Goal: Information Seeking & Learning: Learn about a topic

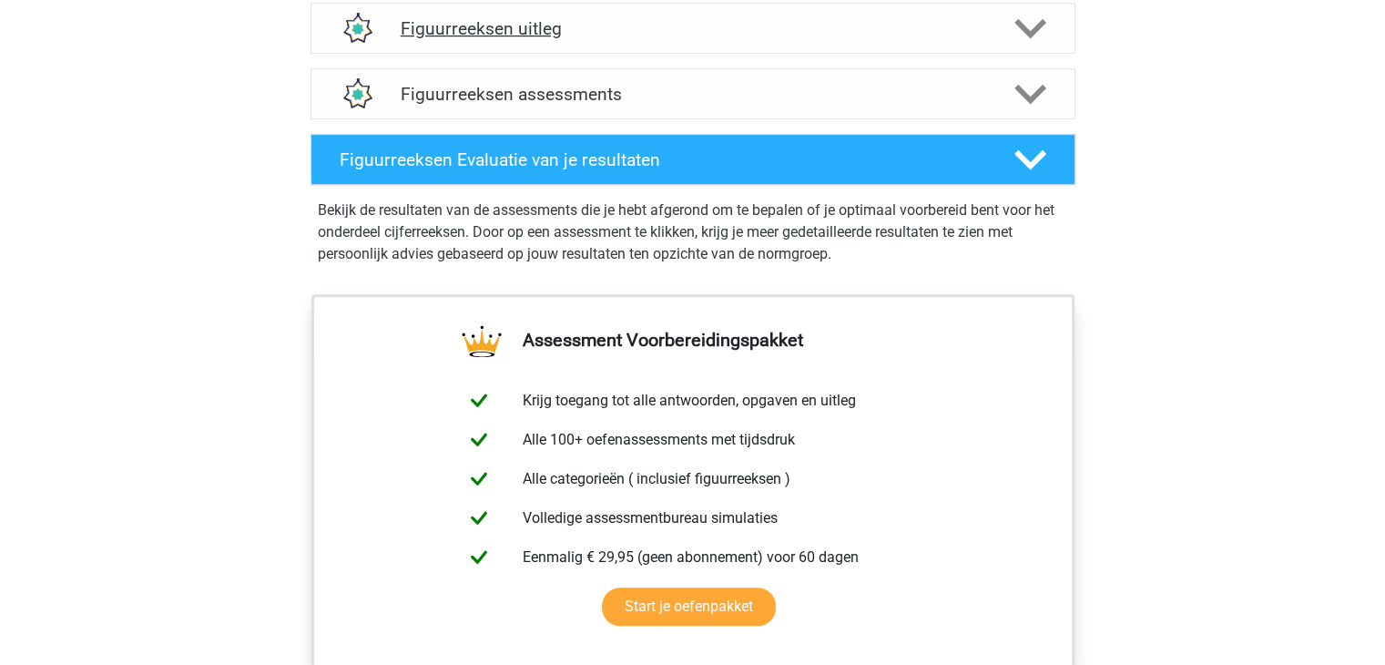
scroll to position [820, 0]
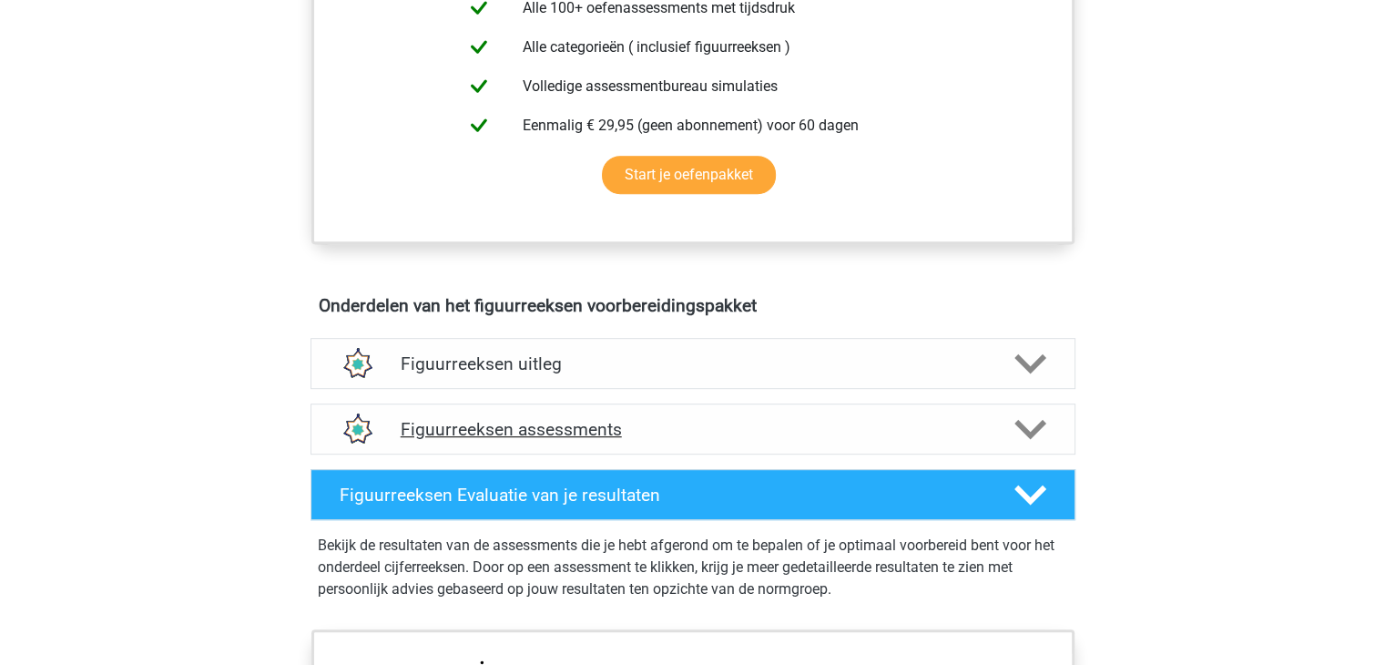
click at [595, 420] on h4 "Figuurreeksen assessments" at bounding box center [693, 429] width 585 height 21
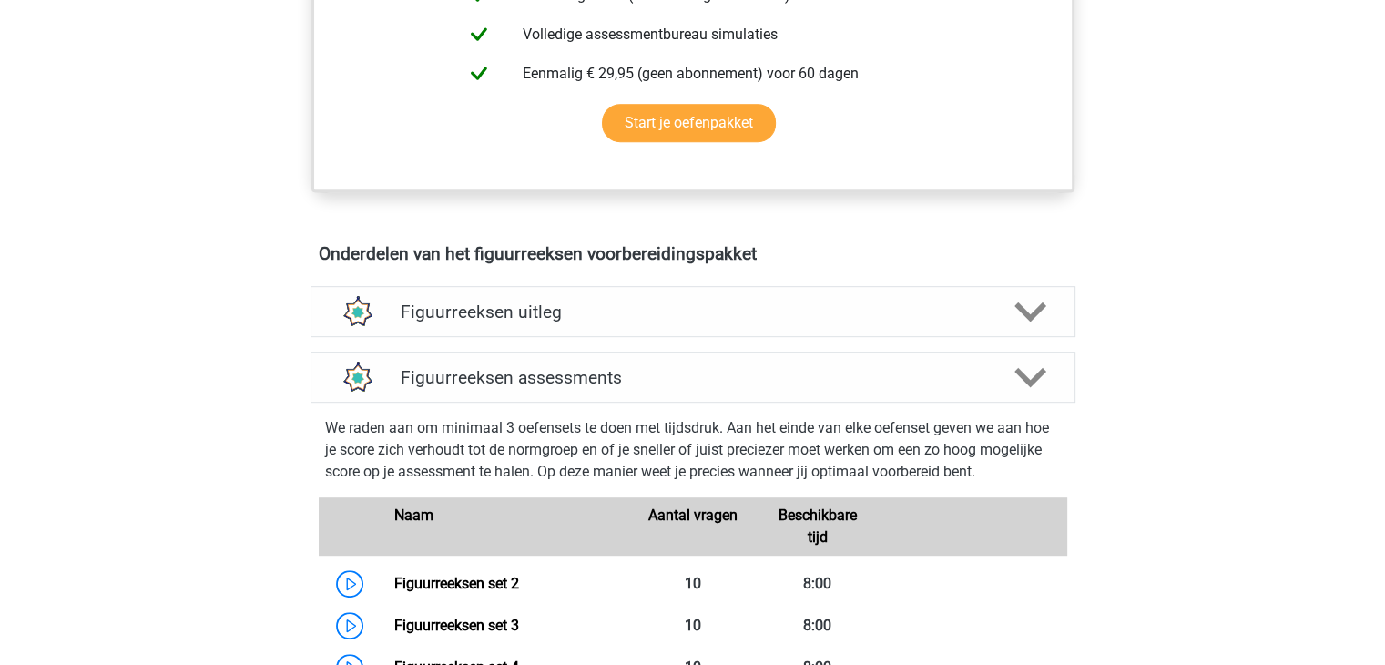
scroll to position [1002, 0]
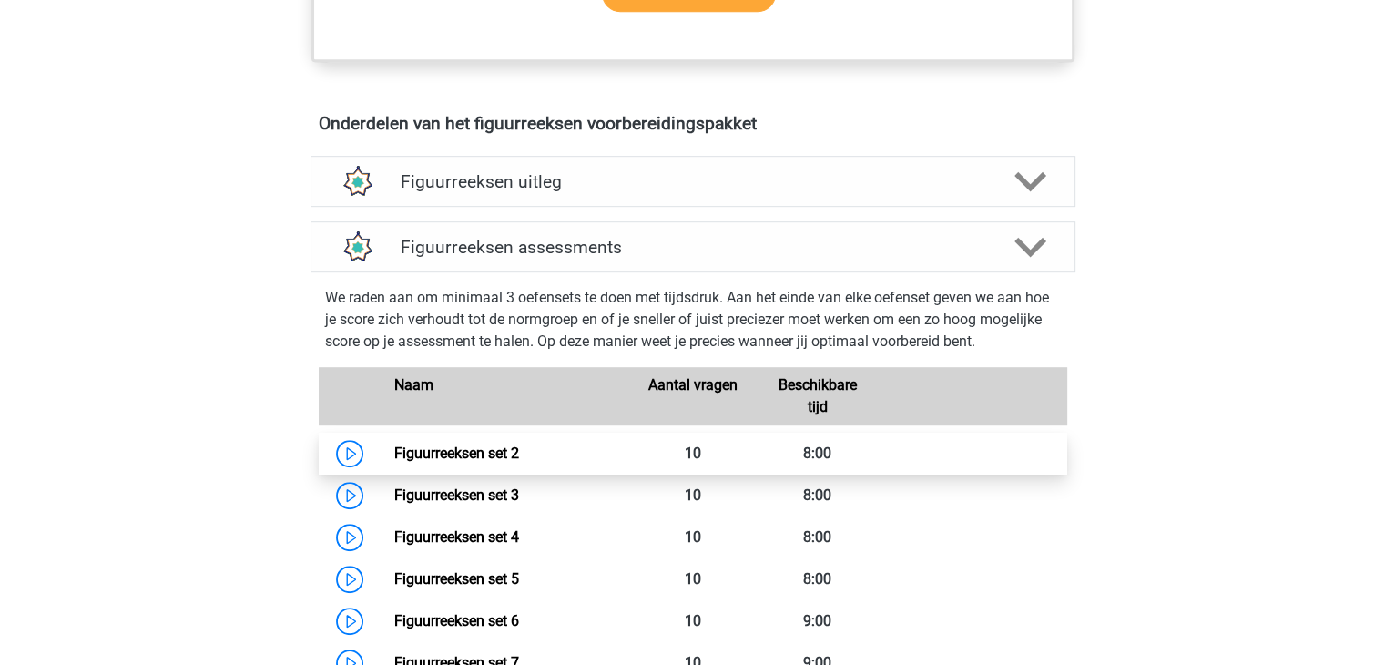
click at [510, 444] on link "Figuurreeksen set 2" at bounding box center [456, 452] width 125 height 17
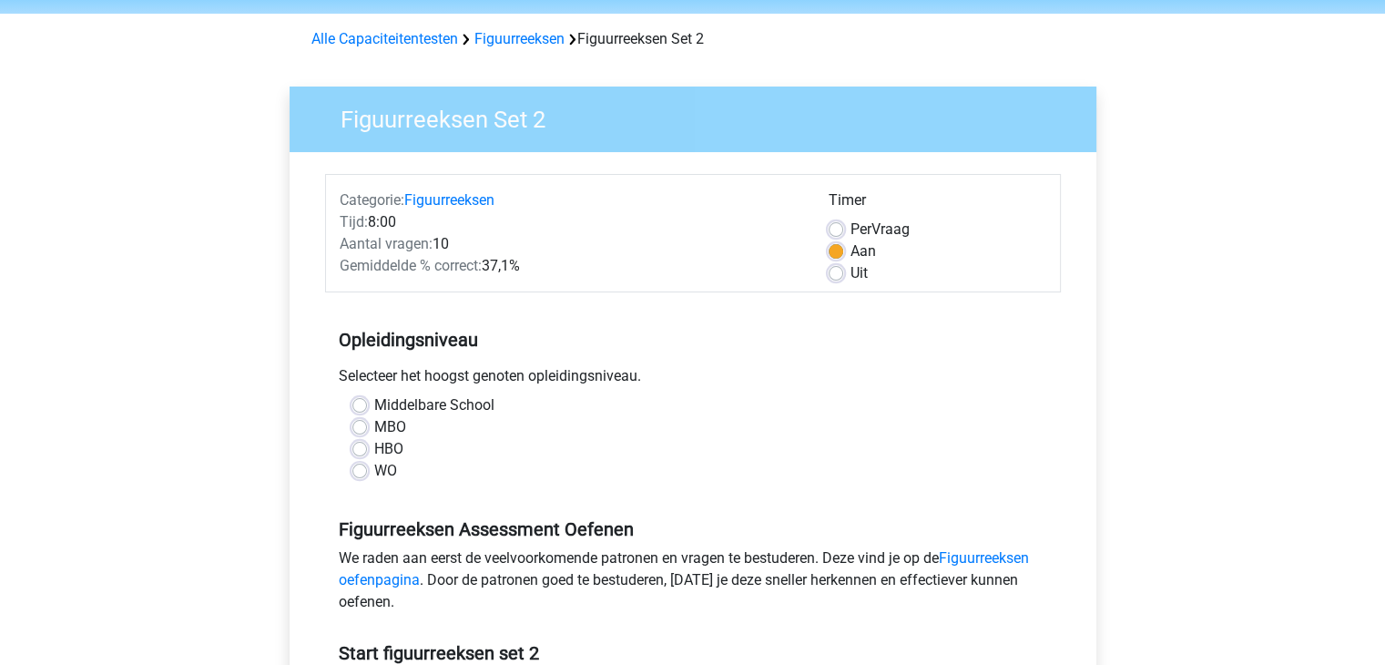
scroll to position [91, 0]
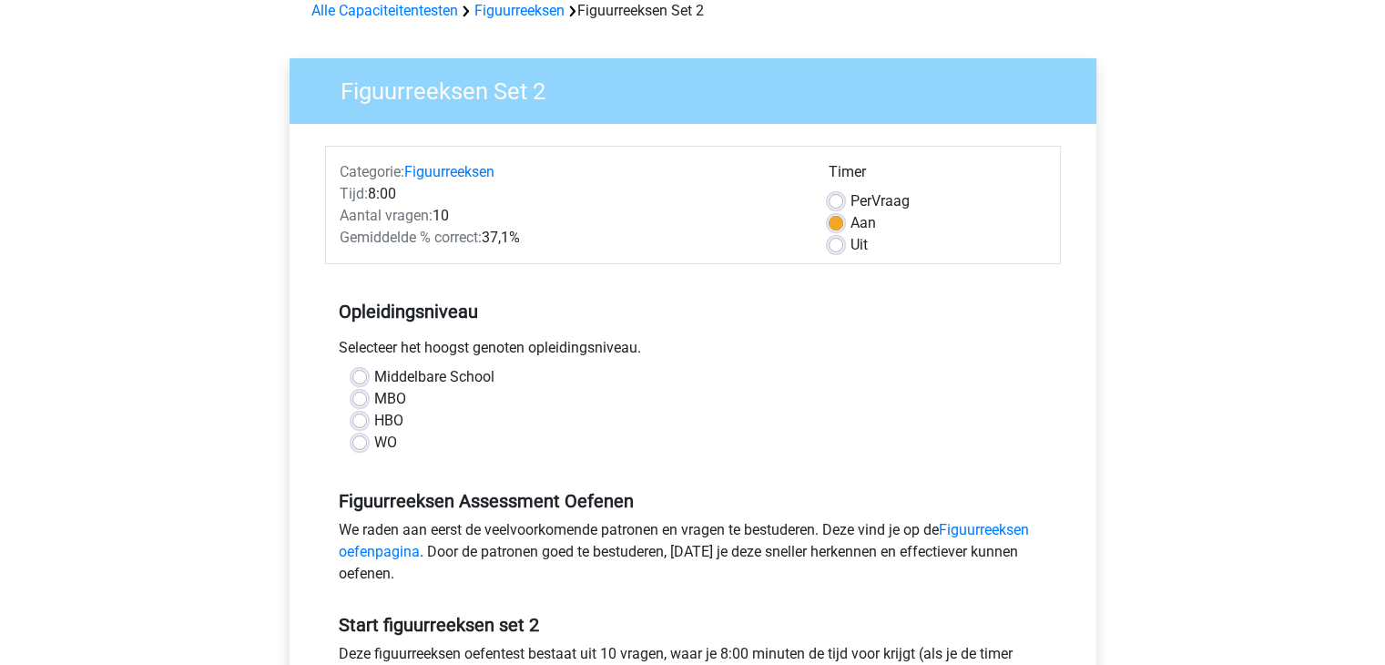
click at [383, 440] on label "WO" at bounding box center [385, 443] width 23 height 22
click at [367, 440] on input "WO" at bounding box center [359, 441] width 15 height 18
radio input "true"
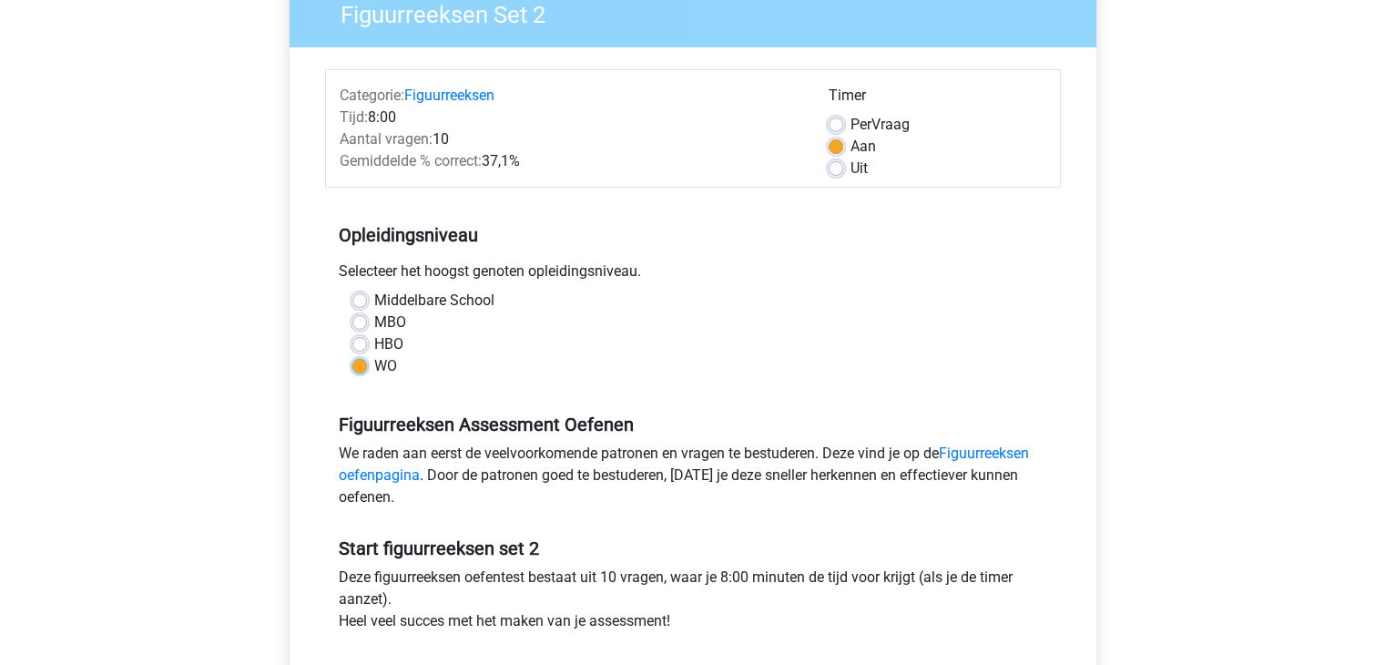
scroll to position [364, 0]
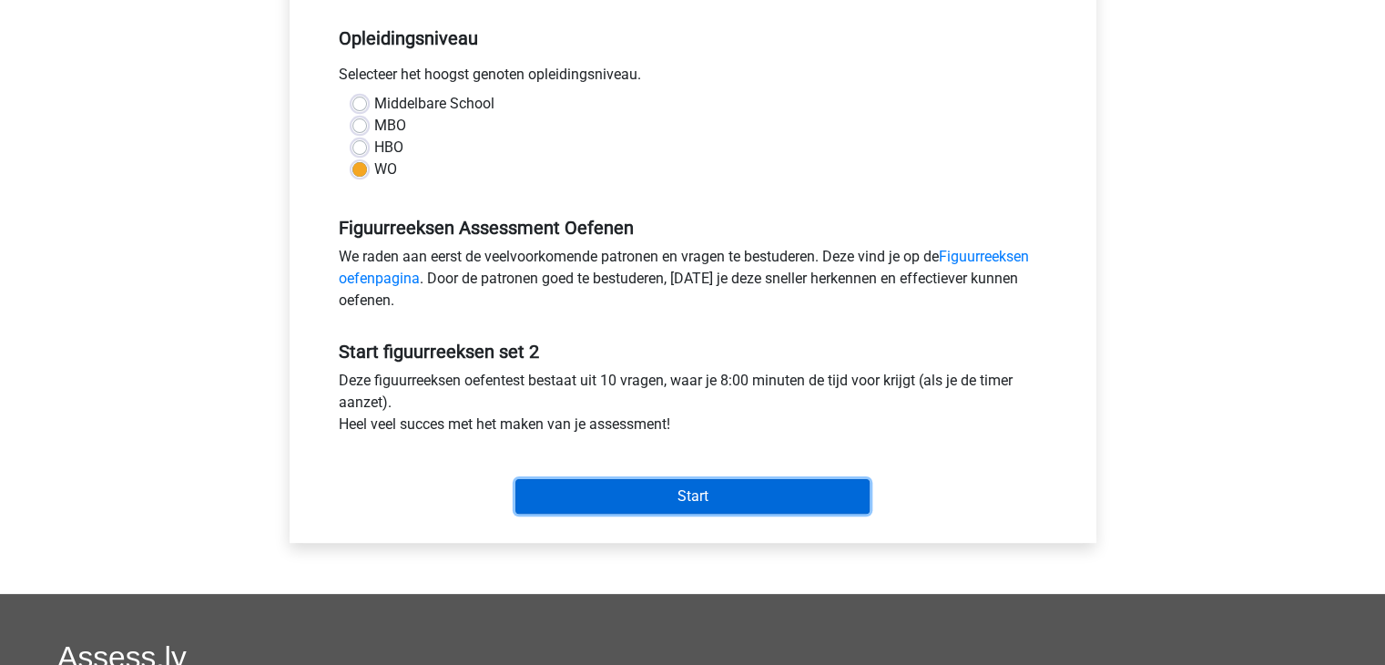
click at [606, 483] on input "Start" at bounding box center [692, 496] width 354 height 35
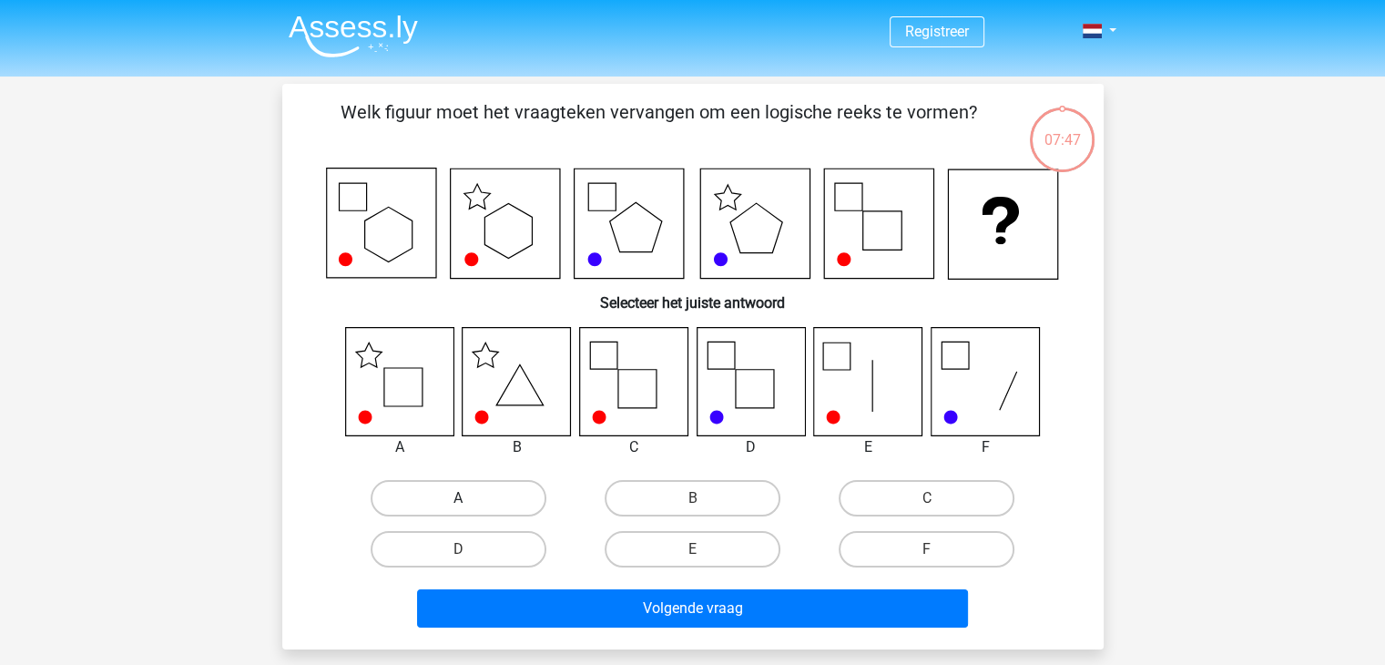
click at [495, 492] on label "A" at bounding box center [459, 498] width 176 height 36
click at [470, 498] on input "A" at bounding box center [464, 504] width 12 height 12
radio input "true"
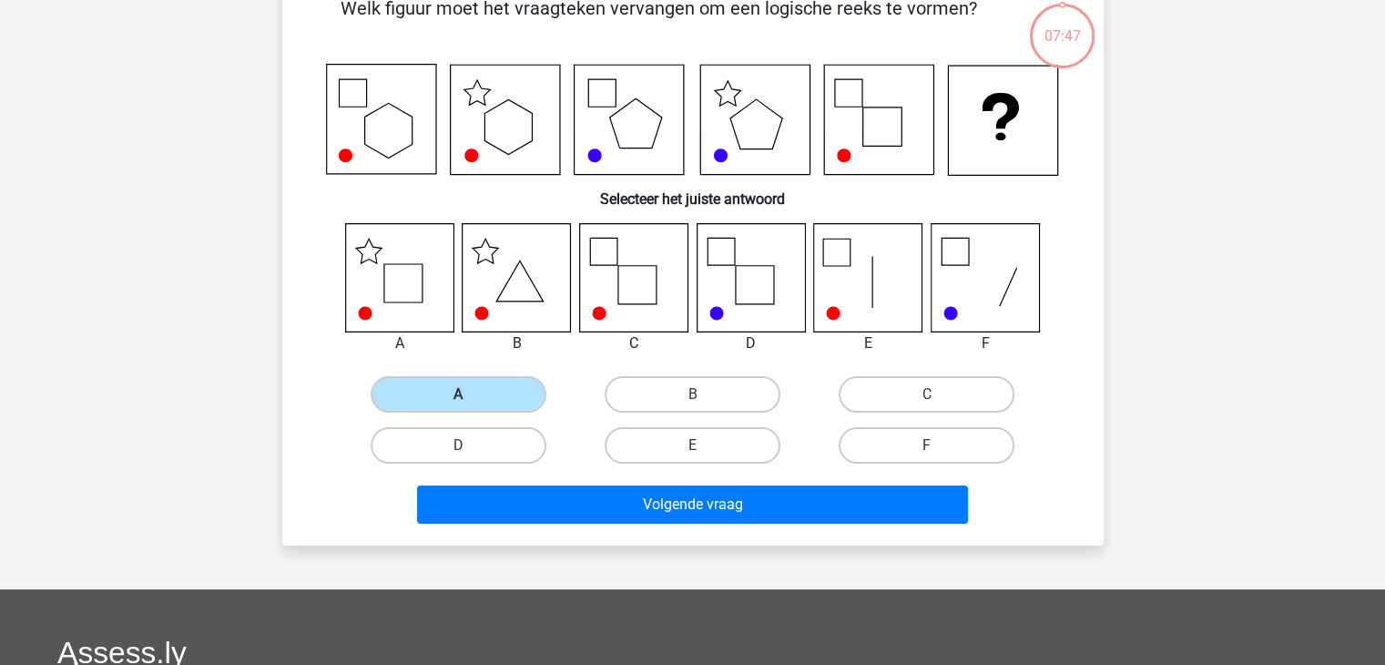
scroll to position [182, 0]
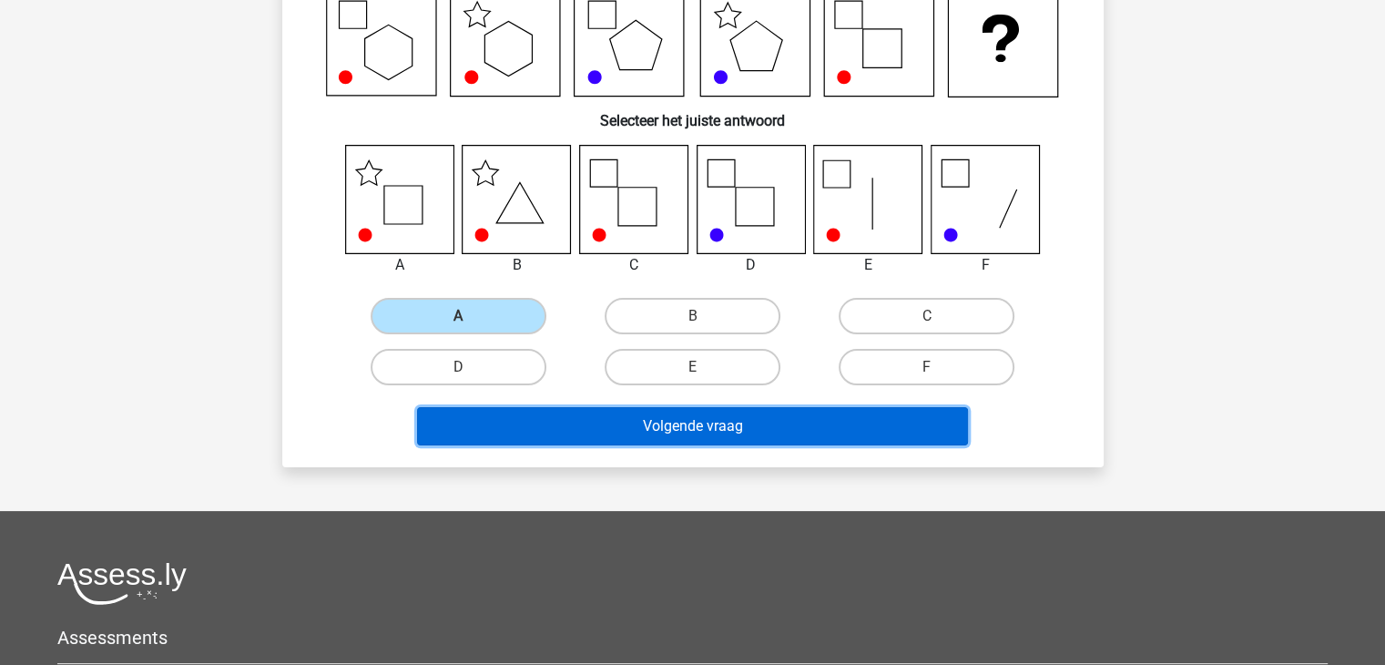
click at [583, 431] on button "Volgende vraag" at bounding box center [692, 426] width 551 height 38
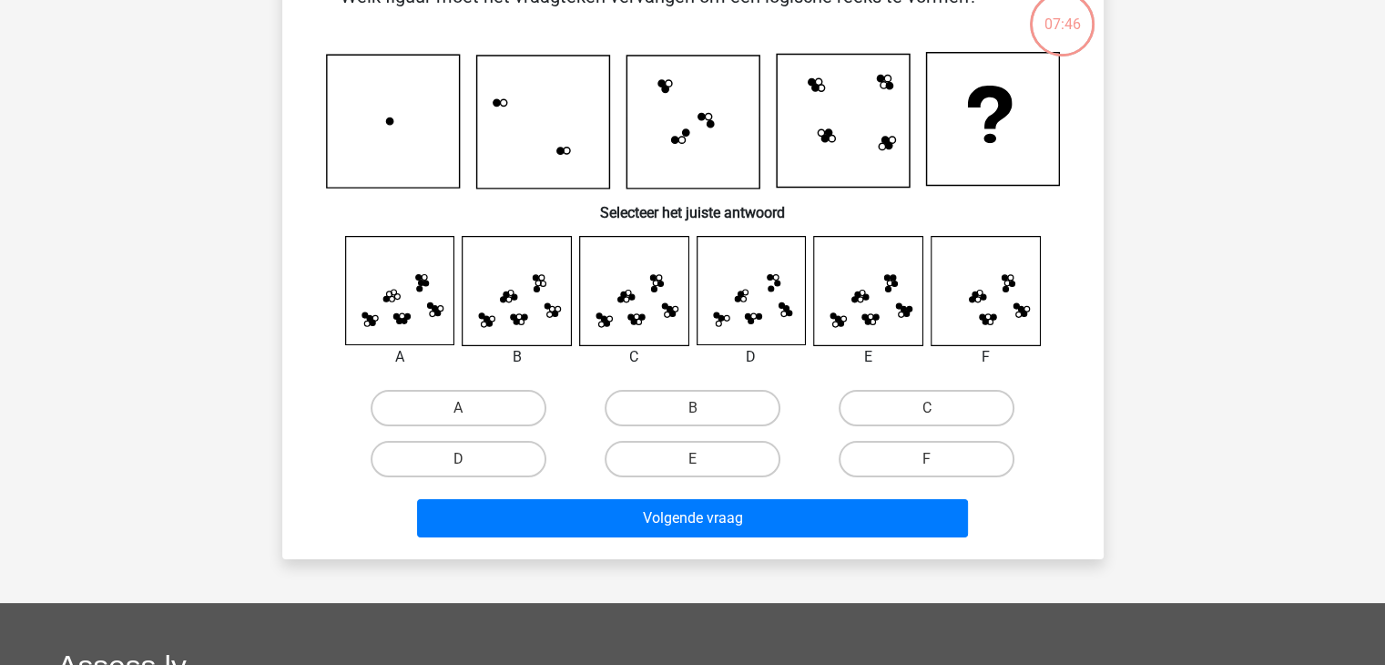
scroll to position [84, 0]
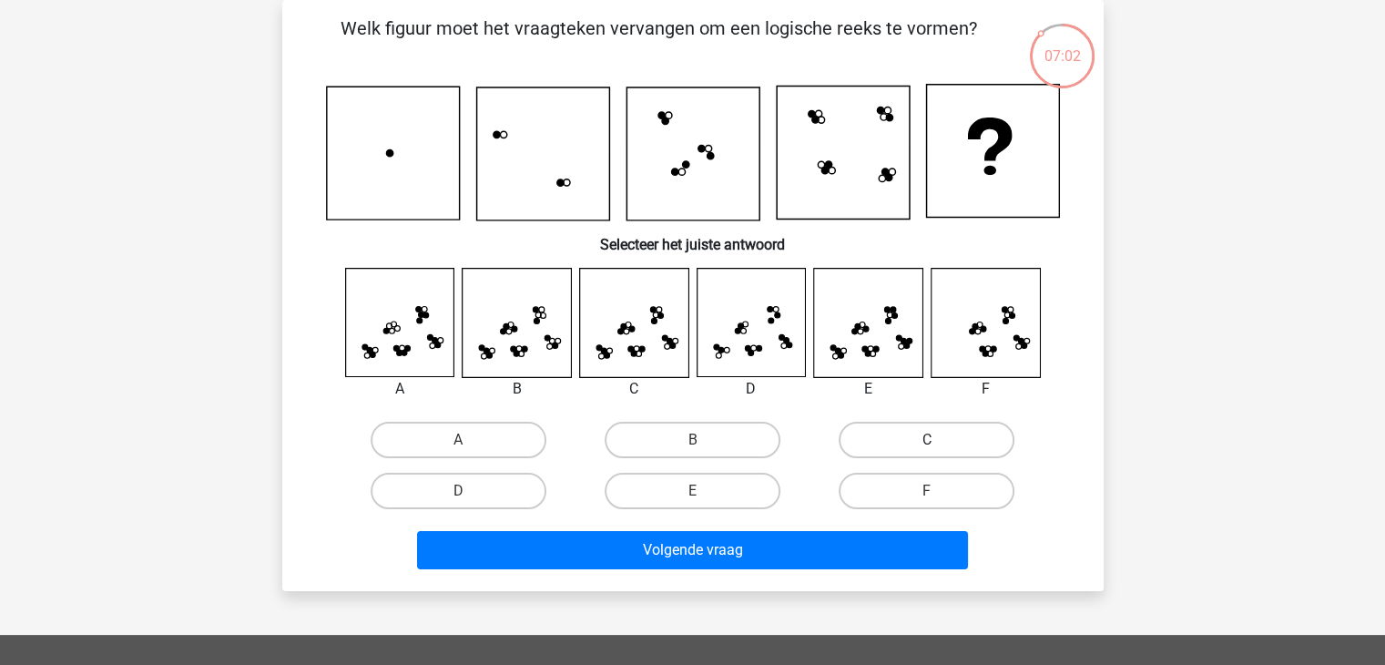
click at [972, 429] on label "C" at bounding box center [927, 440] width 176 height 36
click at [939, 440] on input "C" at bounding box center [933, 446] width 12 height 12
radio input "true"
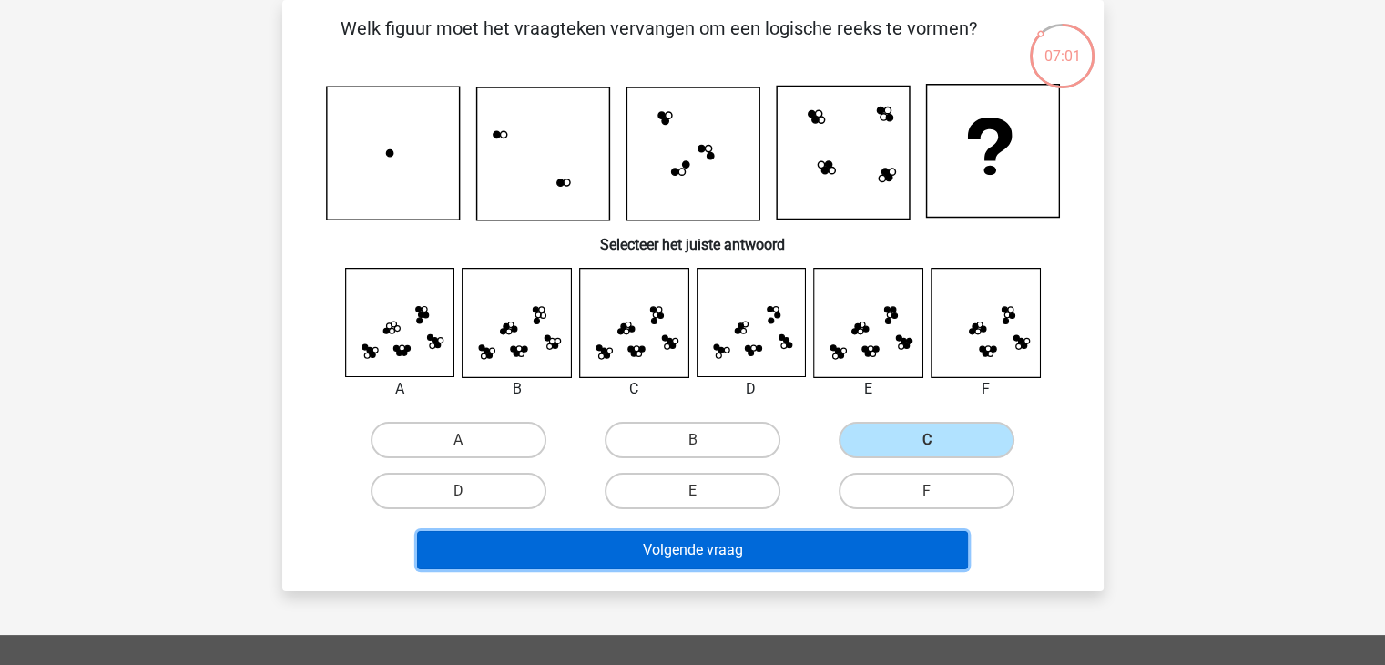
click at [914, 551] on button "Volgende vraag" at bounding box center [692, 550] width 551 height 38
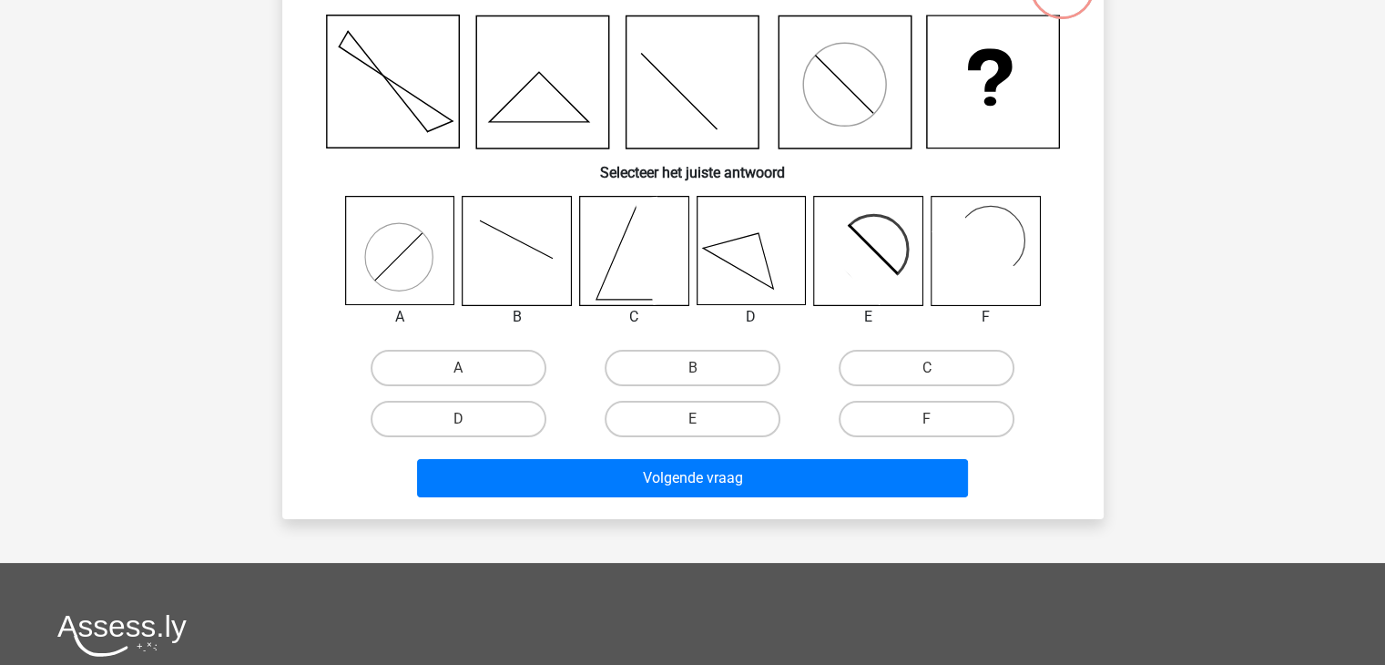
scroll to position [0, 0]
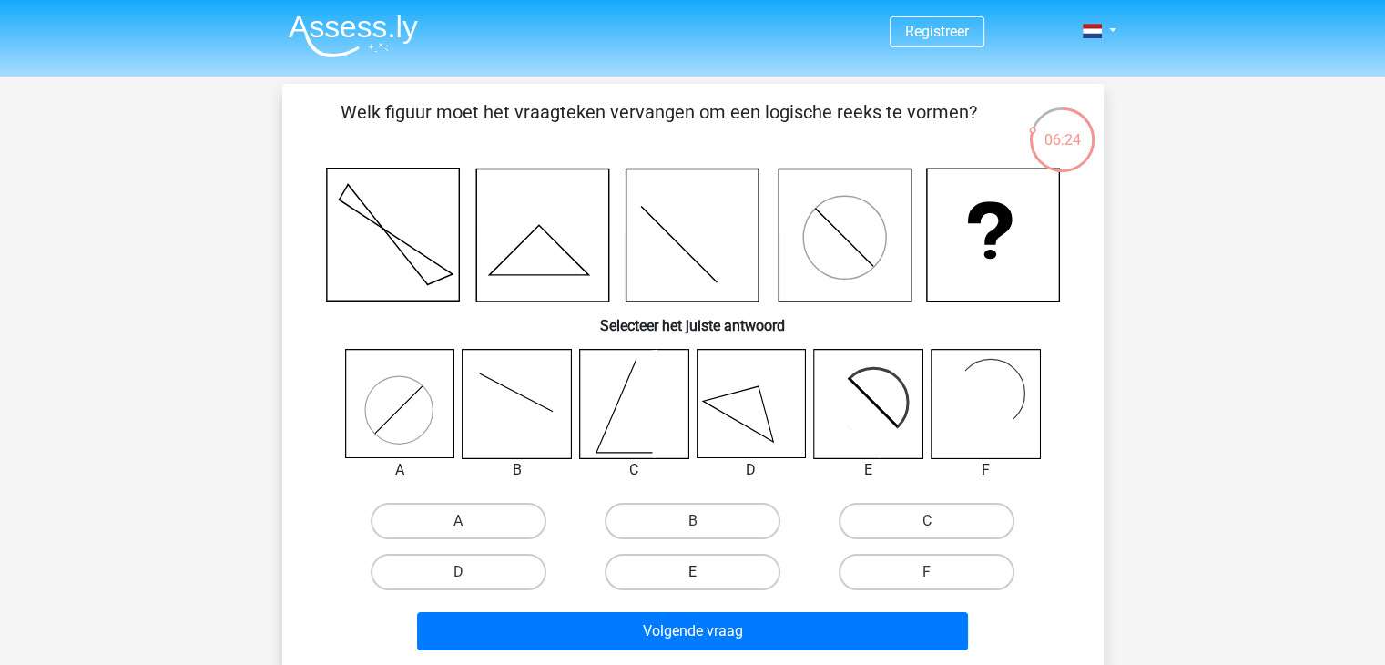
click at [736, 576] on label "E" at bounding box center [693, 572] width 176 height 36
click at [704, 576] on input "E" at bounding box center [698, 578] width 12 height 12
radio input "true"
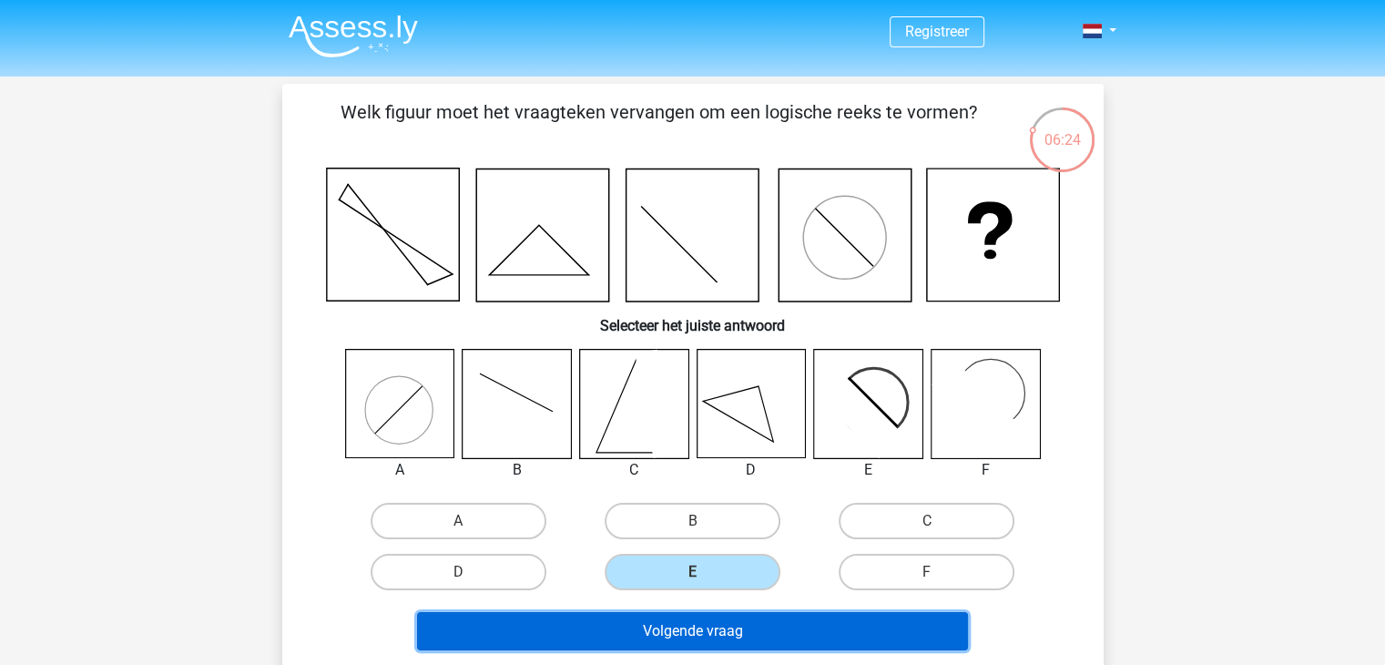
click at [756, 626] on button "Volgende vraag" at bounding box center [692, 631] width 551 height 38
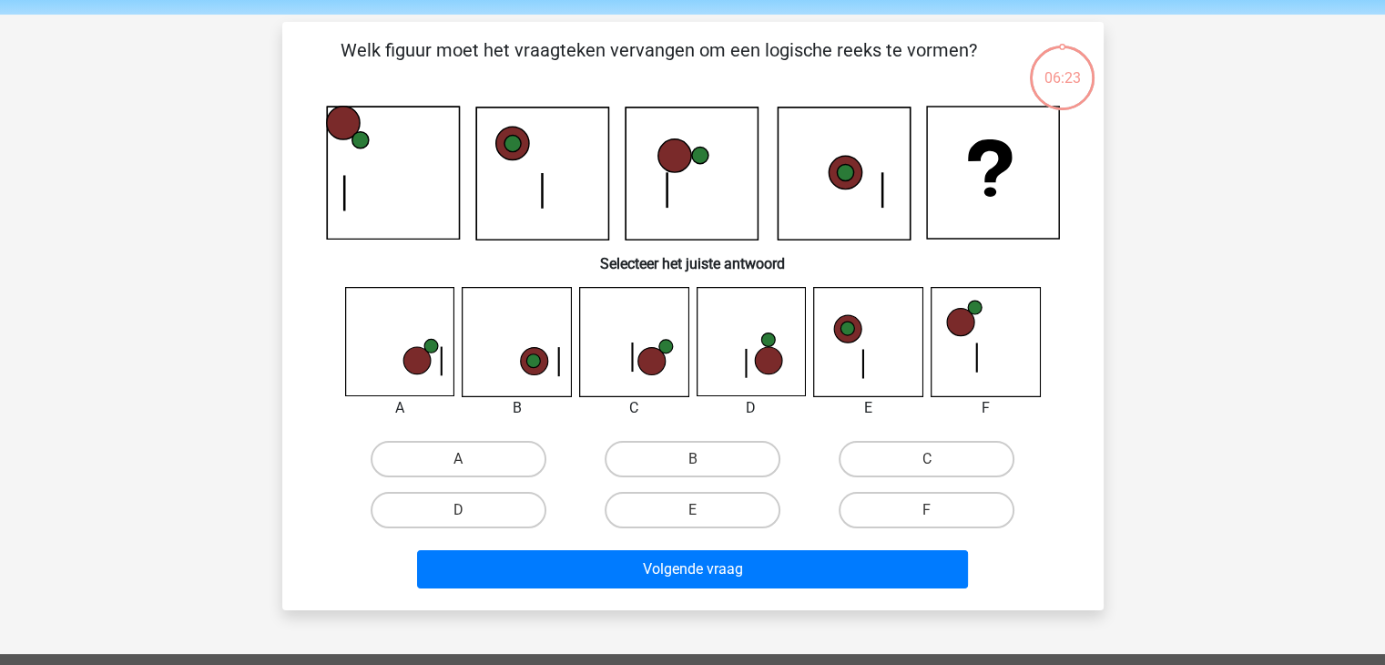
scroll to position [84, 0]
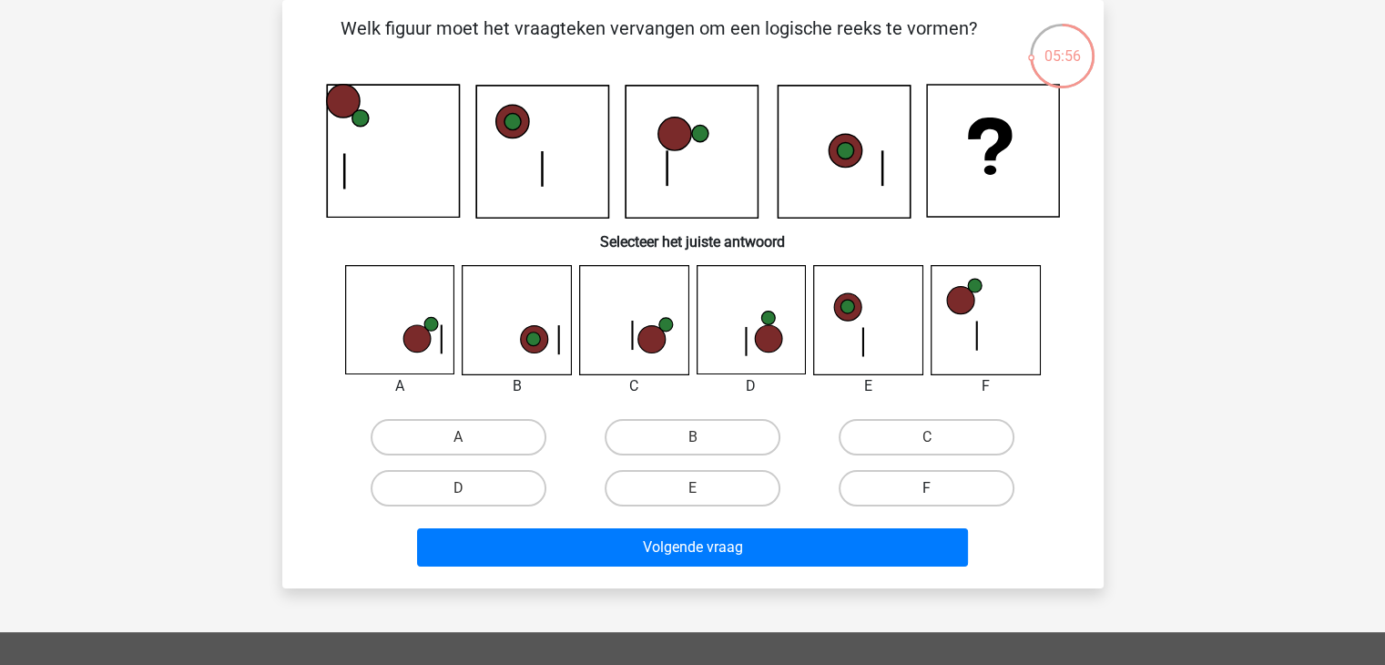
click at [957, 487] on label "F" at bounding box center [927, 488] width 176 height 36
click at [939, 488] on input "F" at bounding box center [933, 494] width 12 height 12
radio input "true"
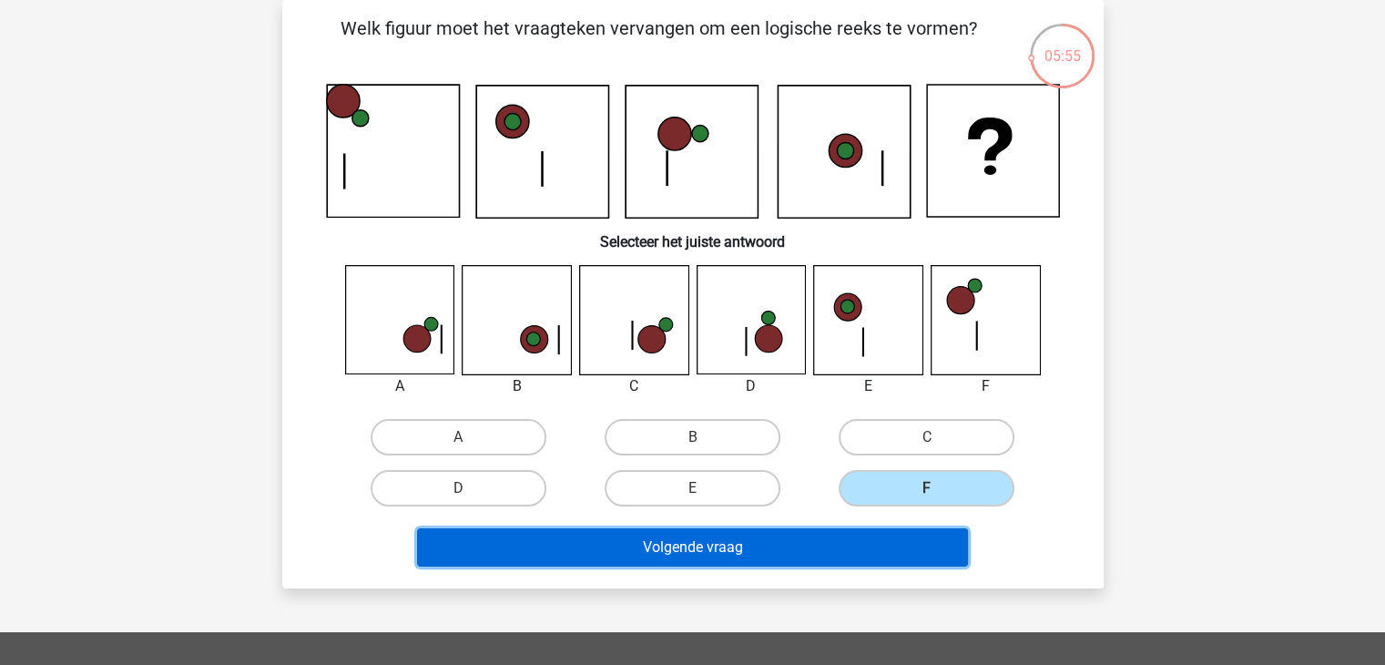
click at [921, 540] on button "Volgende vraag" at bounding box center [692, 547] width 551 height 38
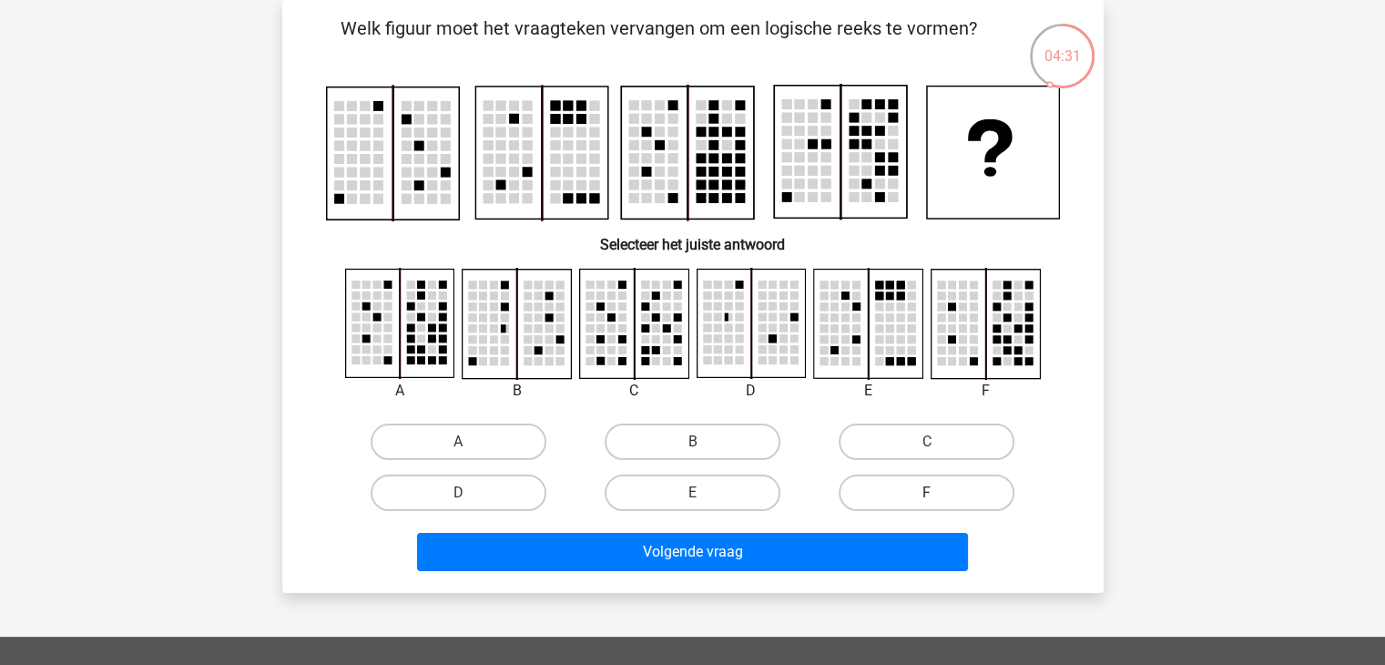
click at [893, 488] on label "F" at bounding box center [927, 492] width 176 height 36
click at [927, 493] on input "F" at bounding box center [933, 499] width 12 height 12
radio input "true"
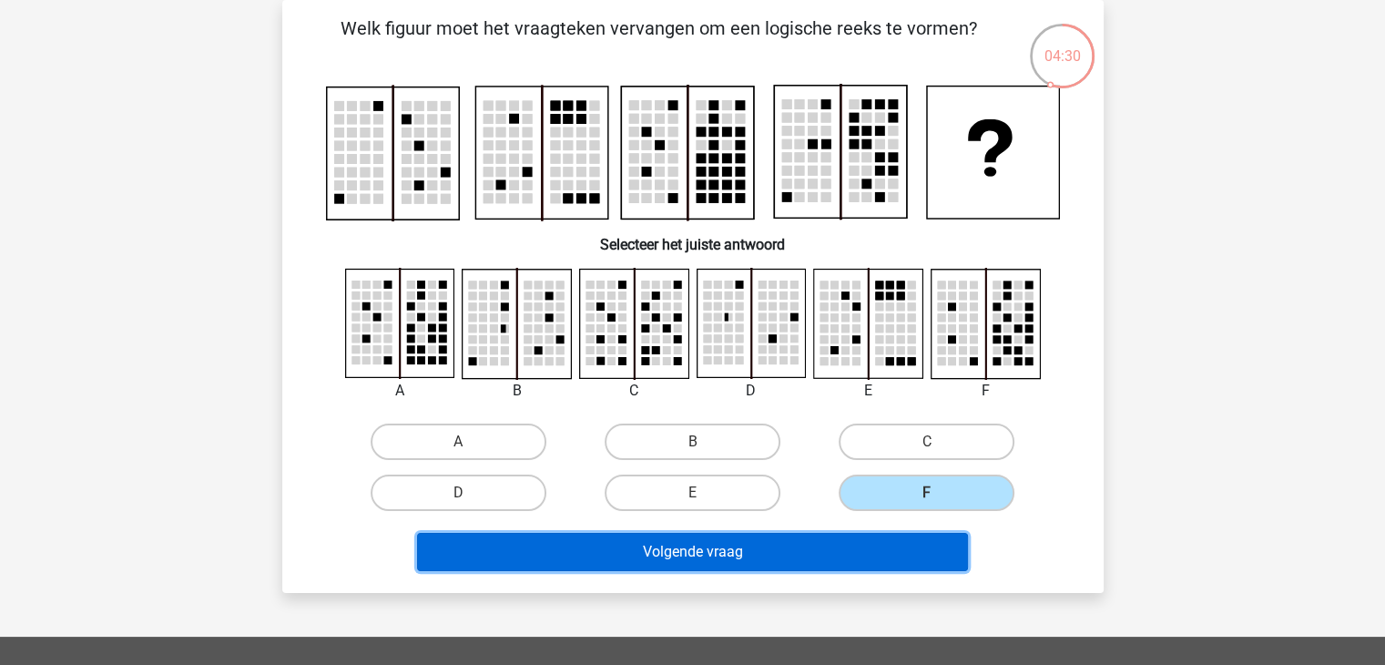
click at [899, 550] on button "Volgende vraag" at bounding box center [692, 552] width 551 height 38
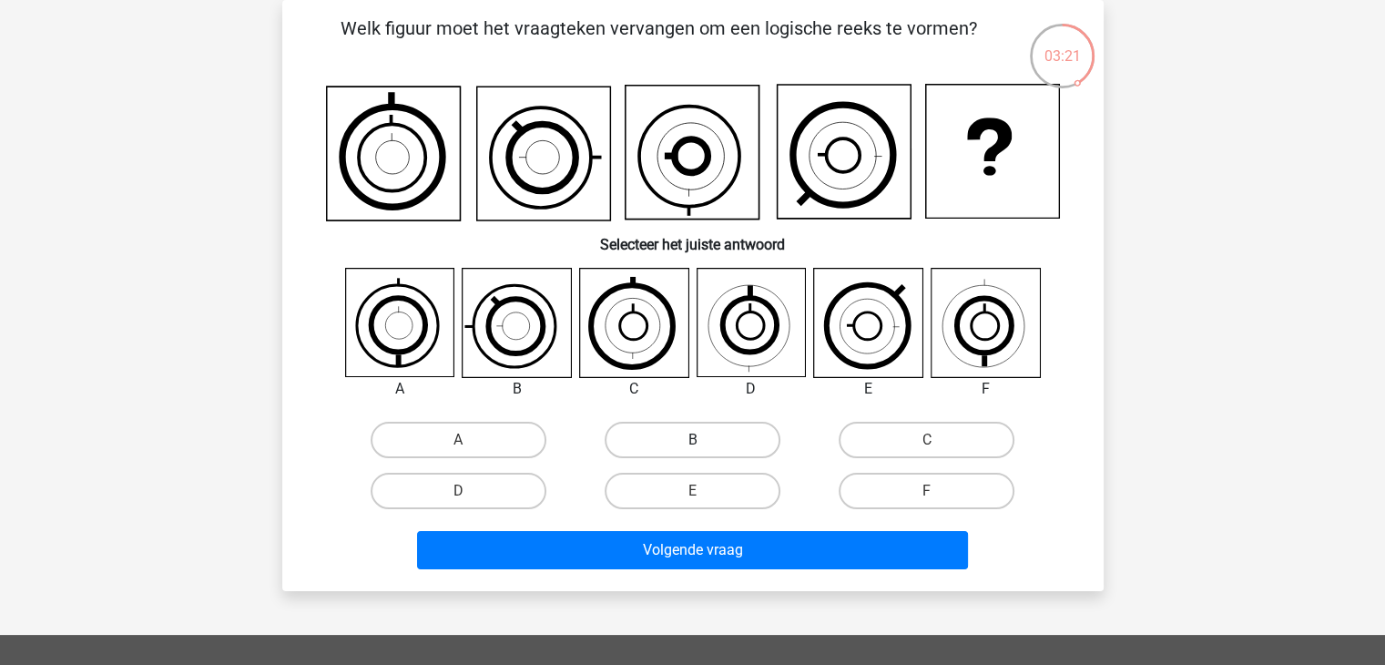
click at [721, 435] on label "B" at bounding box center [693, 440] width 176 height 36
click at [704, 440] on input "B" at bounding box center [698, 446] width 12 height 12
radio input "true"
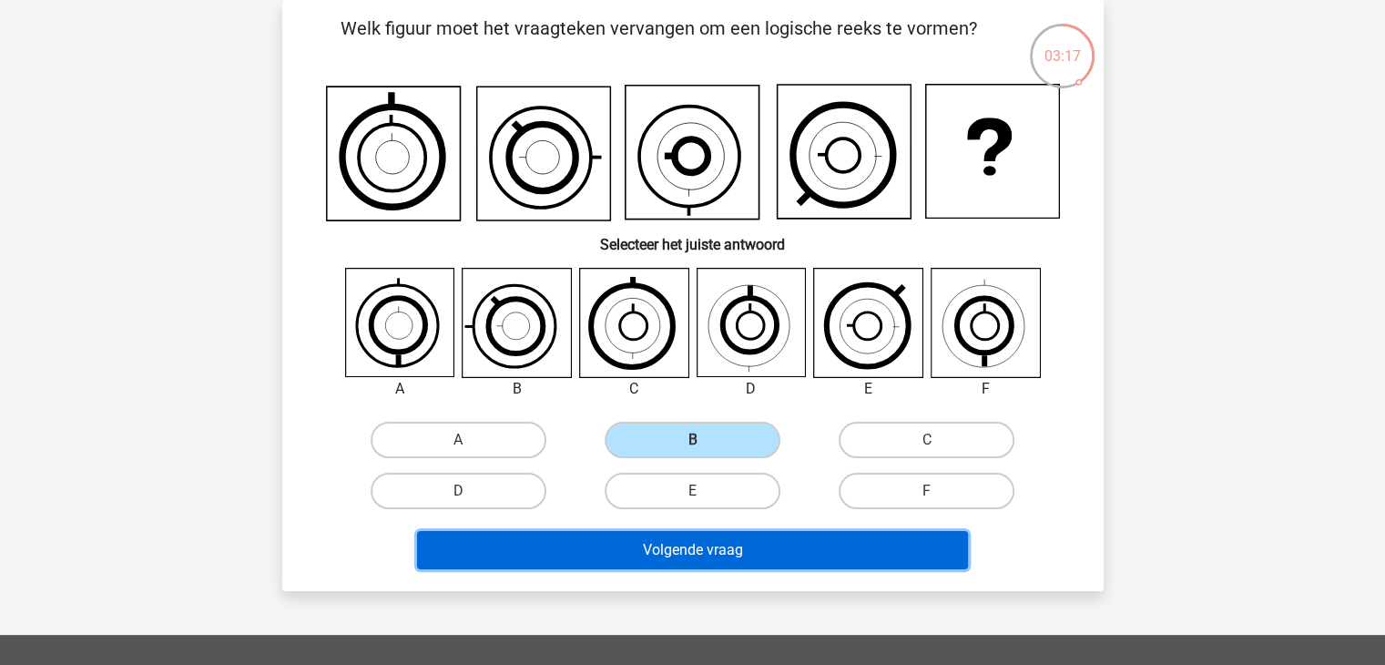
click at [761, 558] on button "Volgende vraag" at bounding box center [692, 550] width 551 height 38
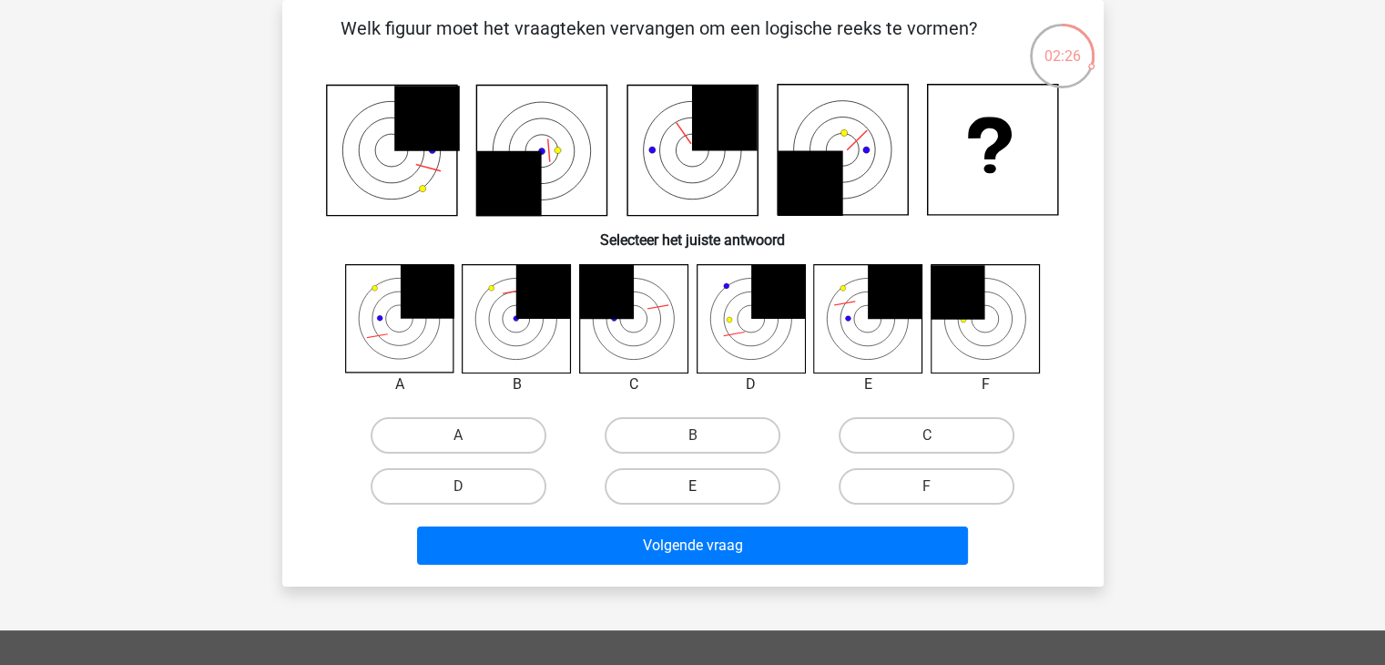
click at [662, 485] on label "E" at bounding box center [693, 486] width 176 height 36
click at [692, 486] on input "E" at bounding box center [698, 492] width 12 height 12
radio input "true"
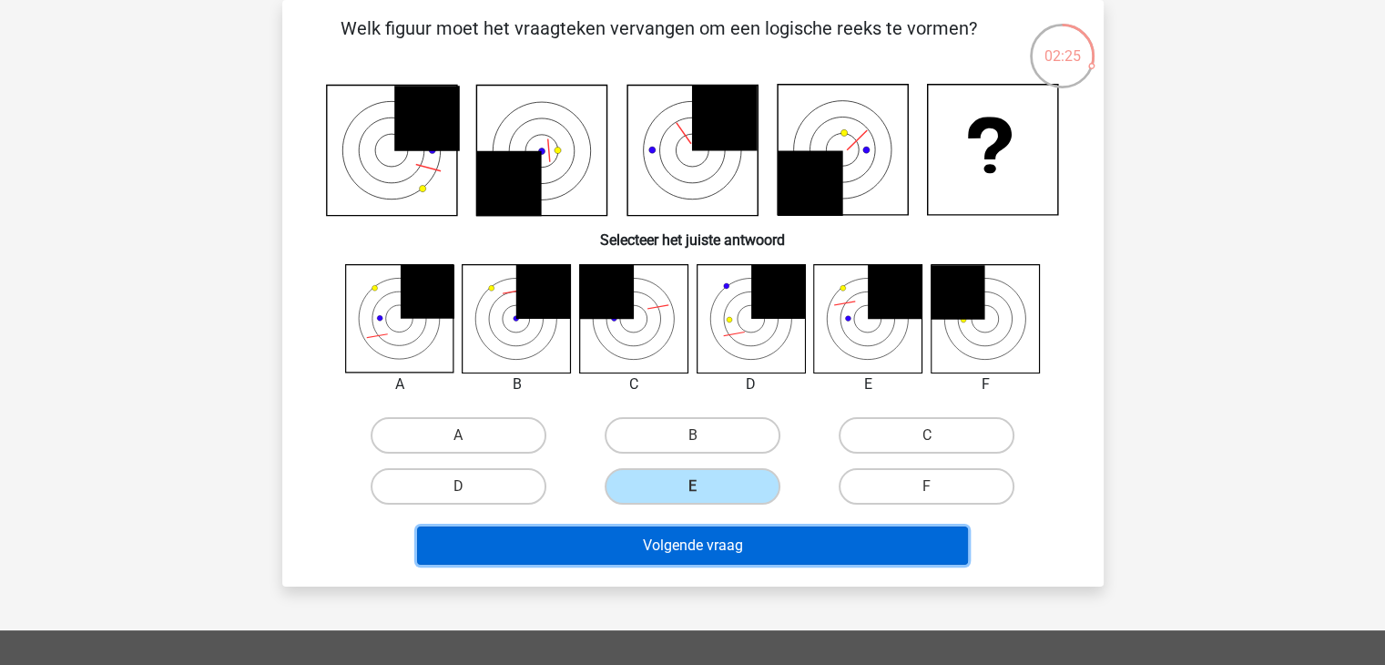
click at [675, 540] on button "Volgende vraag" at bounding box center [692, 545] width 551 height 38
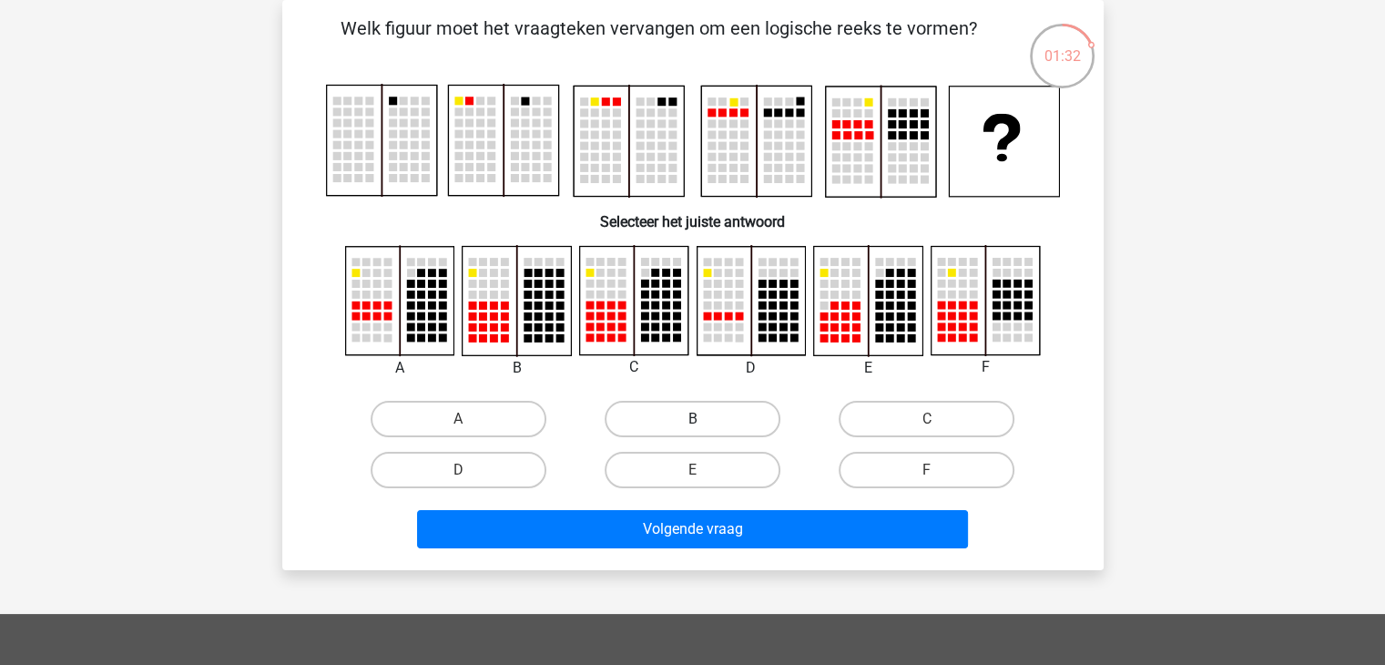
click at [705, 405] on label "B" at bounding box center [693, 419] width 176 height 36
click at [704, 419] on input "B" at bounding box center [698, 425] width 12 height 12
radio input "true"
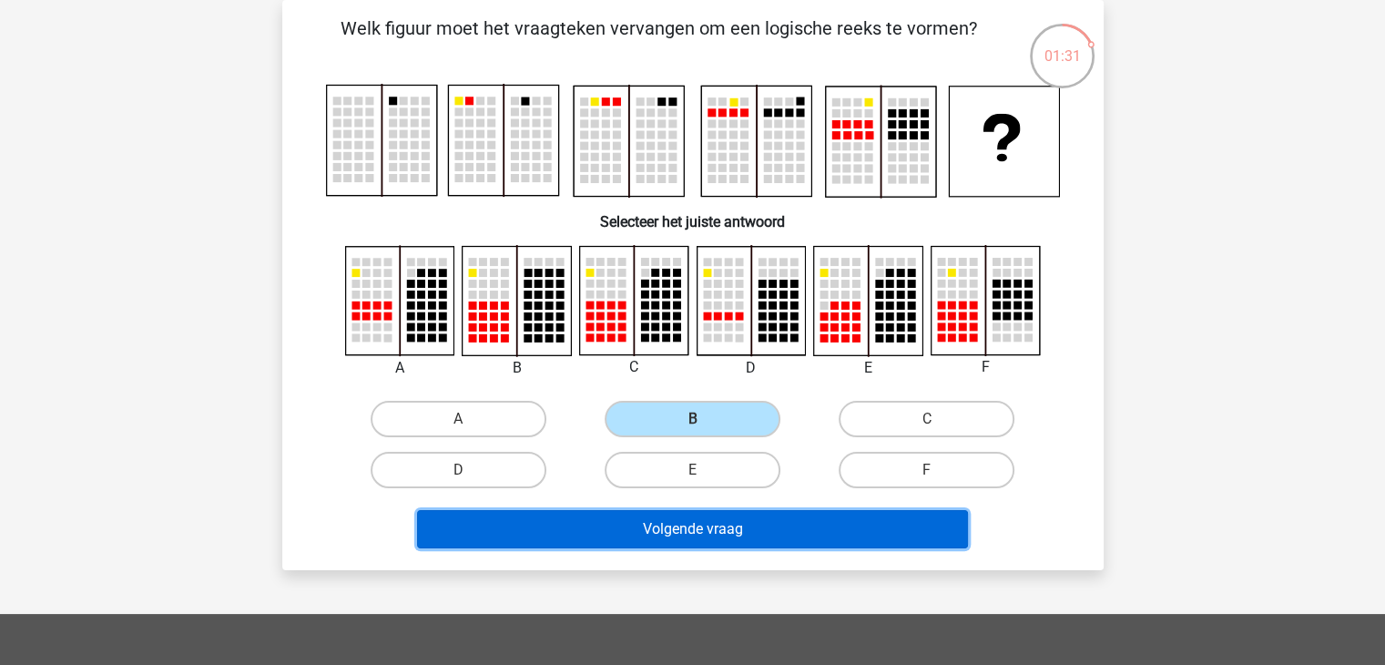
click at [754, 545] on button "Volgende vraag" at bounding box center [692, 529] width 551 height 38
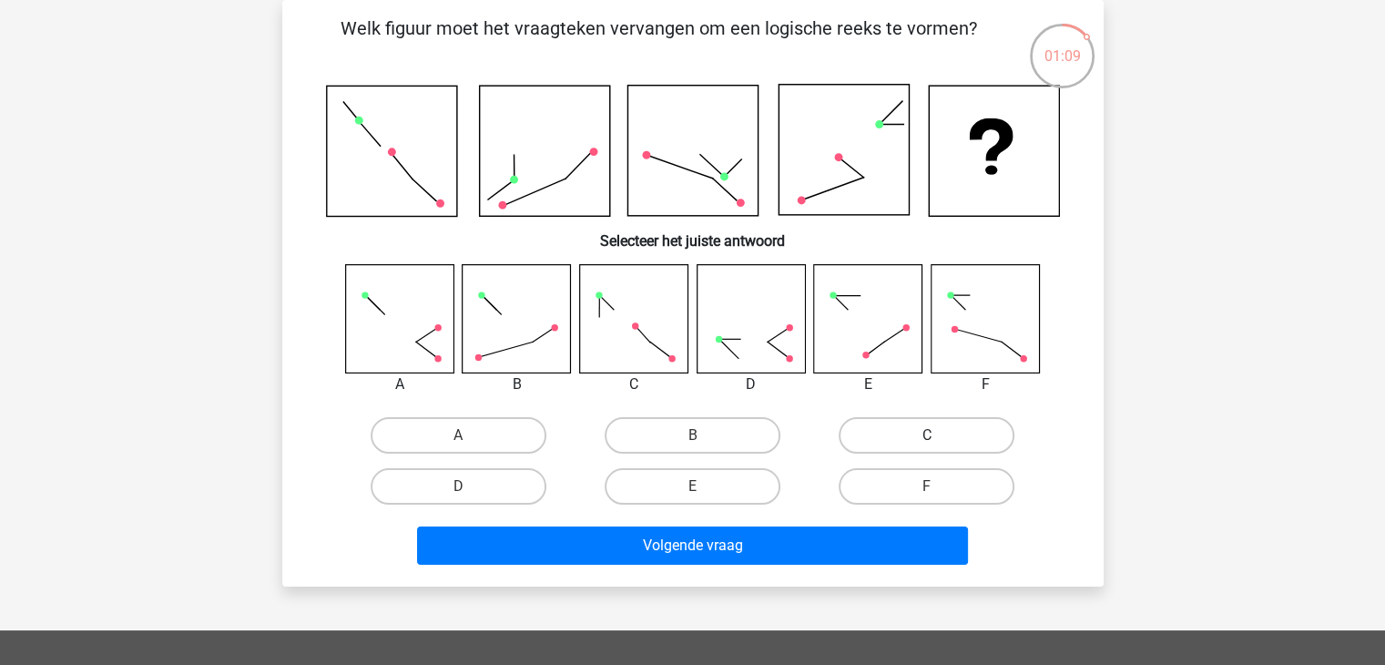
click at [903, 443] on label "C" at bounding box center [927, 435] width 176 height 36
click at [927, 443] on input "C" at bounding box center [933, 441] width 12 height 12
radio input "true"
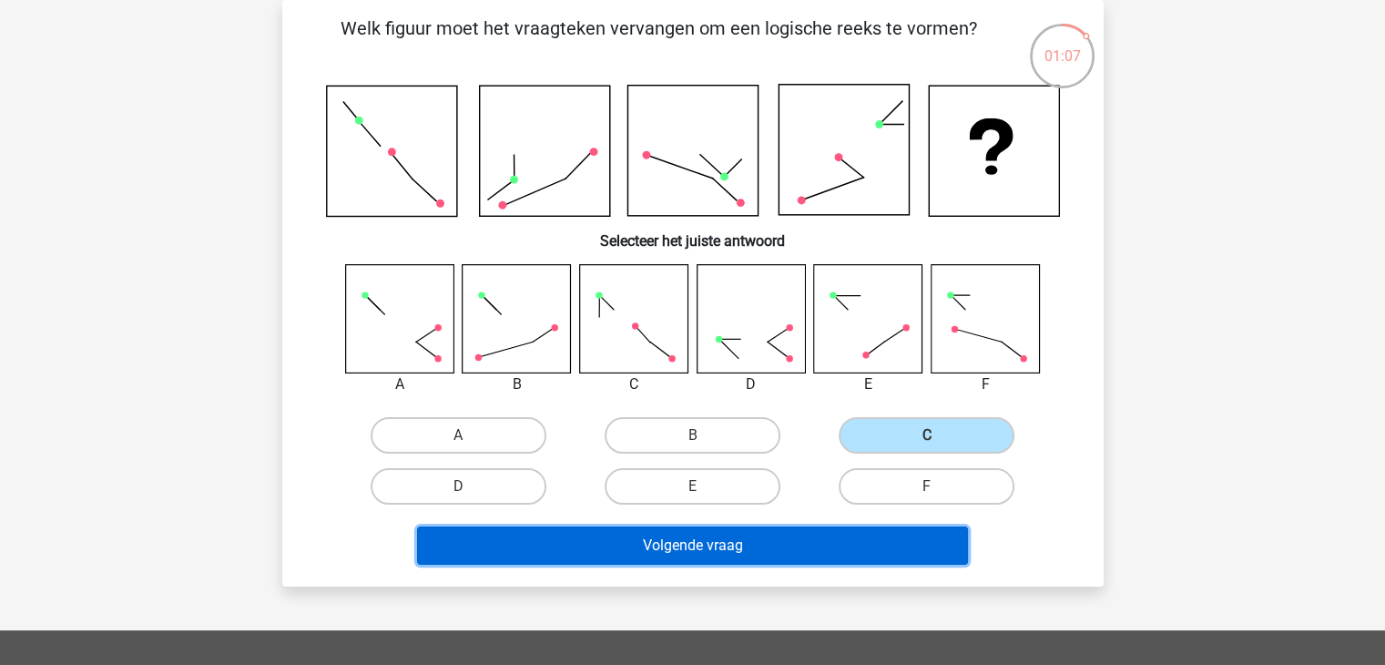
click at [873, 547] on button "Volgende vraag" at bounding box center [692, 545] width 551 height 38
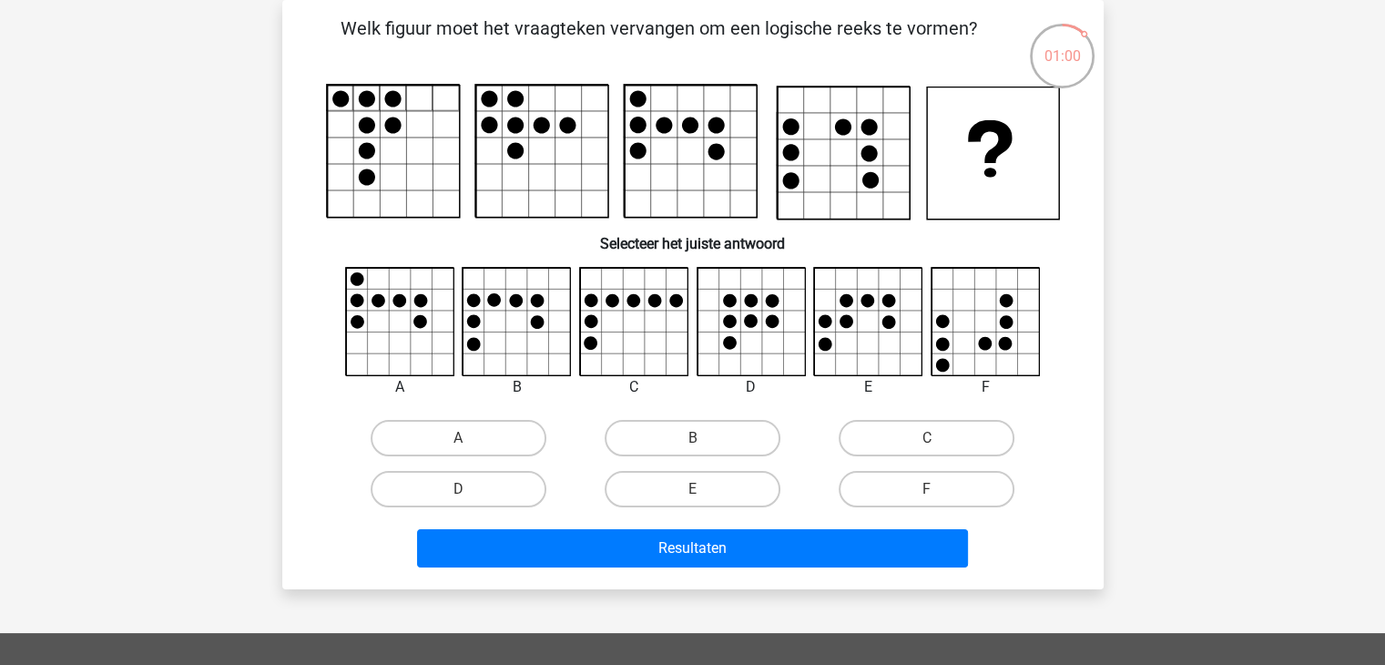
click at [892, 467] on div "F" at bounding box center [926, 488] width 234 height 51
click at [696, 447] on input "B" at bounding box center [698, 444] width 12 height 12
radio input "true"
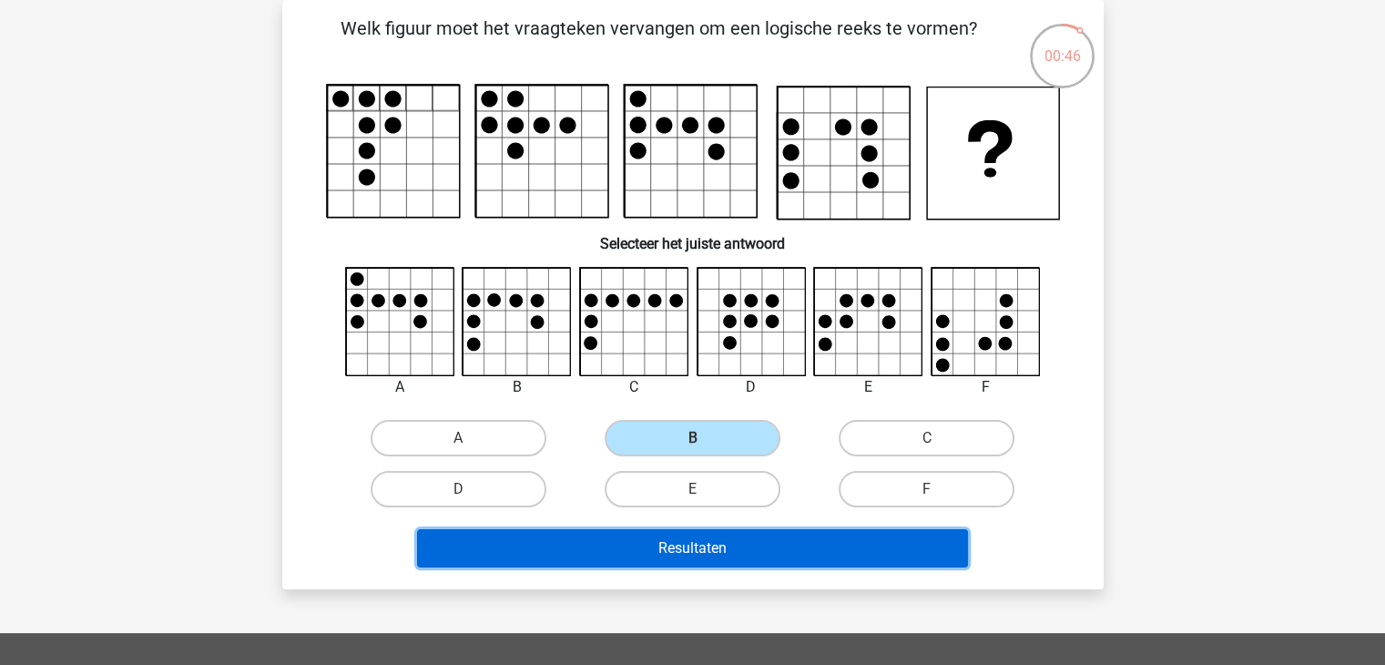
click at [728, 556] on button "Resultaten" at bounding box center [692, 548] width 551 height 38
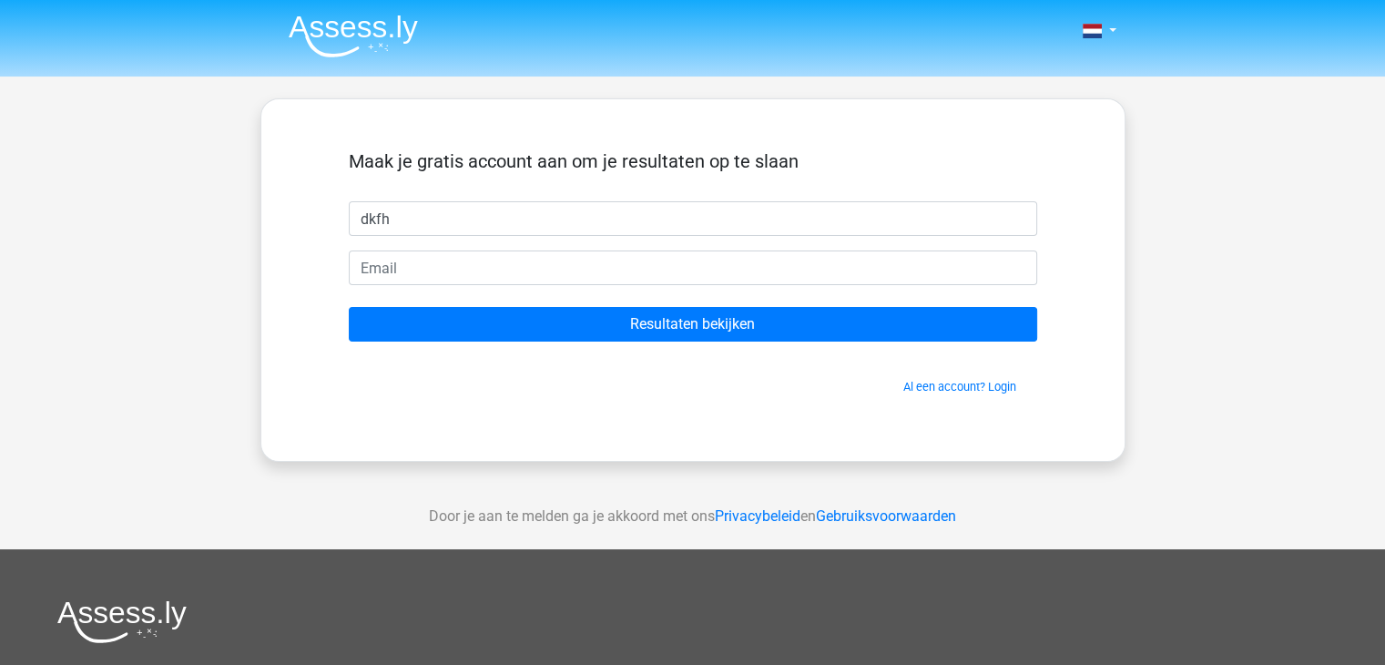
type input "dkfh"
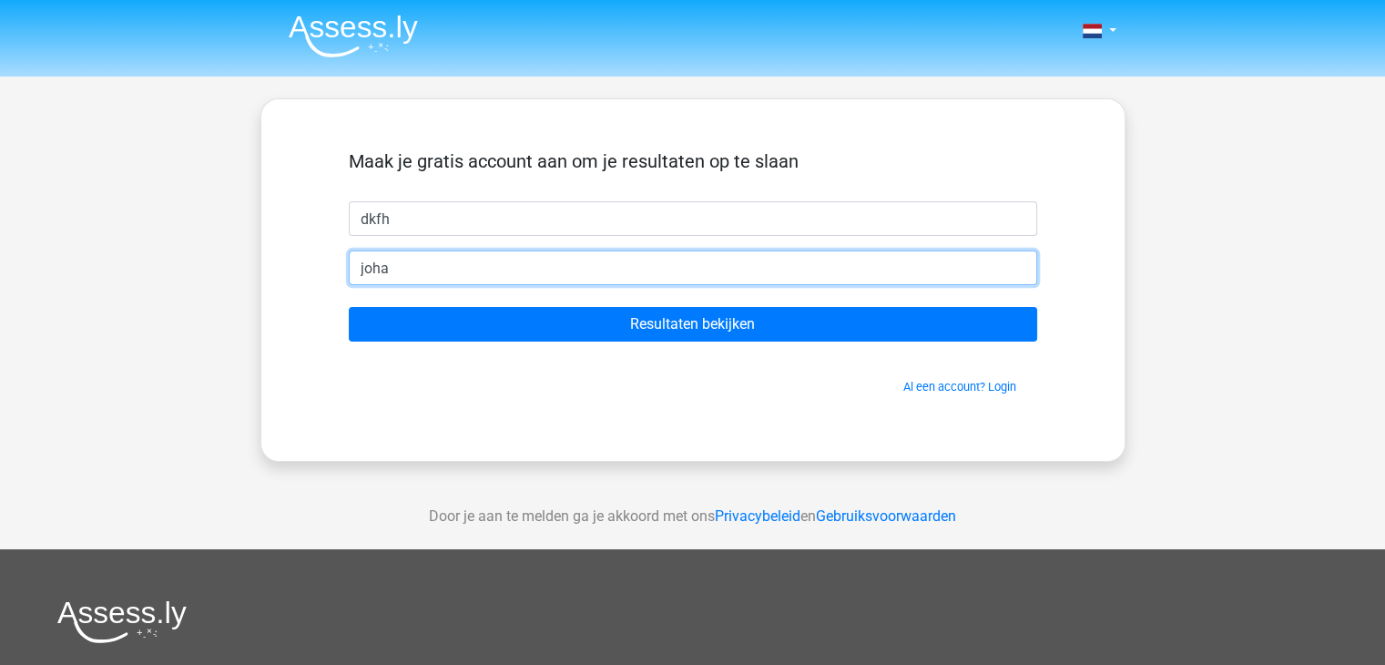
type input "johannes.hoekstratuttyfrutty@gmail.com"
click at [349, 307] on input "Resultaten bekijken" at bounding box center [693, 324] width 688 height 35
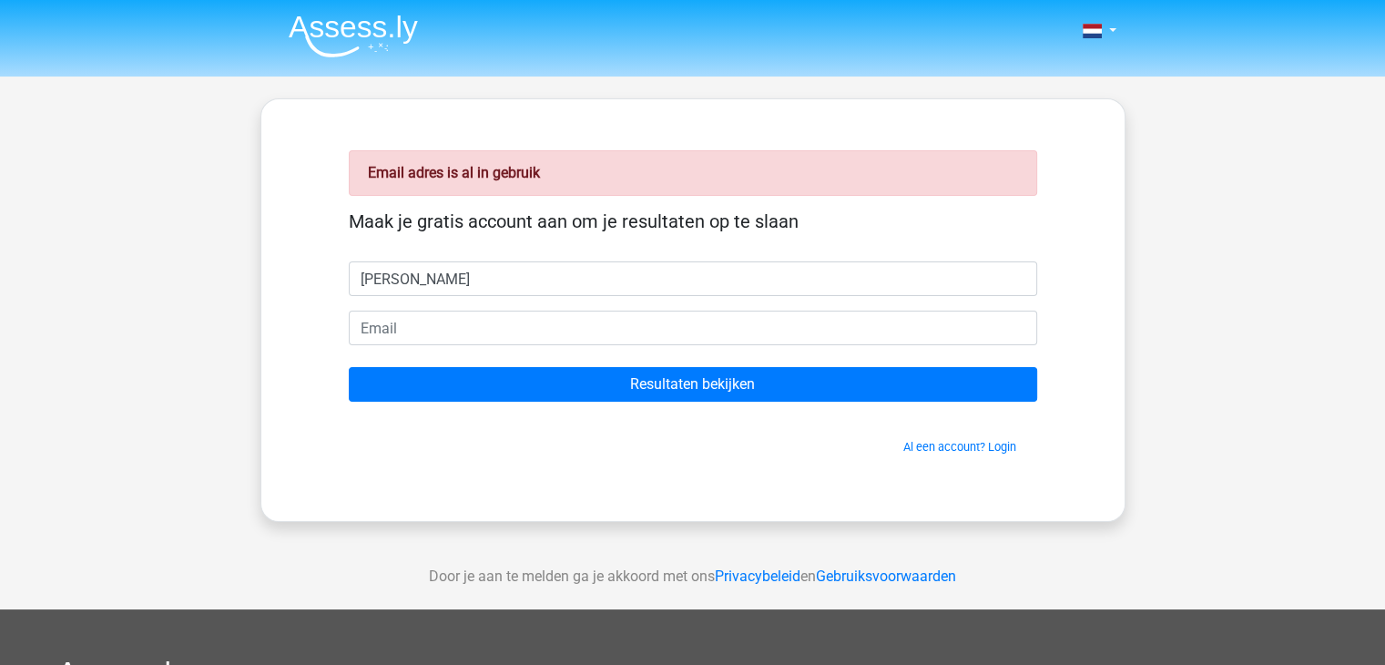
type input "[PERSON_NAME]"
click at [1169, 302] on div "Nederlands English" at bounding box center [692, 545] width 1385 height 1090
click at [952, 450] on link "Al een account? Login" at bounding box center [959, 447] width 113 height 14
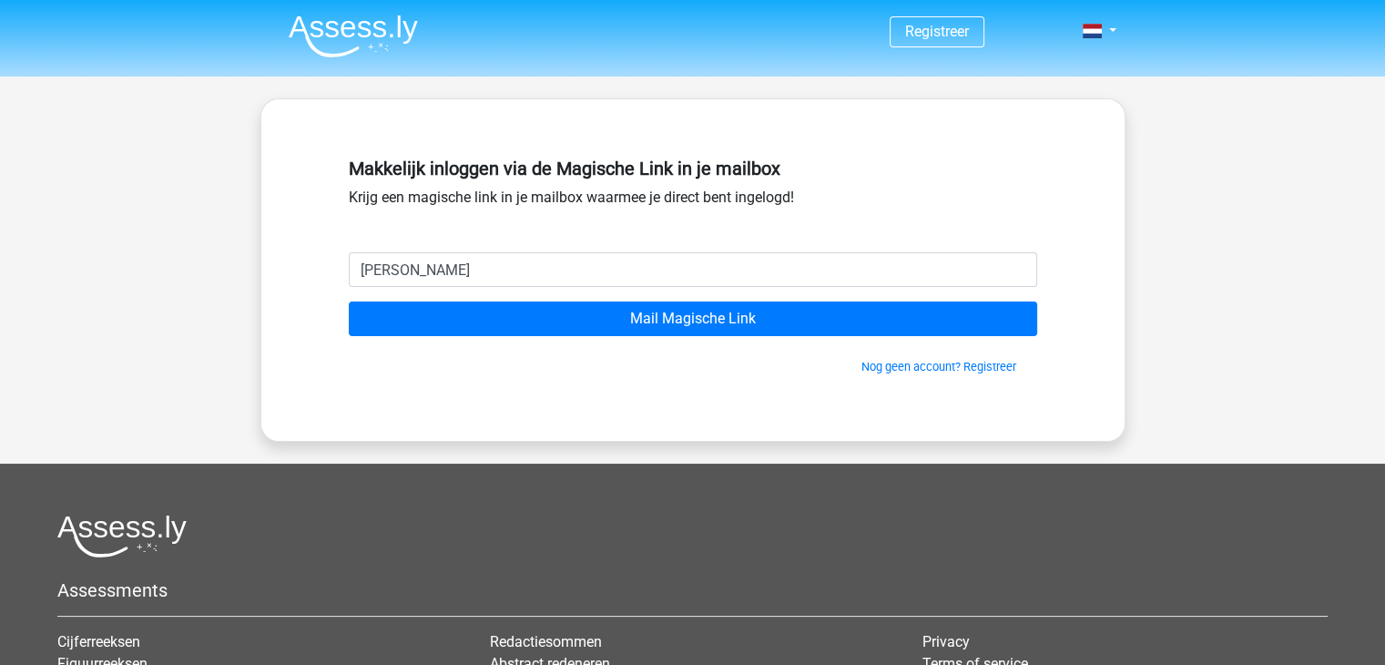
type input "[PERSON_NAME][EMAIL_ADDRESS][DOMAIN_NAME]"
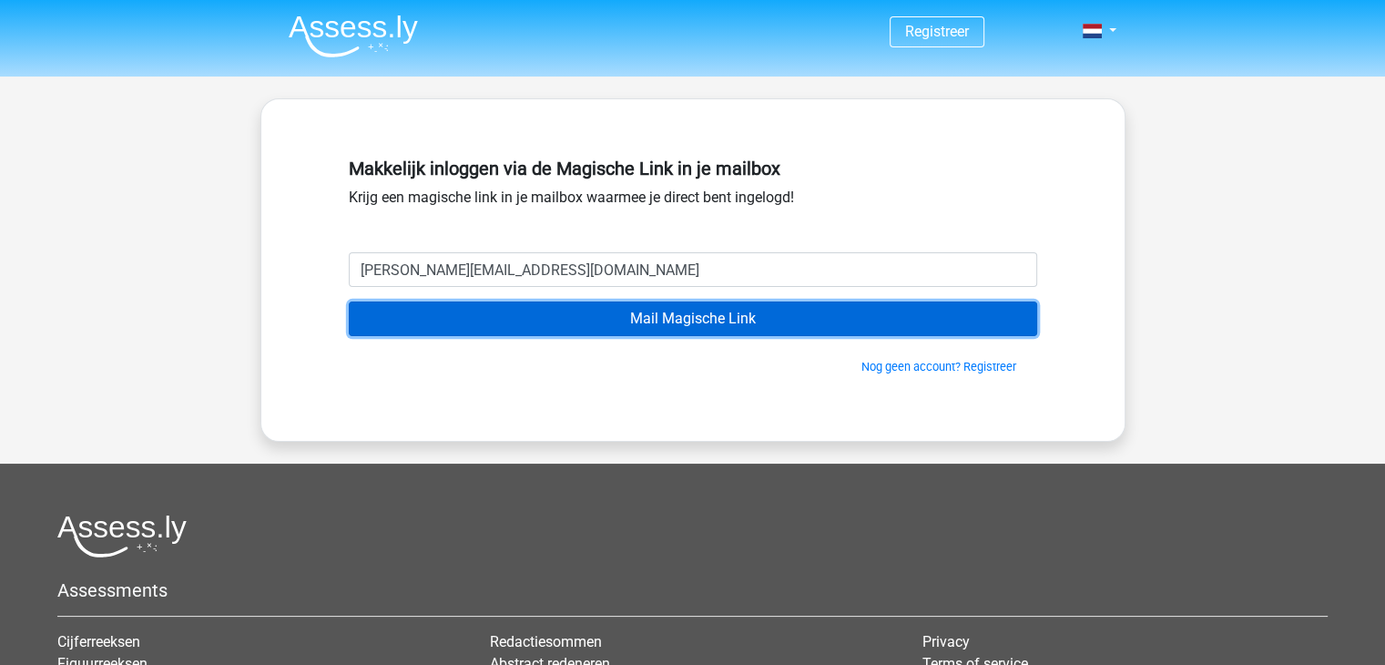
click at [663, 329] on input "Mail Magische Link" at bounding box center [693, 318] width 688 height 35
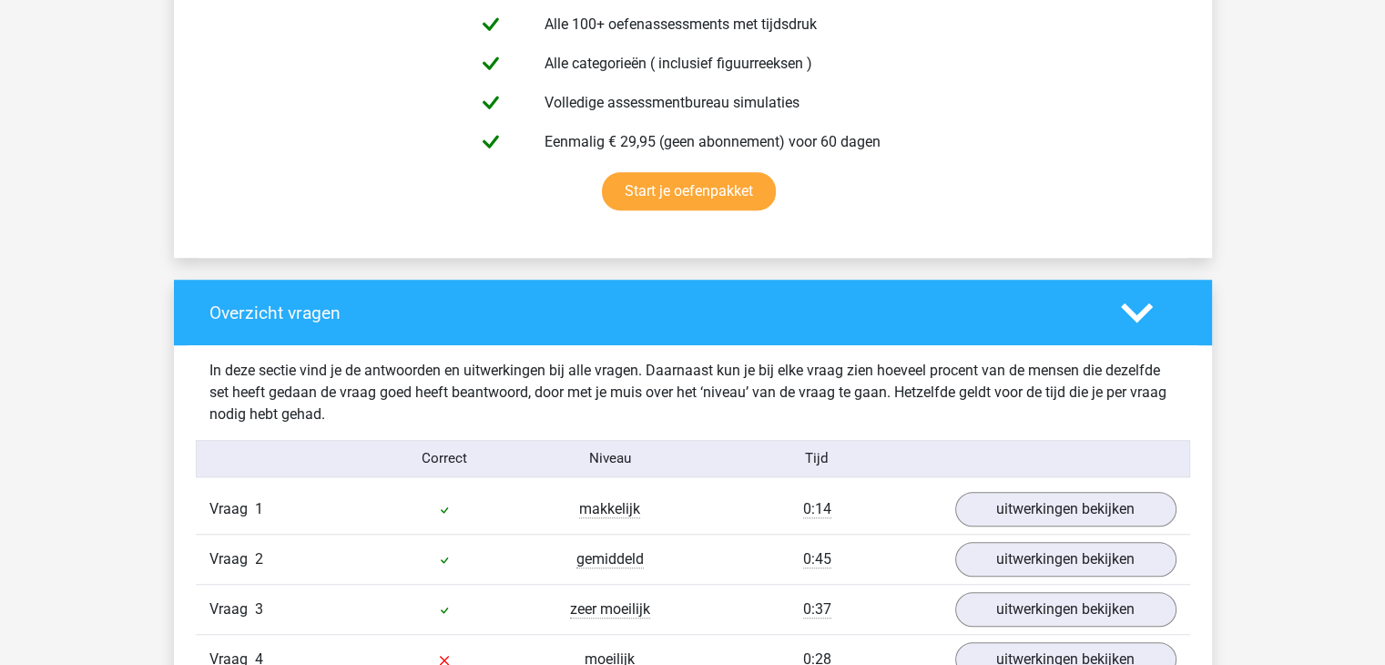
scroll to position [1548, 0]
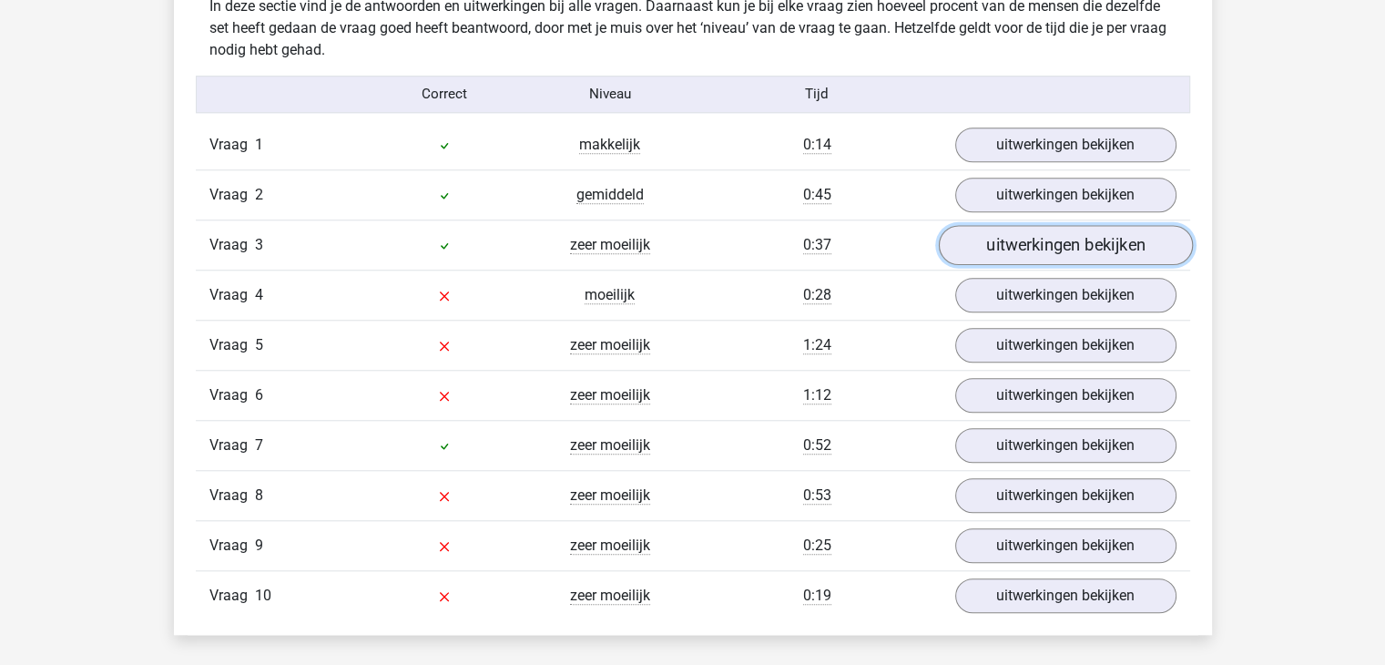
click at [1049, 227] on link "uitwerkingen bekijken" at bounding box center [1065, 245] width 254 height 40
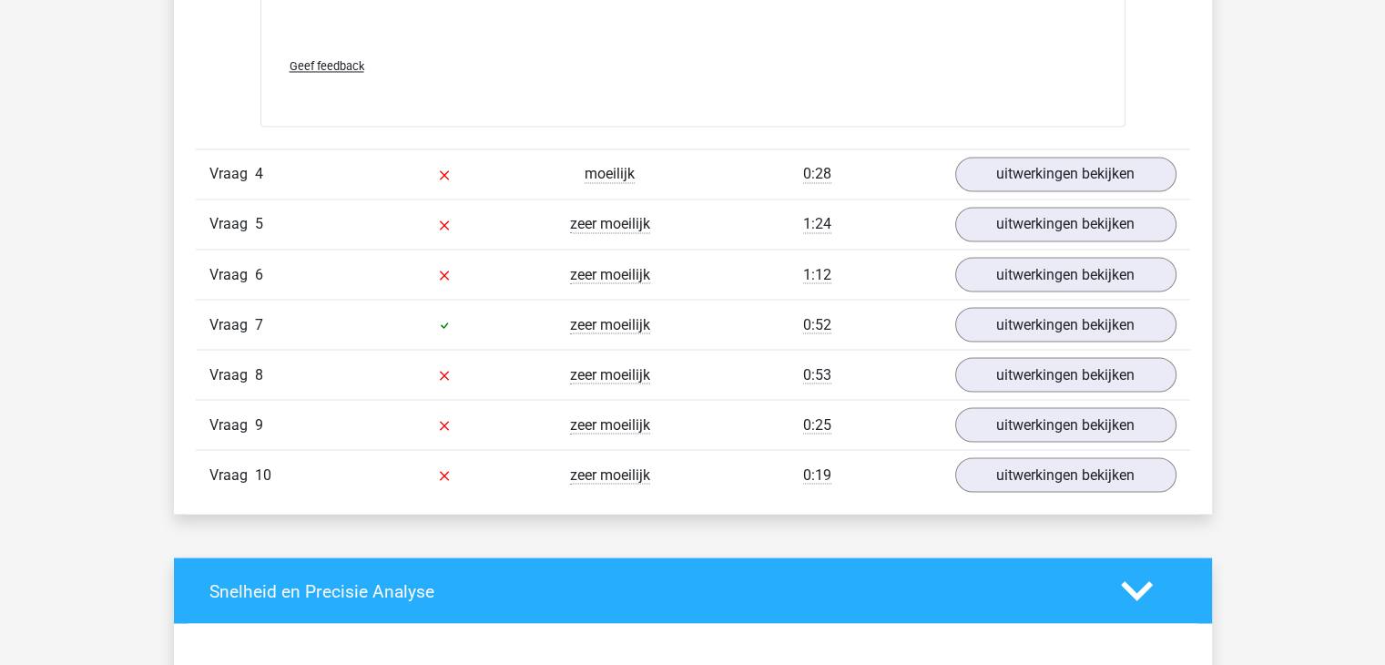
scroll to position [3187, 0]
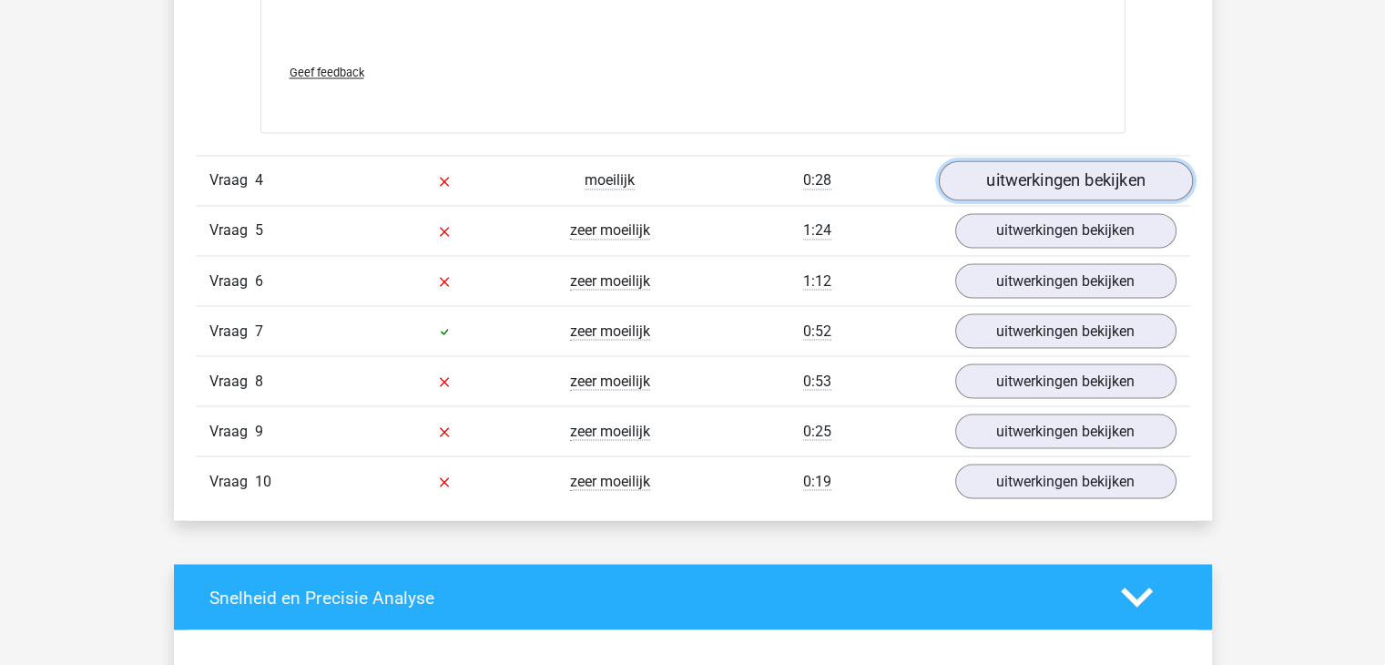
click at [1080, 168] on link "uitwerkingen bekijken" at bounding box center [1065, 181] width 254 height 40
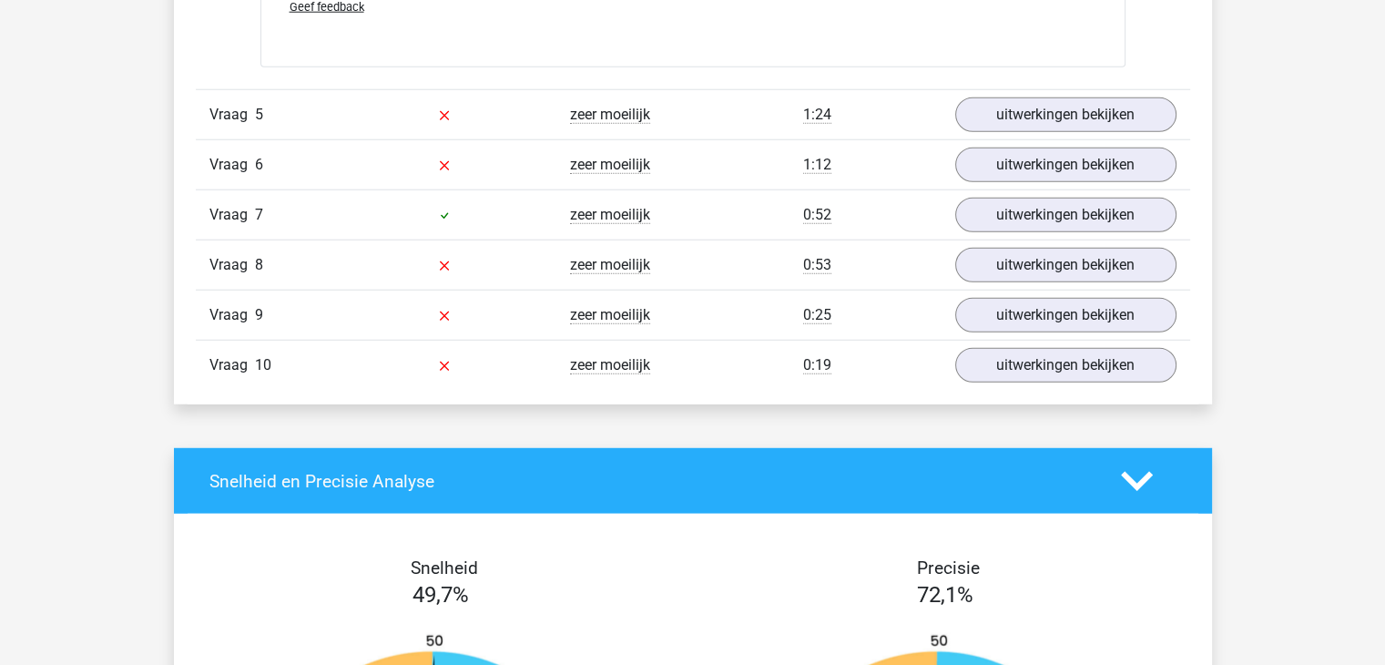
scroll to position [4826, 0]
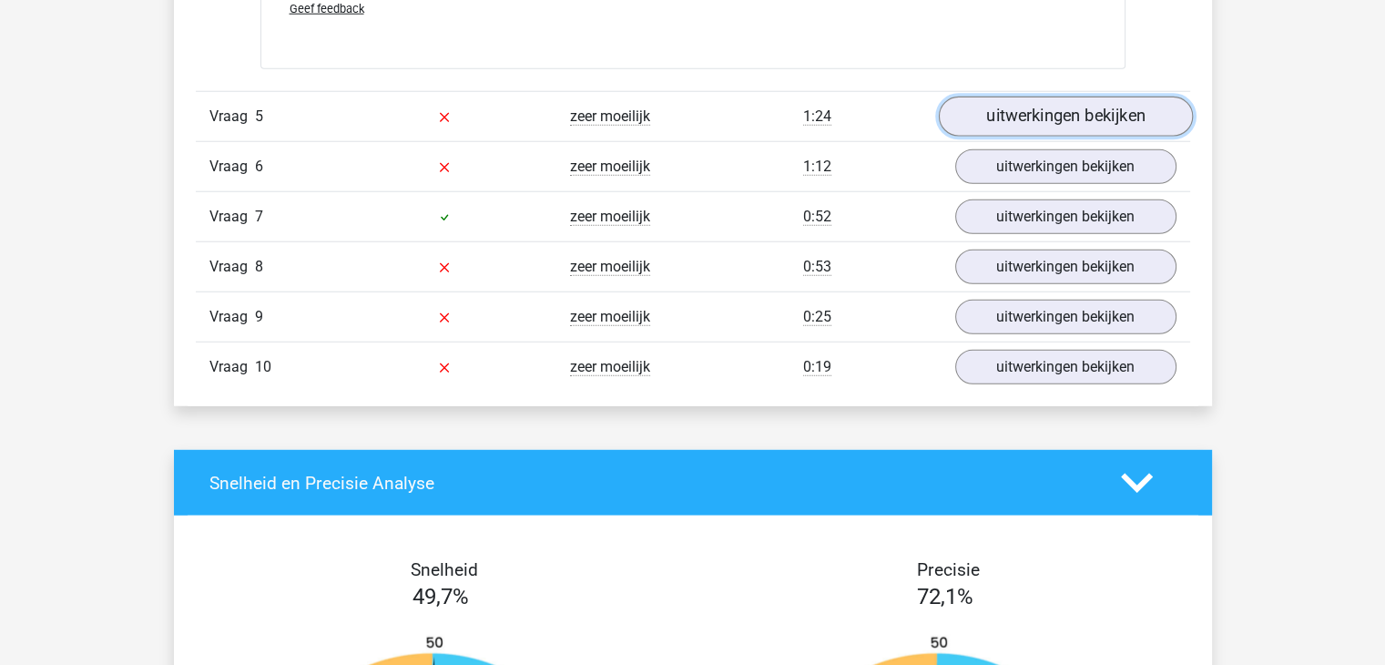
click at [1074, 108] on link "uitwerkingen bekijken" at bounding box center [1065, 117] width 254 height 40
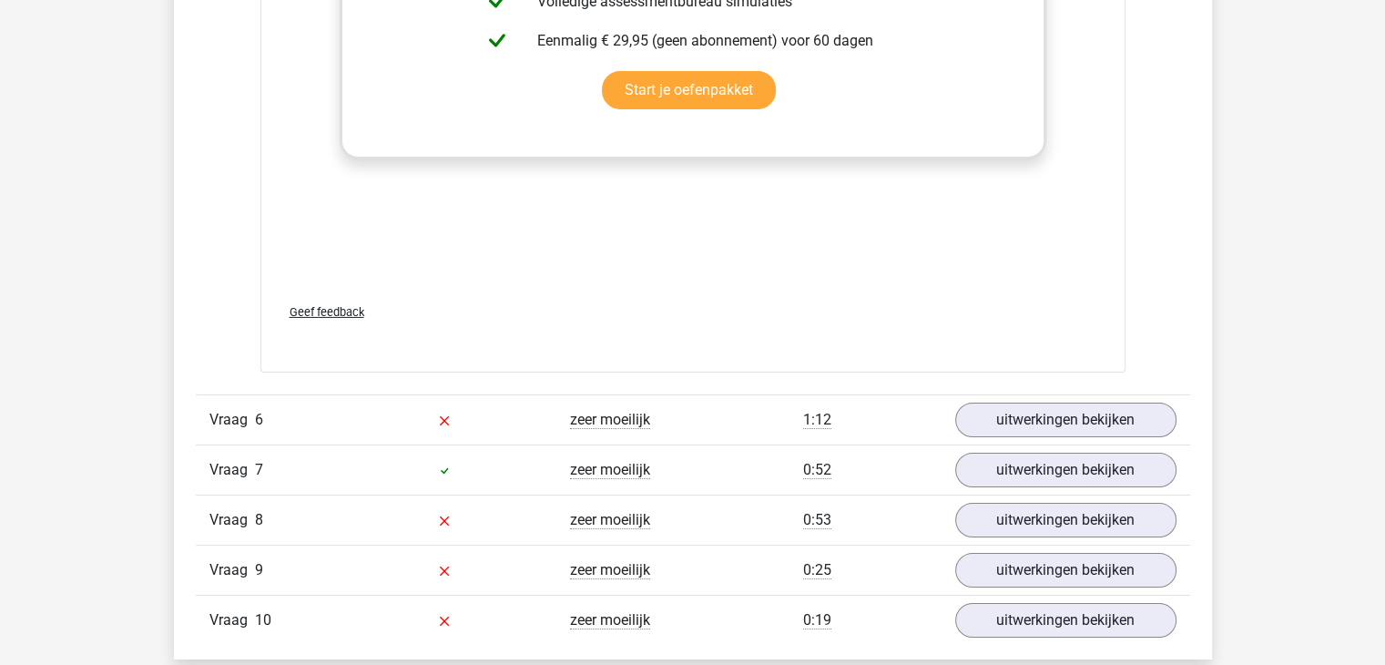
scroll to position [6374, 0]
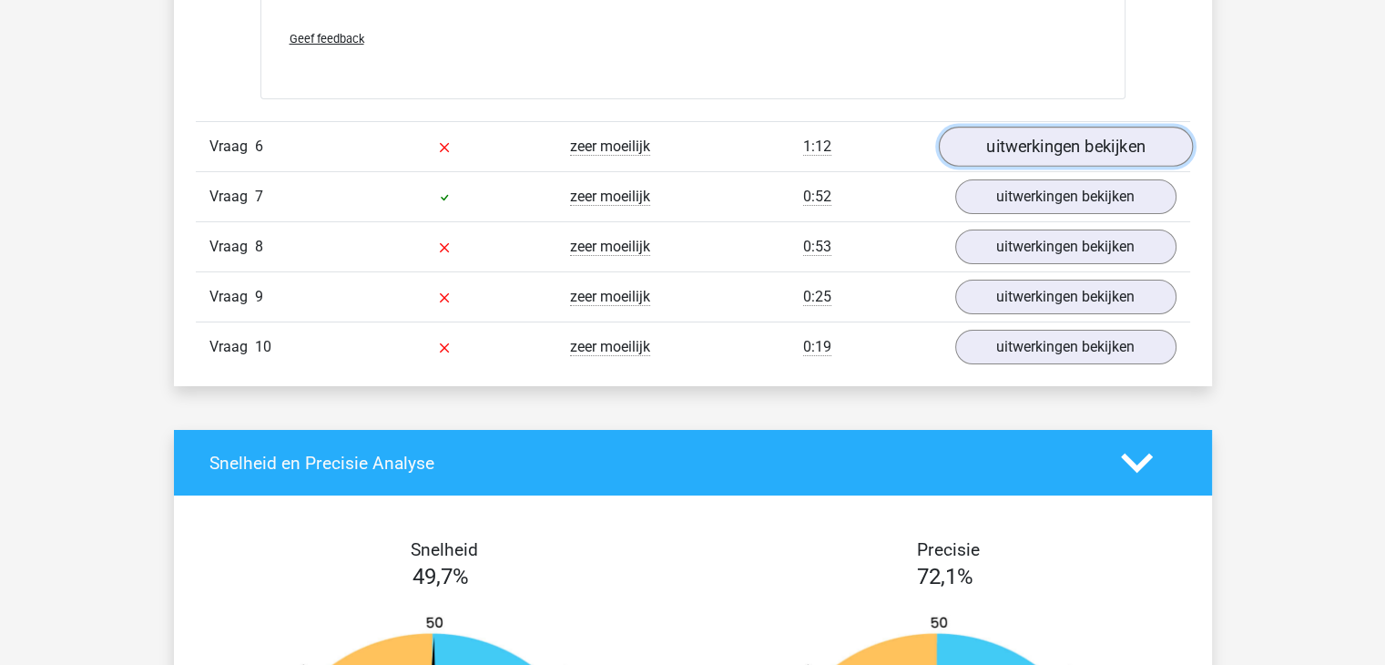
click at [1092, 147] on link "uitwerkingen bekijken" at bounding box center [1065, 147] width 254 height 40
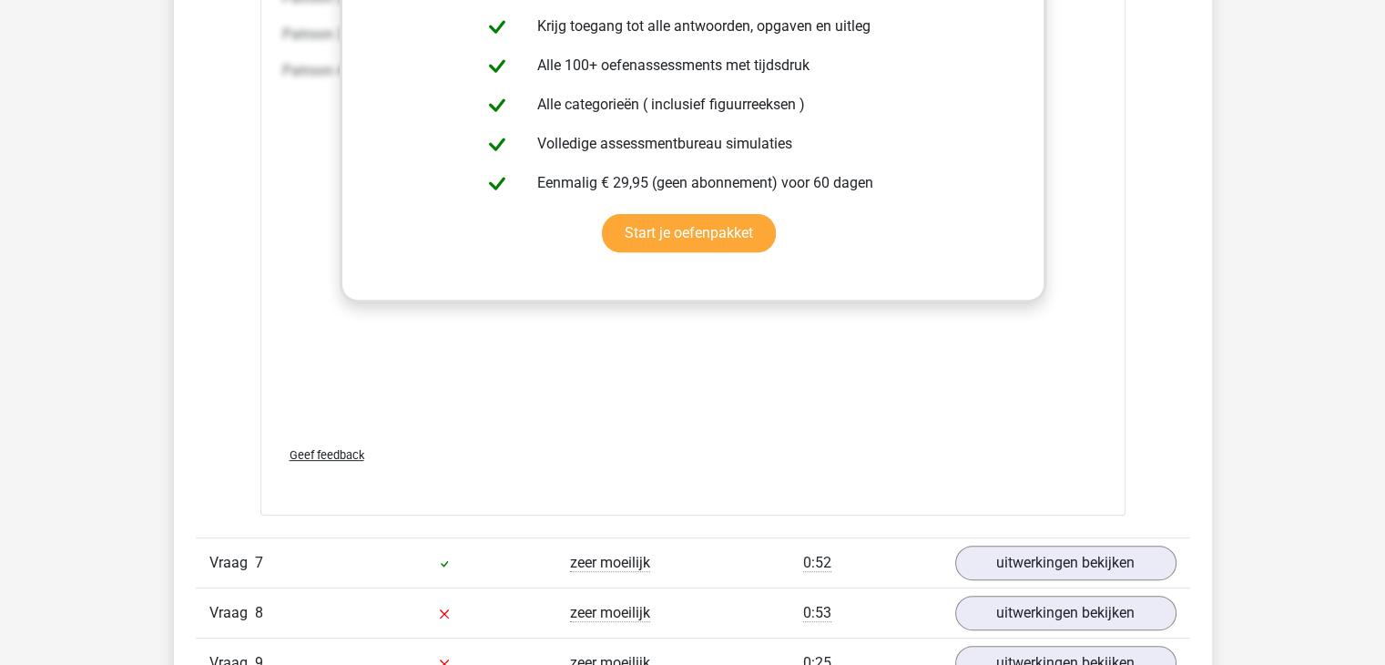
scroll to position [7831, 0]
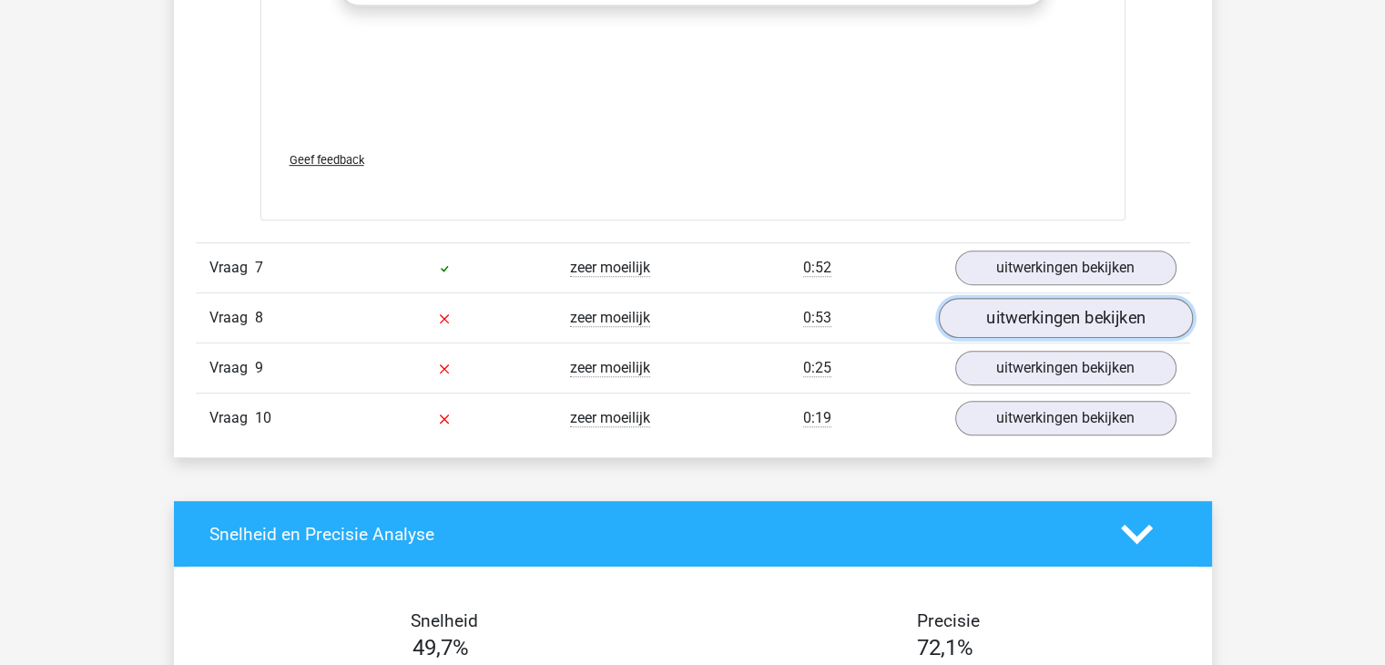
click at [1034, 311] on link "uitwerkingen bekijken" at bounding box center [1065, 318] width 254 height 40
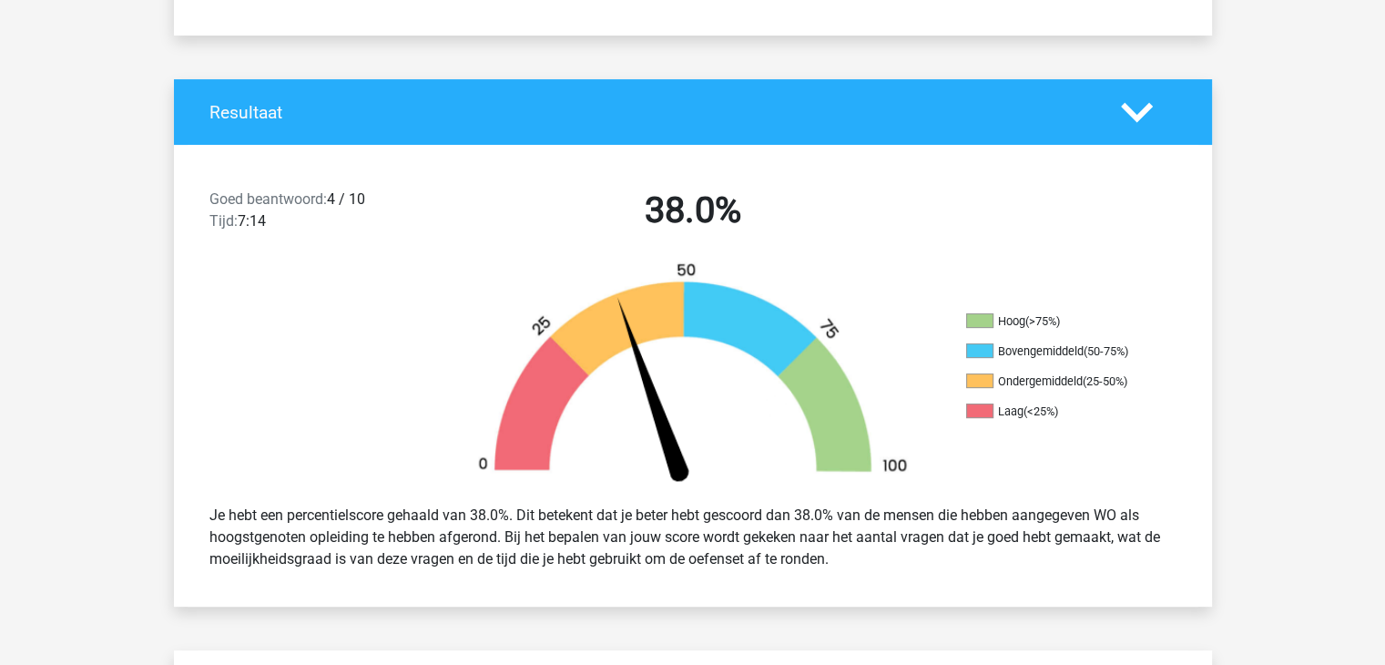
scroll to position [0, 0]
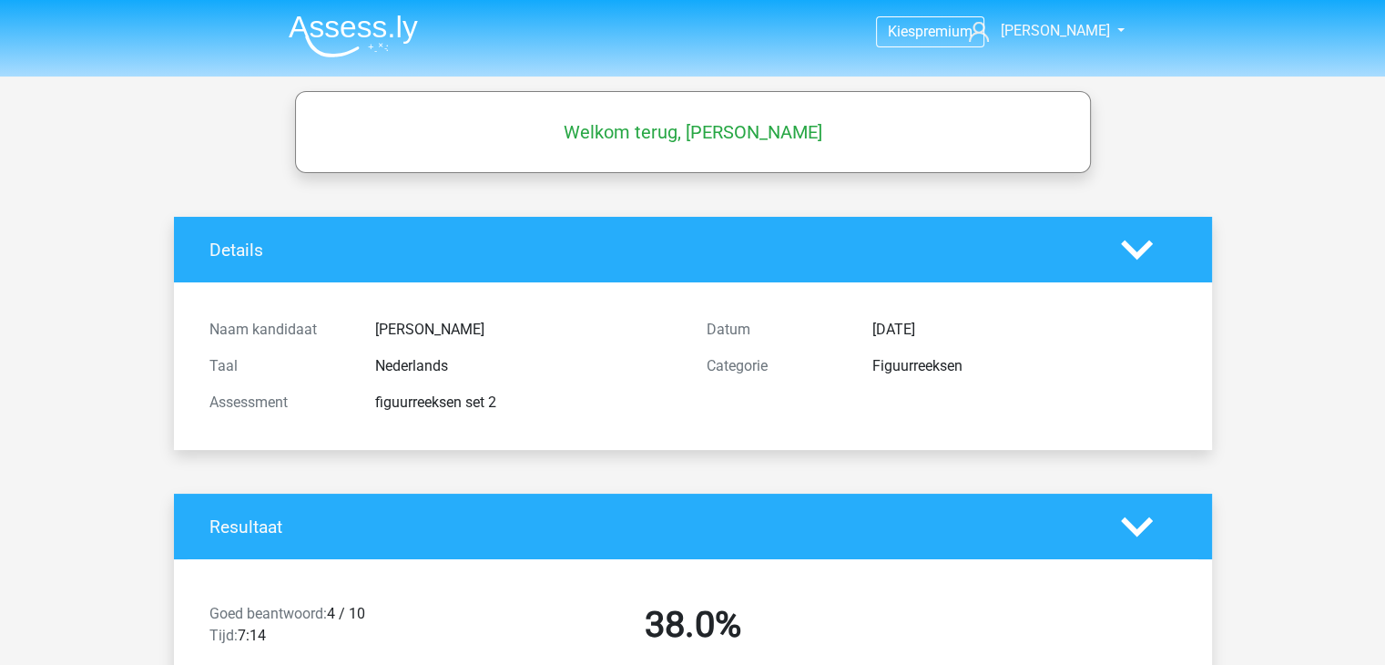
click at [335, 34] on img at bounding box center [353, 36] width 129 height 43
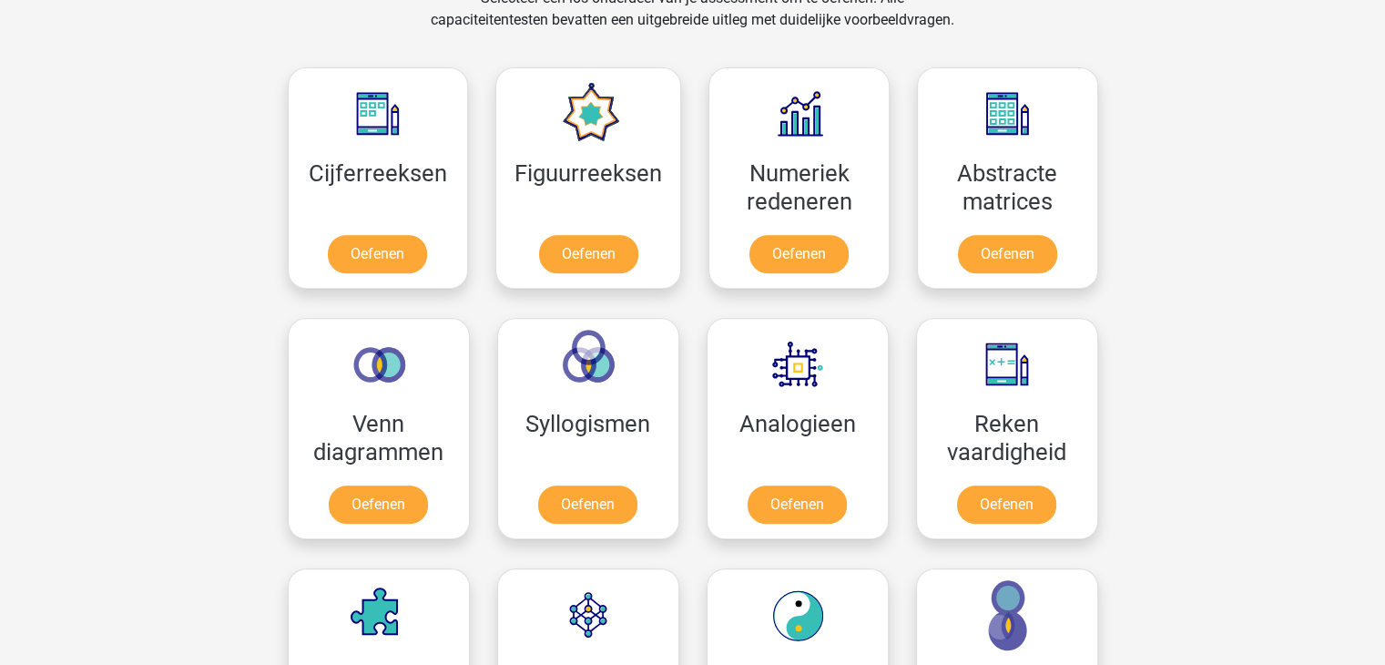
scroll to position [820, 0]
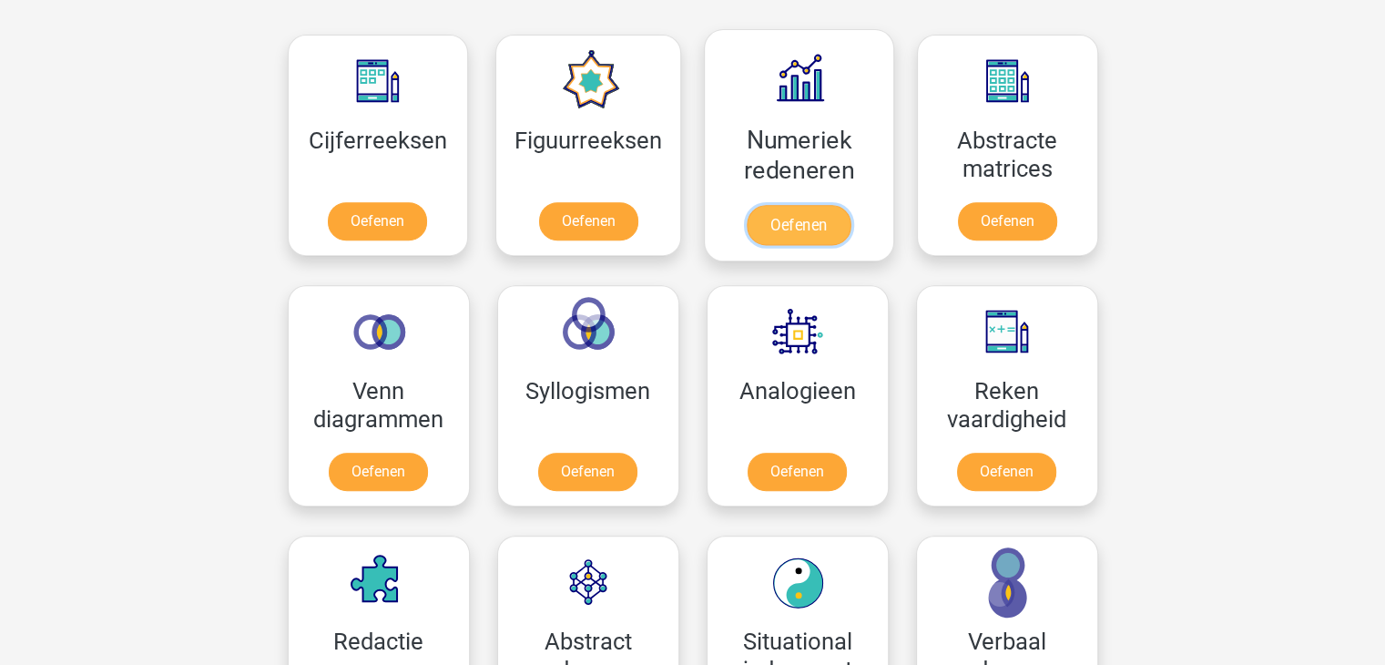
click at [794, 219] on link "Oefenen" at bounding box center [799, 225] width 104 height 40
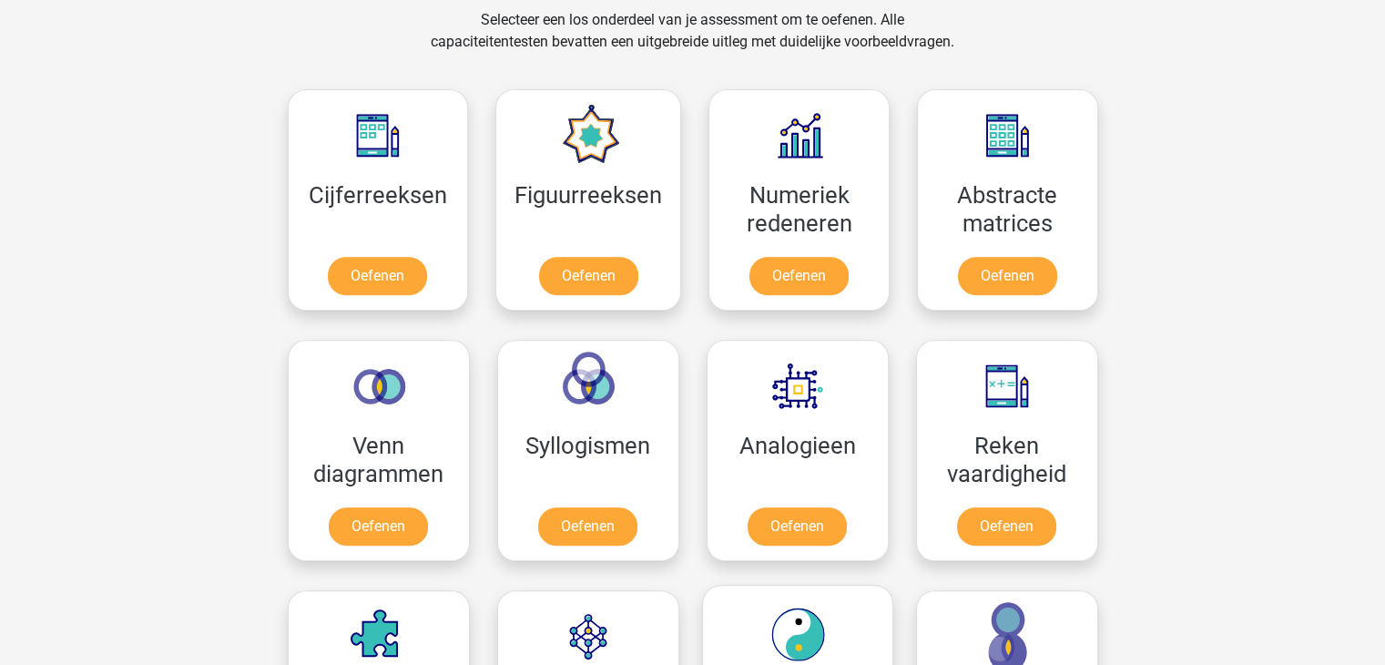
scroll to position [728, 0]
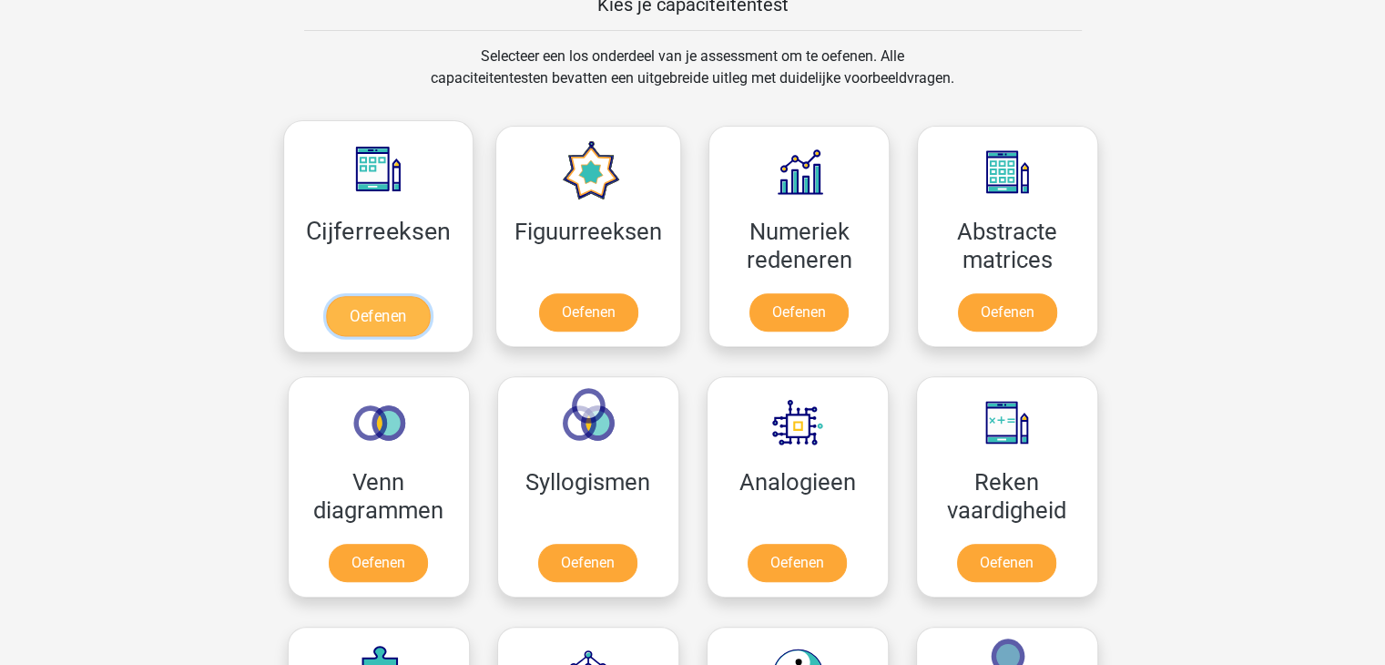
click at [420, 321] on link "Oefenen" at bounding box center [378, 316] width 104 height 40
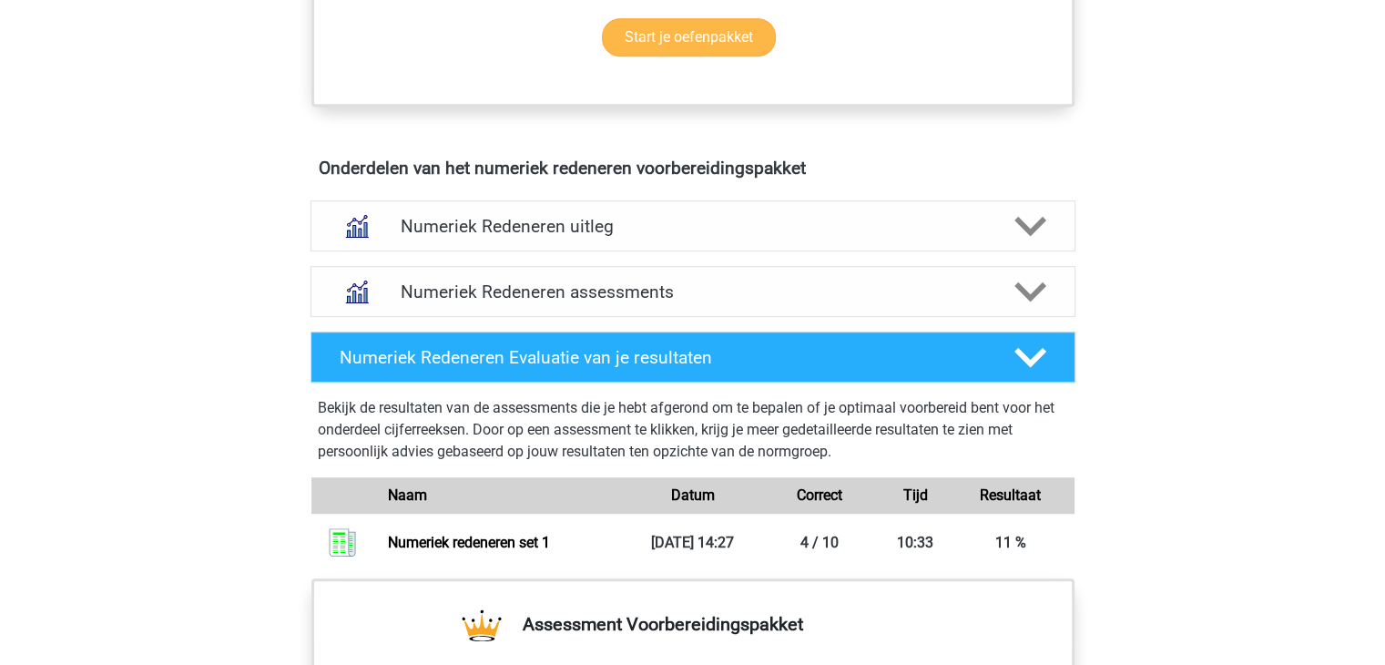
scroll to position [1093, 0]
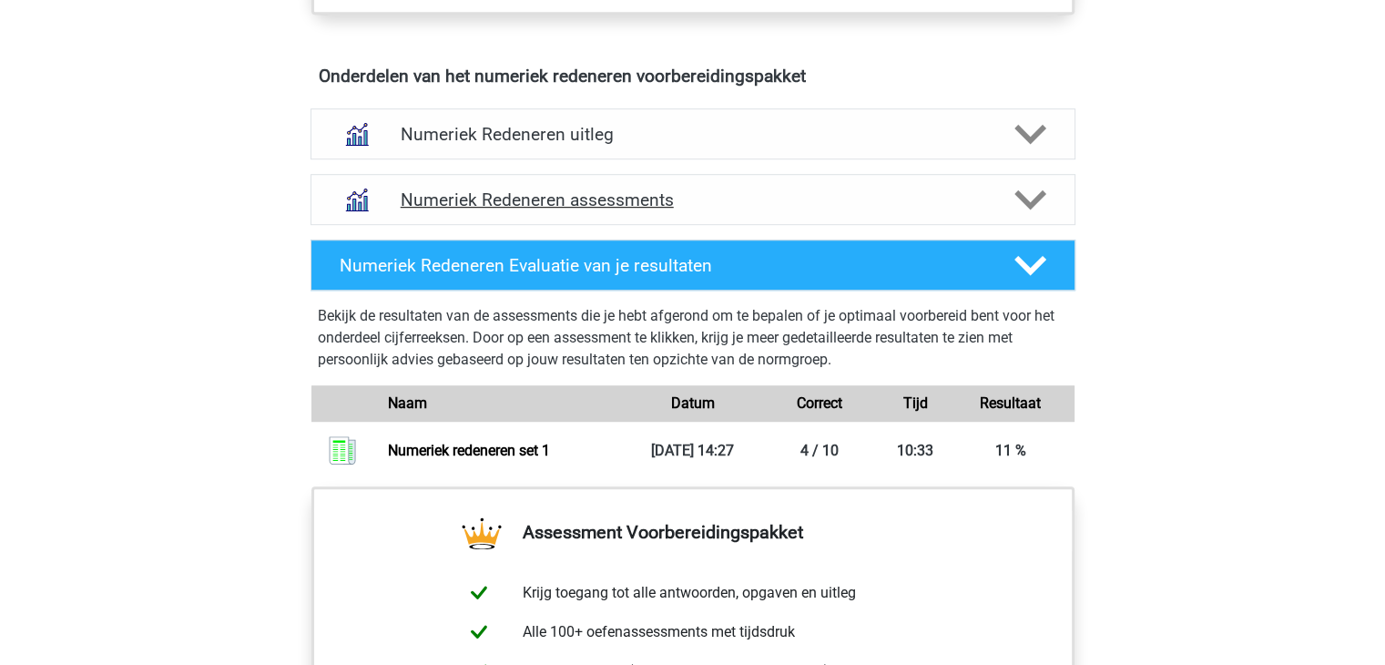
click at [717, 199] on h4 "Numeriek Redeneren assessments" at bounding box center [693, 199] width 585 height 21
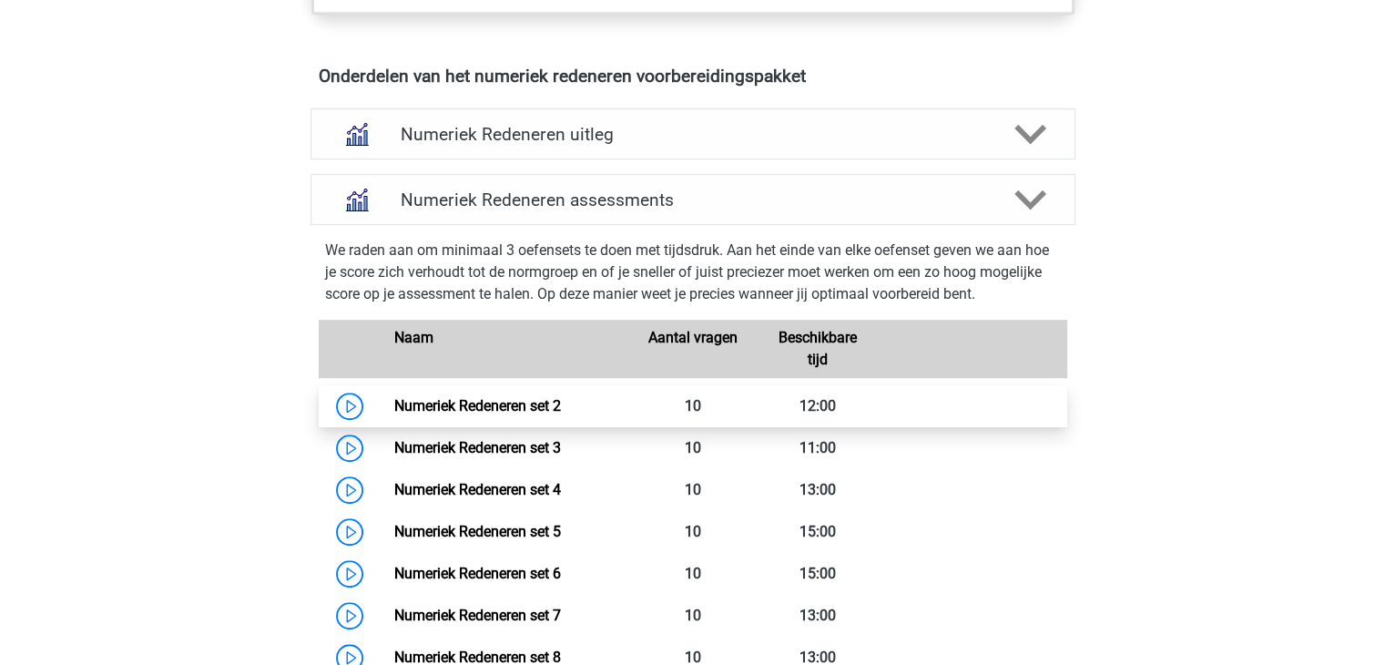
click at [541, 405] on link "Numeriek Redeneren set 2" at bounding box center [477, 405] width 167 height 17
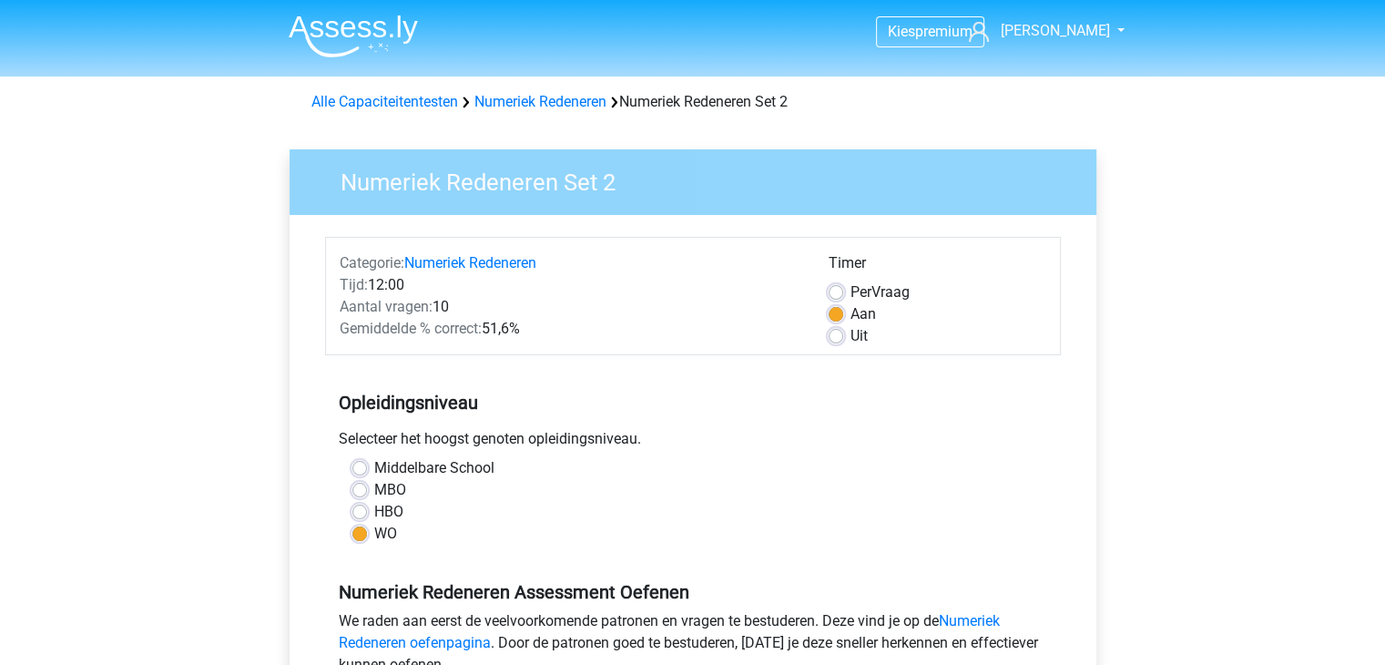
scroll to position [273, 0]
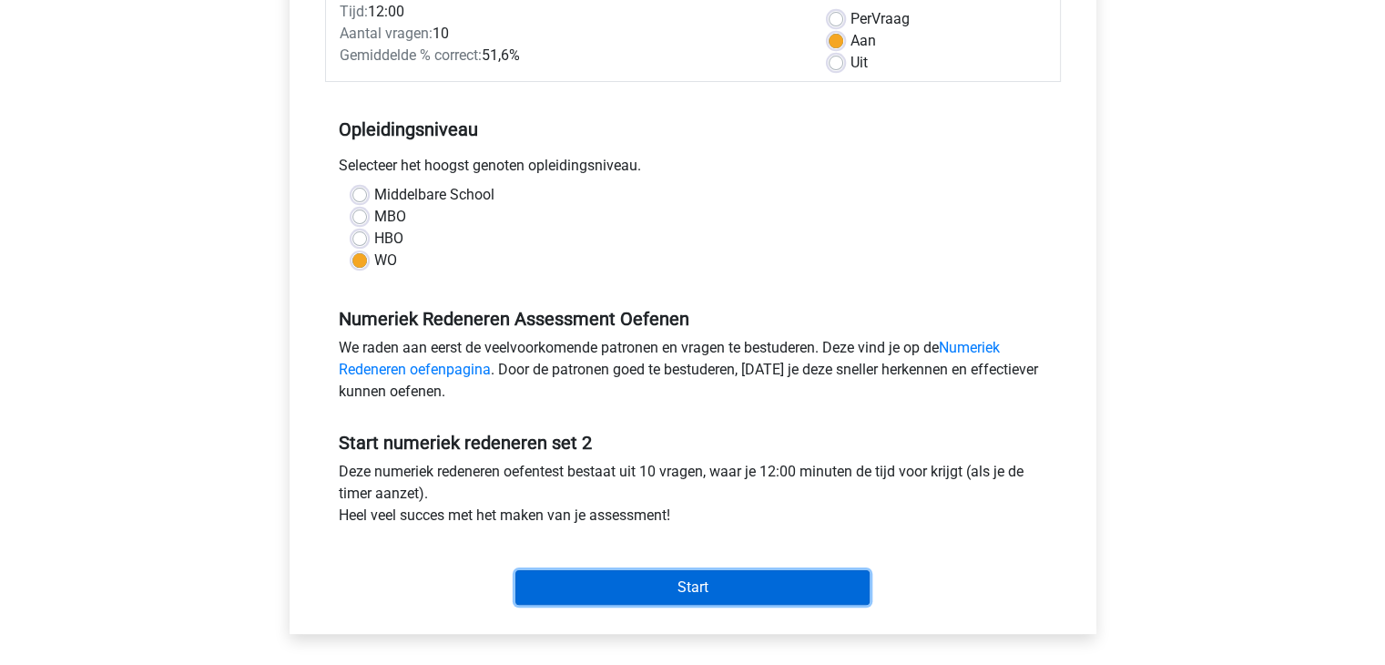
click at [646, 578] on input "Start" at bounding box center [692, 587] width 354 height 35
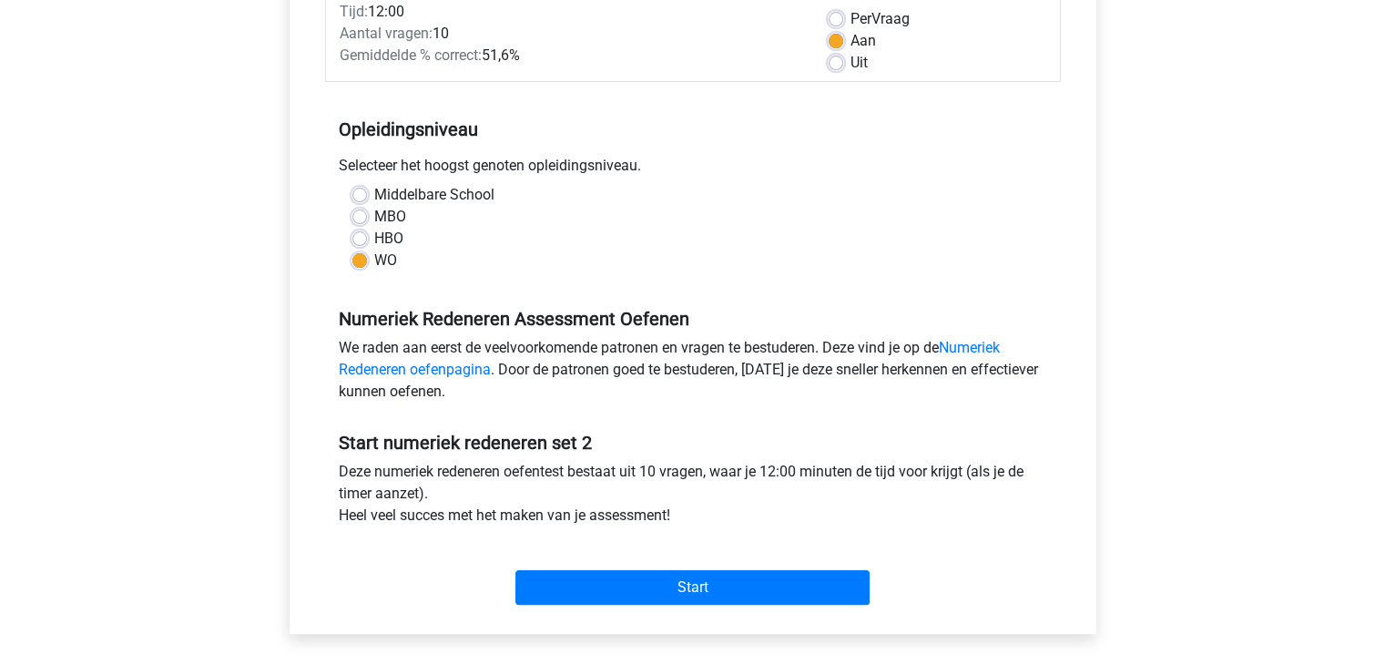
click at [374, 234] on label "HBO" at bounding box center [388, 239] width 29 height 22
click at [361, 234] on input "HBO" at bounding box center [359, 237] width 15 height 18
radio input "true"
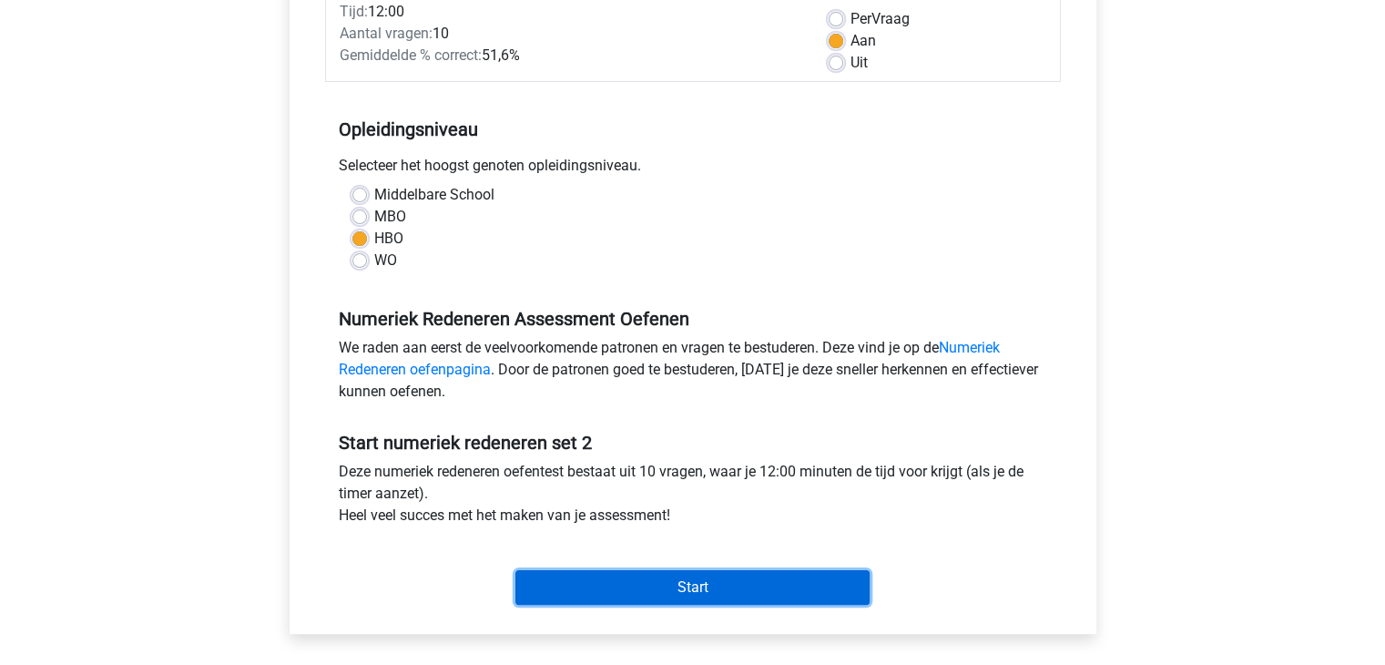
click at [623, 584] on input "Start" at bounding box center [692, 587] width 354 height 35
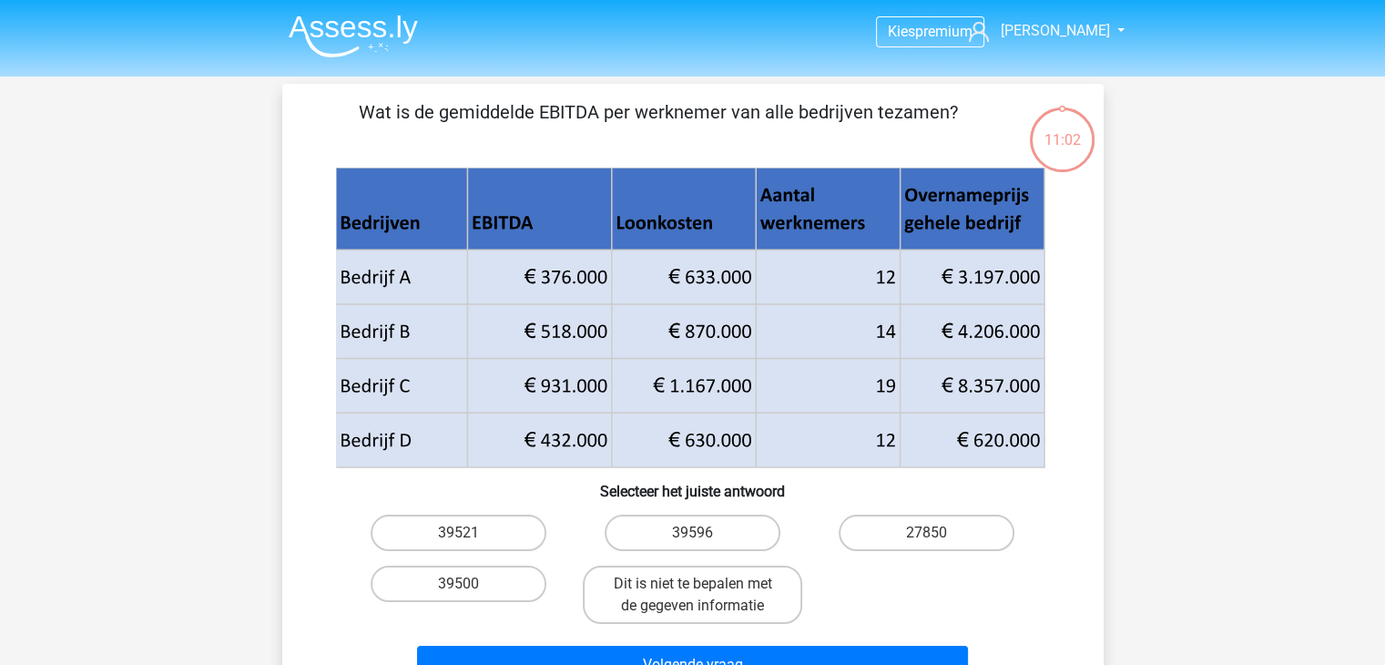
scroll to position [91, 0]
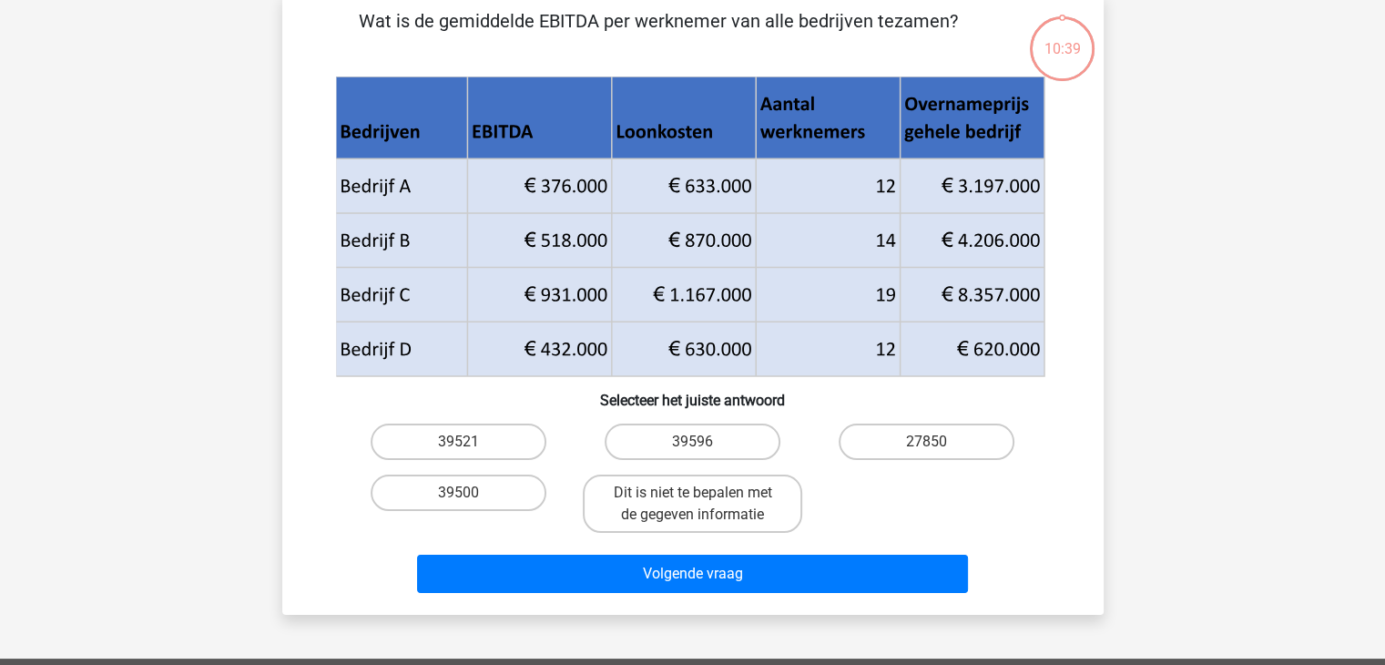
click at [697, 494] on input "Dit is niet te bepalen met de gegeven informatie" at bounding box center [698, 499] width 12 height 12
radio input "true"
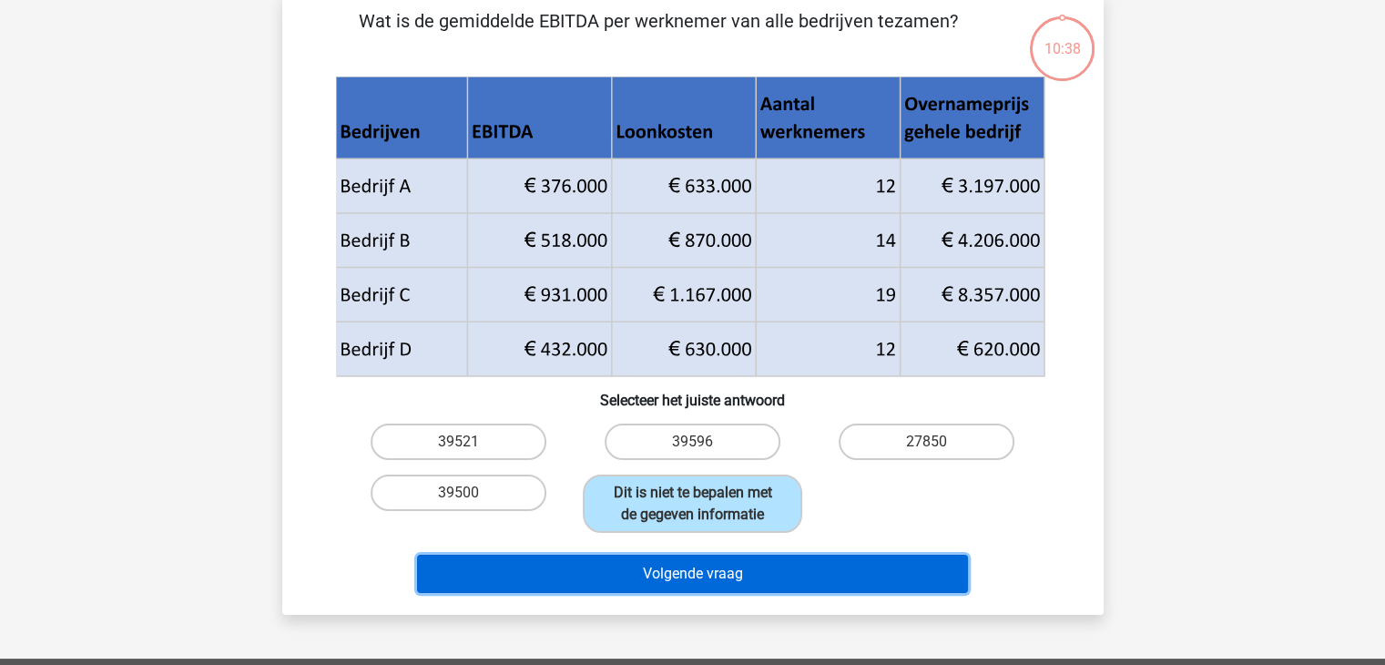
click at [703, 566] on button "Volgende vraag" at bounding box center [692, 574] width 551 height 38
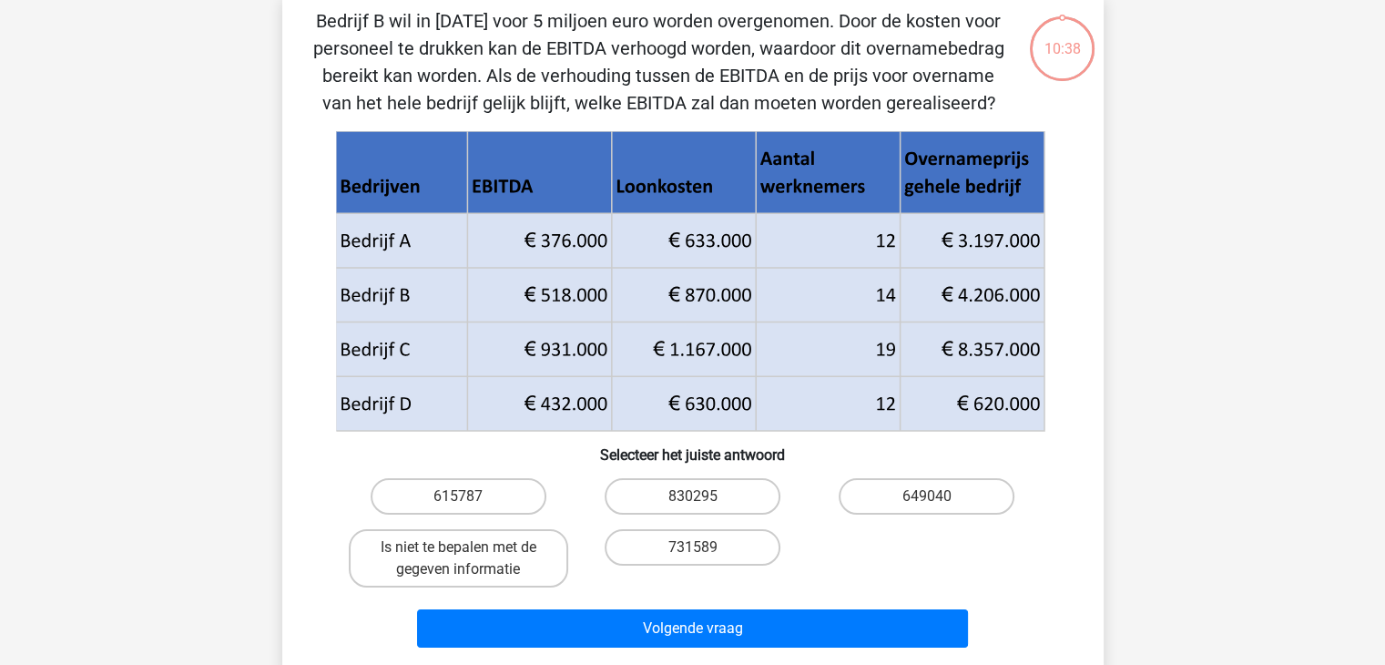
scroll to position [84, 0]
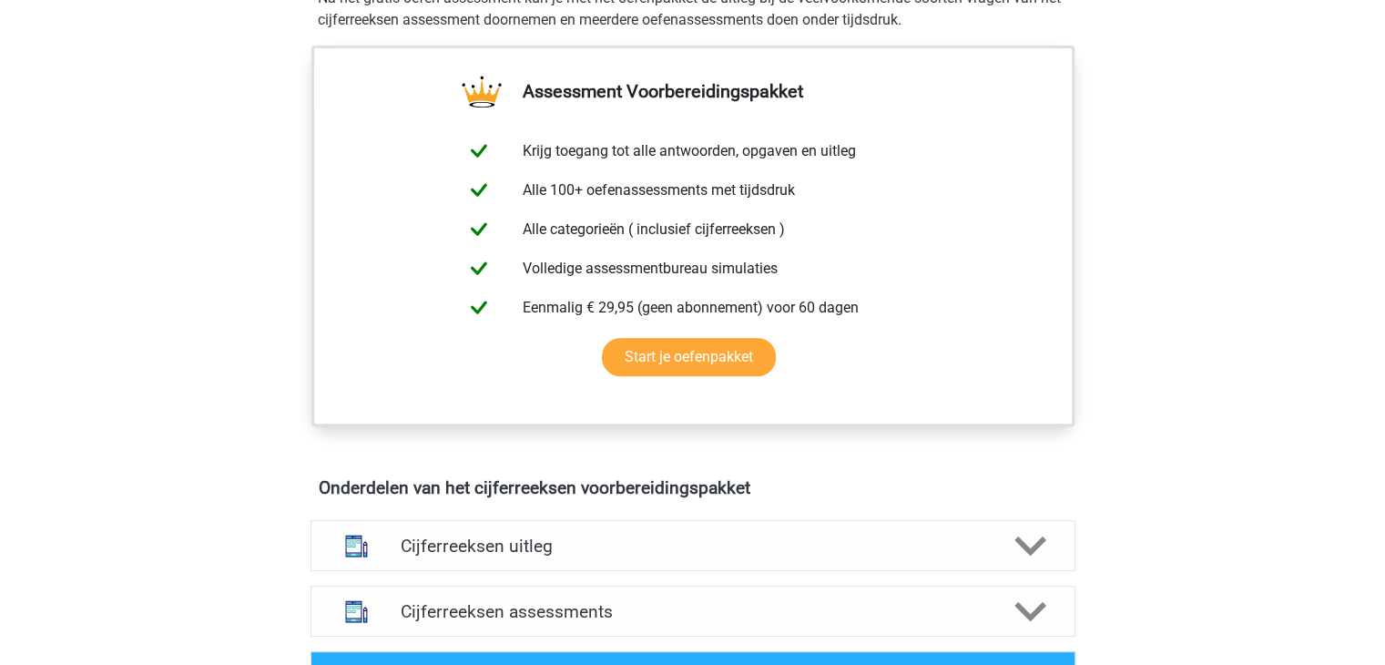
scroll to position [1093, 0]
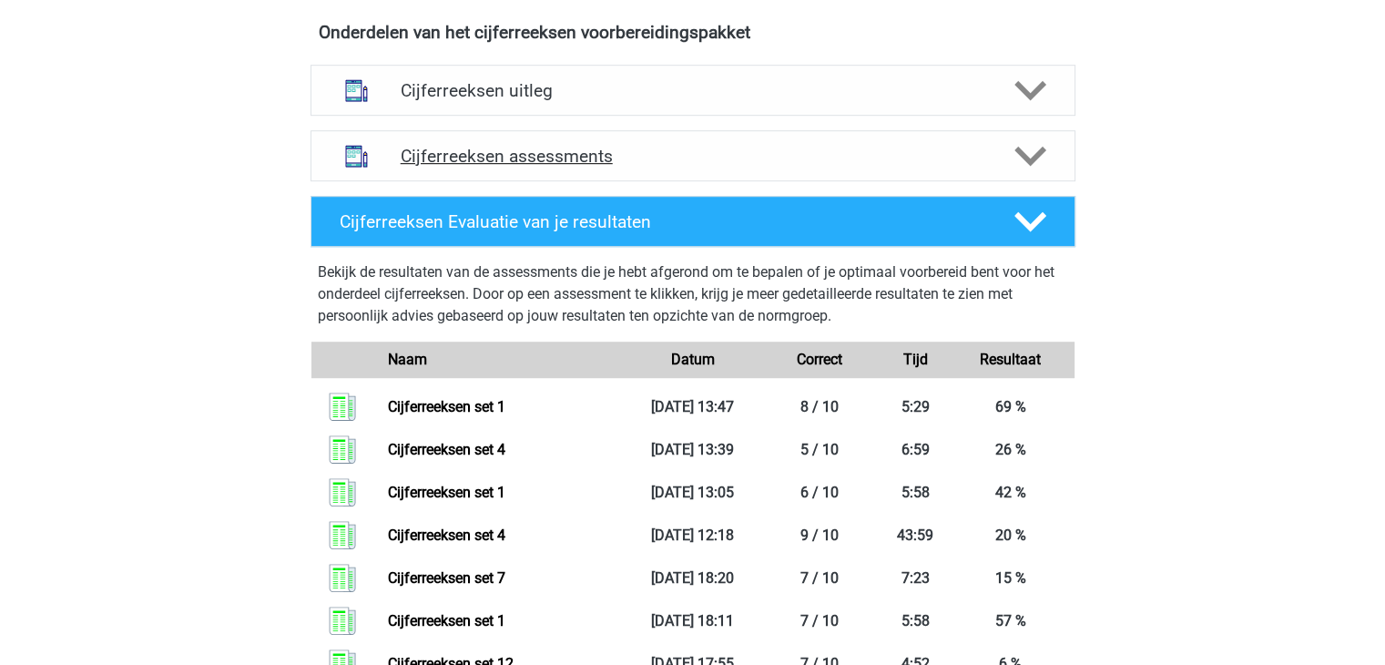
click at [539, 167] on h4 "Cijferreeksen assessments" at bounding box center [693, 156] width 585 height 21
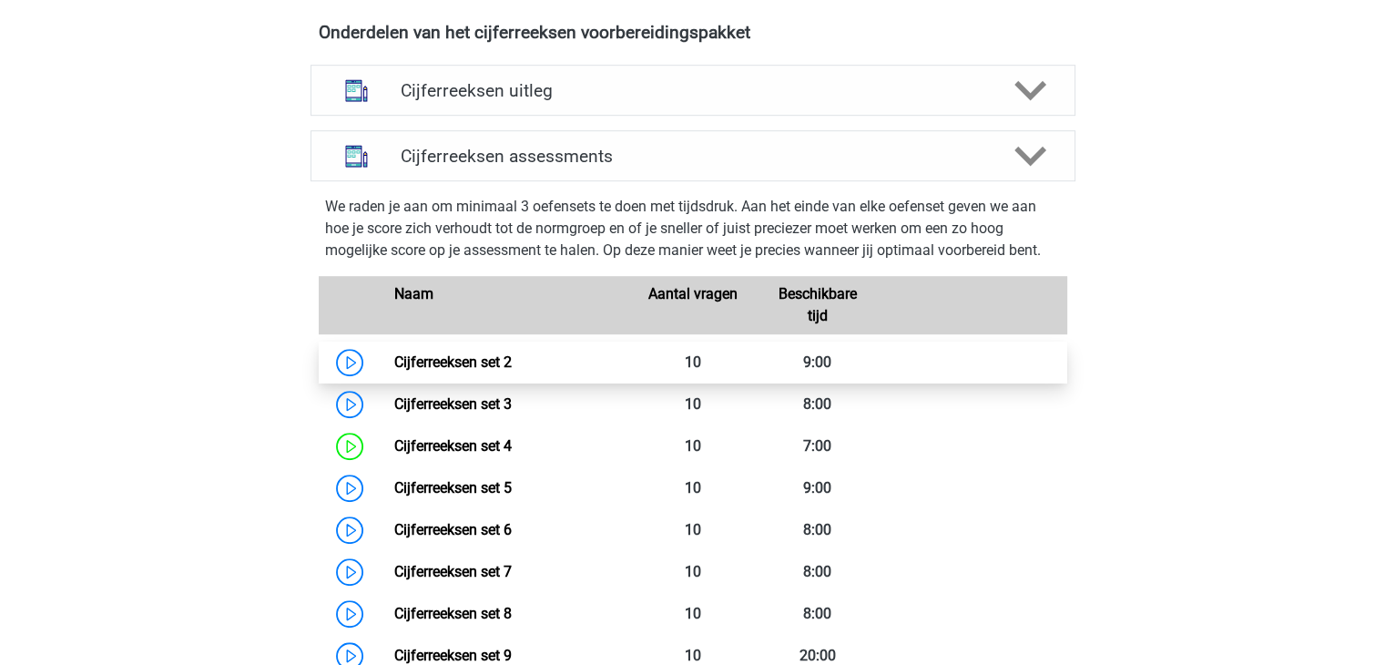
click at [492, 371] on link "Cijferreeksen set 2" at bounding box center [452, 361] width 117 height 17
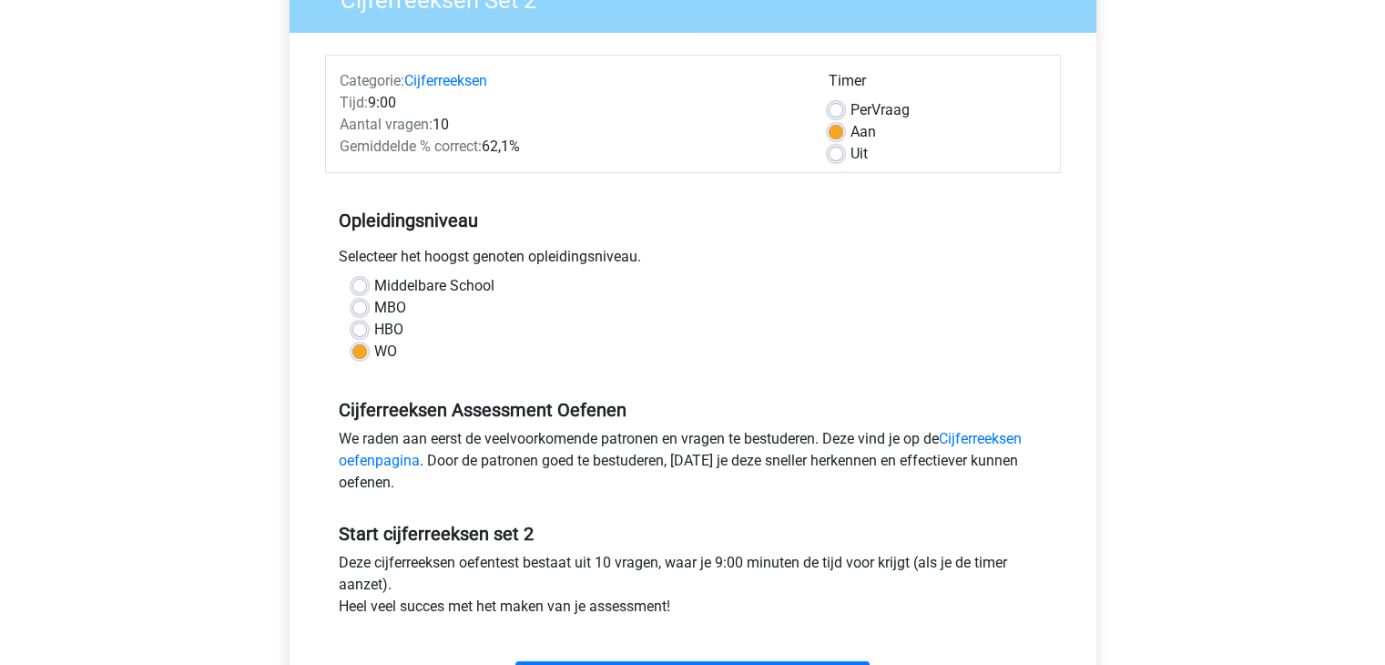
scroll to position [546, 0]
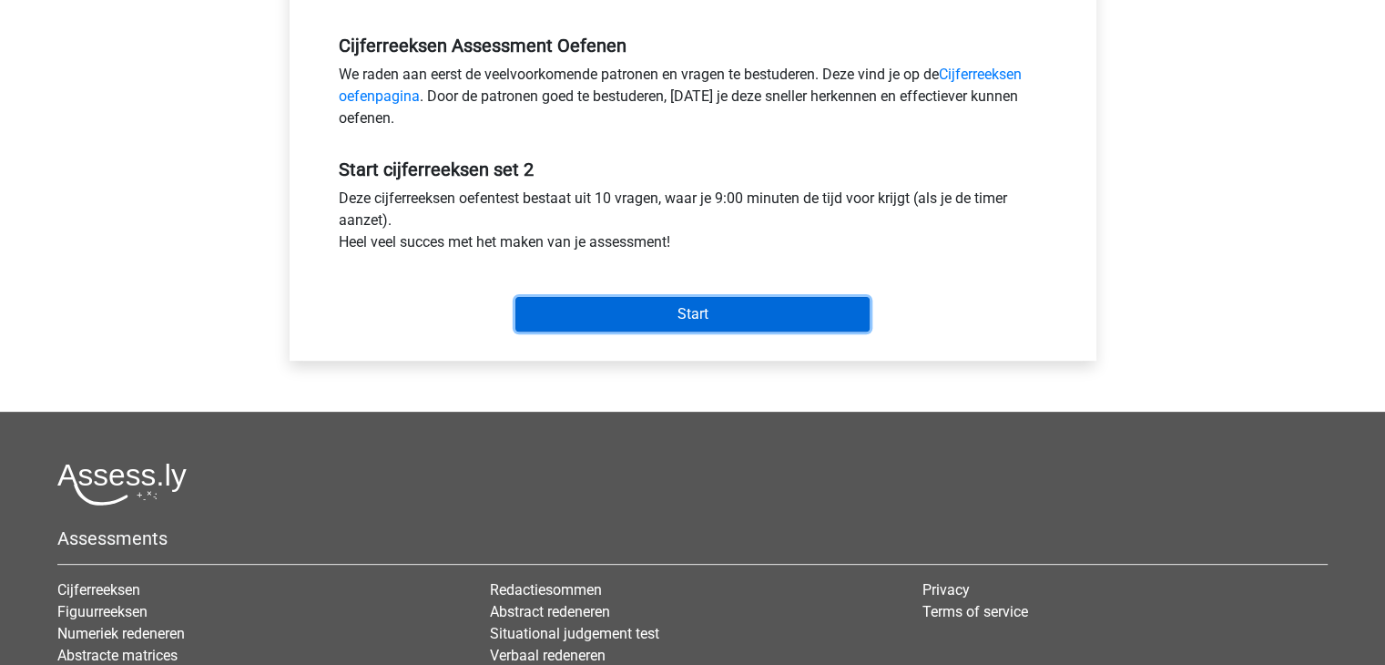
click at [604, 317] on input "Start" at bounding box center [692, 314] width 354 height 35
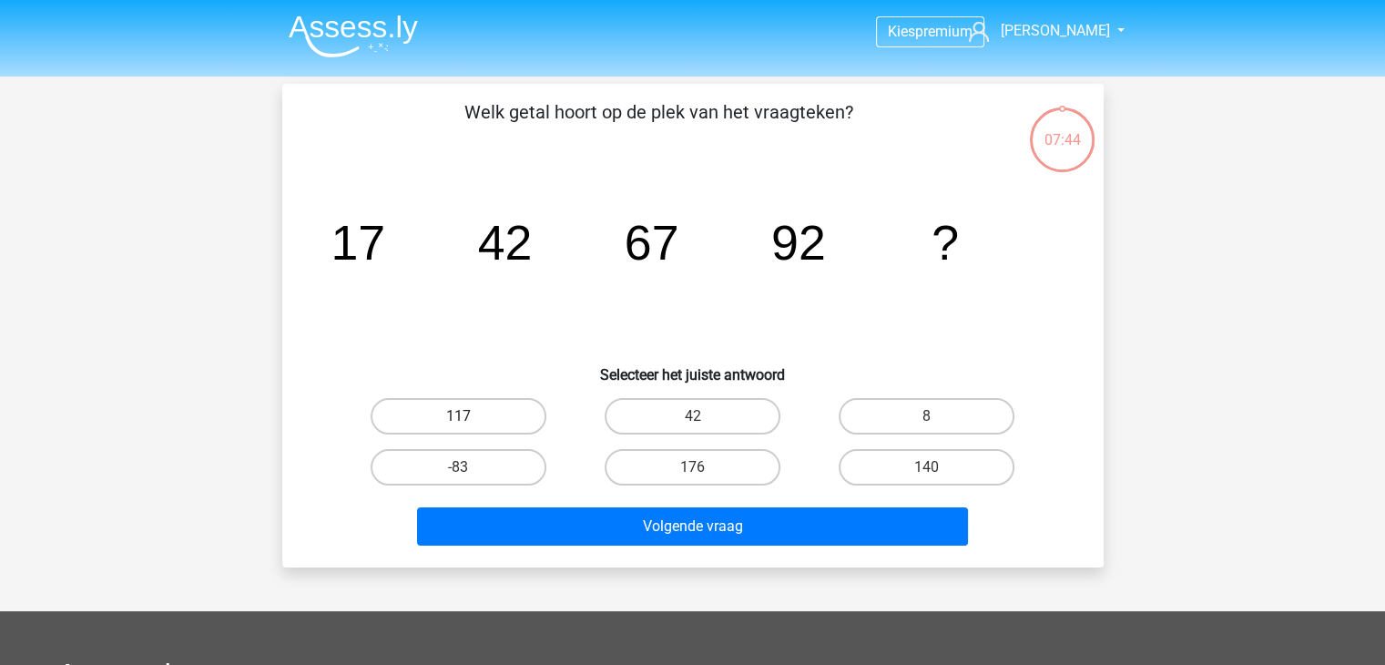
click at [483, 431] on label "117" at bounding box center [459, 416] width 176 height 36
click at [470, 428] on input "117" at bounding box center [464, 422] width 12 height 12
radio input "true"
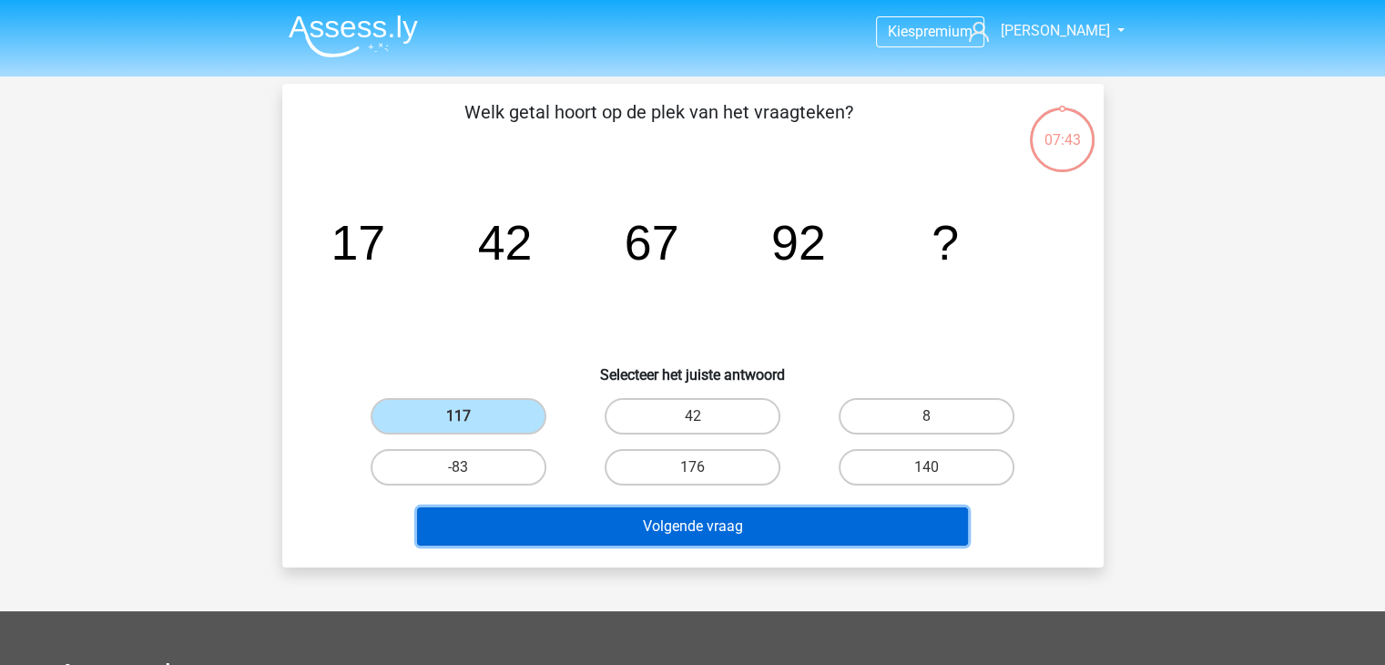
click at [641, 526] on button "Volgende vraag" at bounding box center [692, 526] width 551 height 38
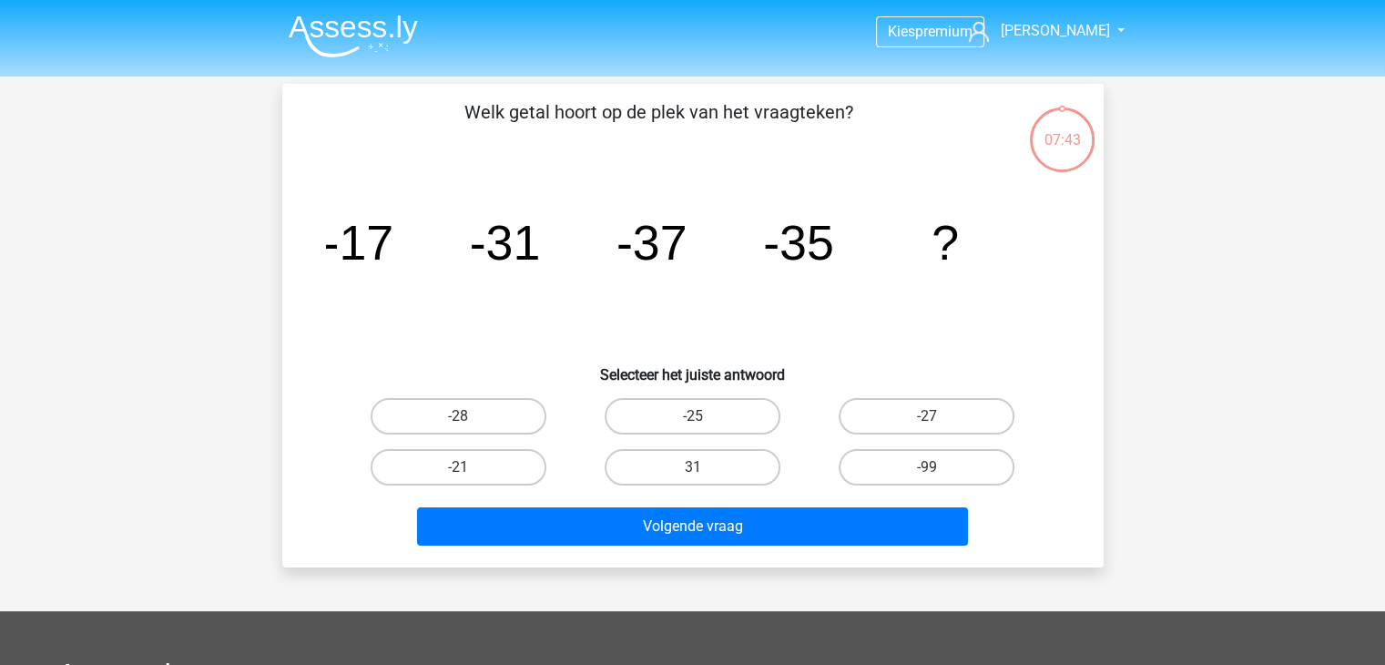
scroll to position [84, 0]
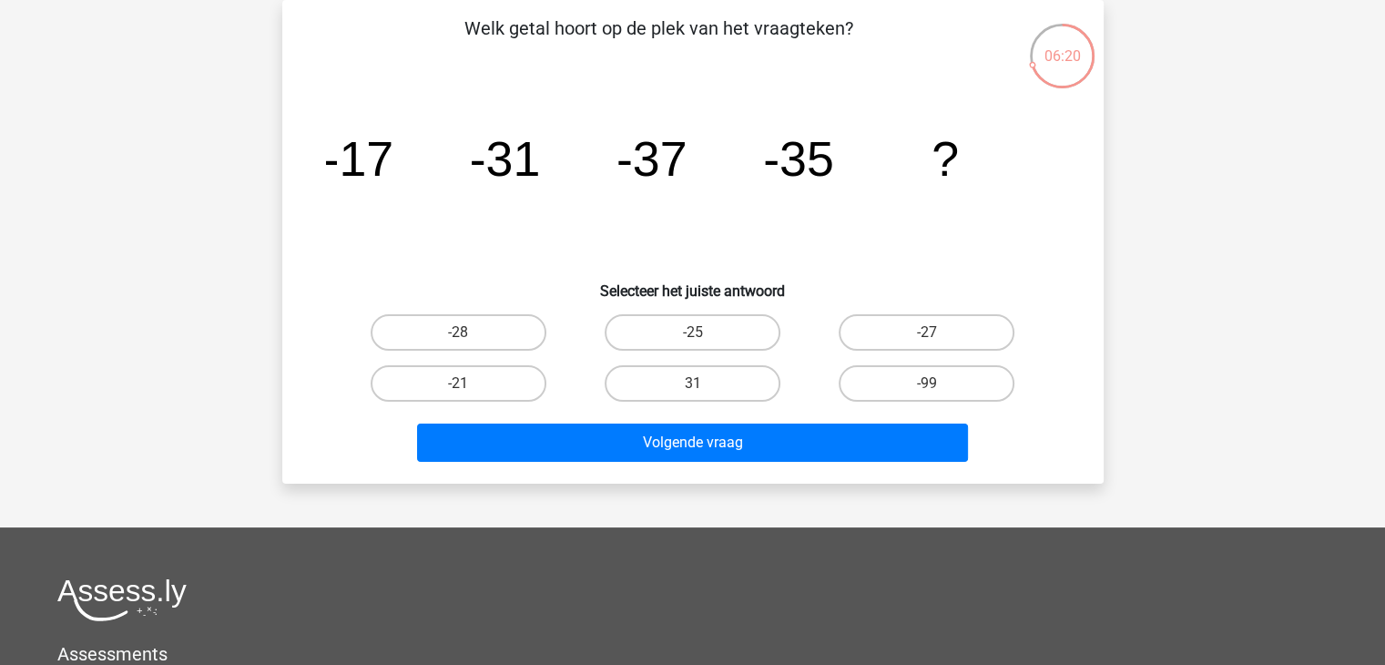
click at [931, 332] on input "-27" at bounding box center [933, 338] width 12 height 12
radio input "true"
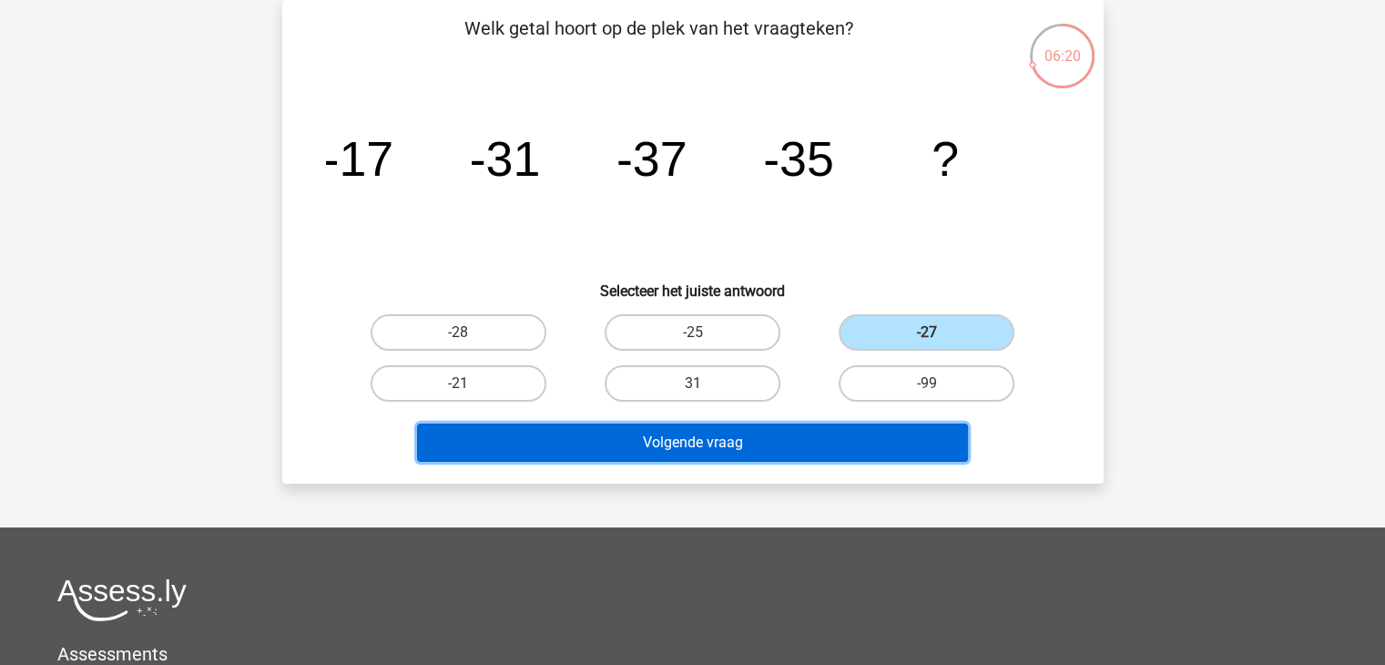
click at [855, 428] on button "Volgende vraag" at bounding box center [692, 442] width 551 height 38
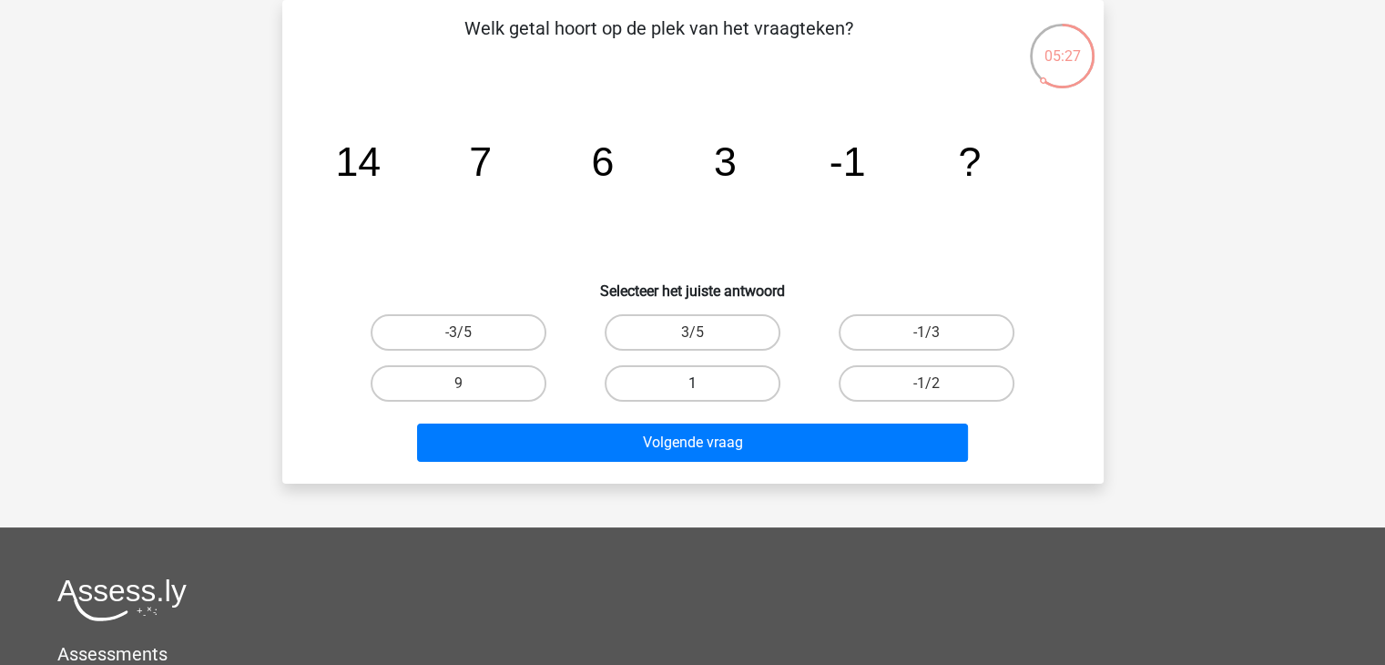
click at [754, 390] on label "1" at bounding box center [693, 383] width 176 height 36
click at [704, 390] on input "1" at bounding box center [698, 389] width 12 height 12
radio input "true"
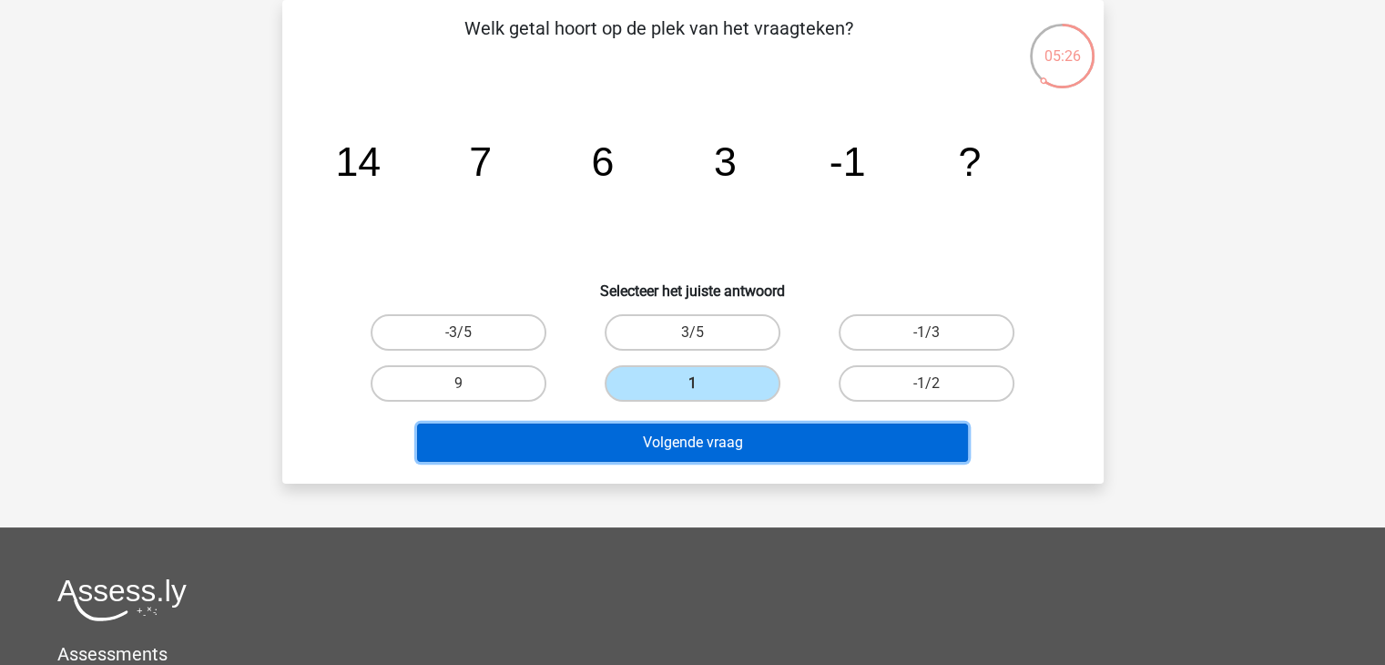
click at [755, 424] on button "Volgende vraag" at bounding box center [692, 442] width 551 height 38
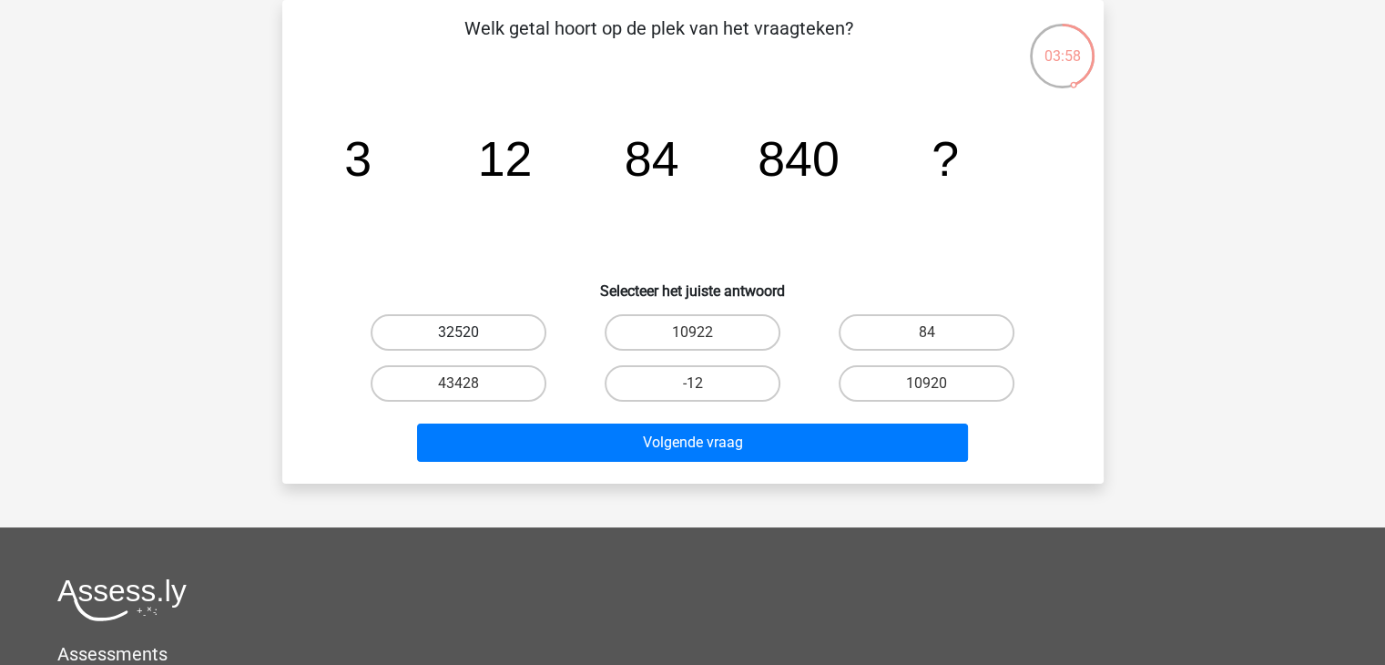
click at [495, 324] on label "32520" at bounding box center [459, 332] width 176 height 36
click at [470, 332] on input "32520" at bounding box center [464, 338] width 12 height 12
radio input "true"
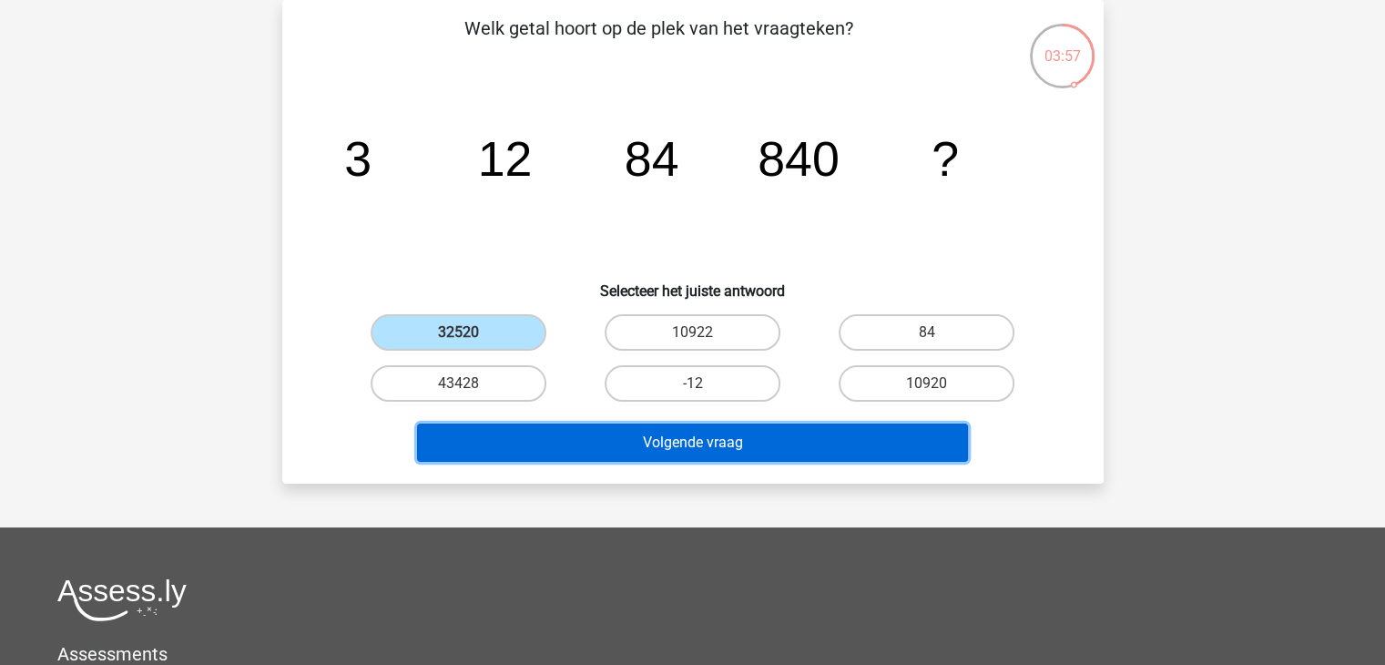
click at [596, 453] on button "Volgende vraag" at bounding box center [692, 442] width 551 height 38
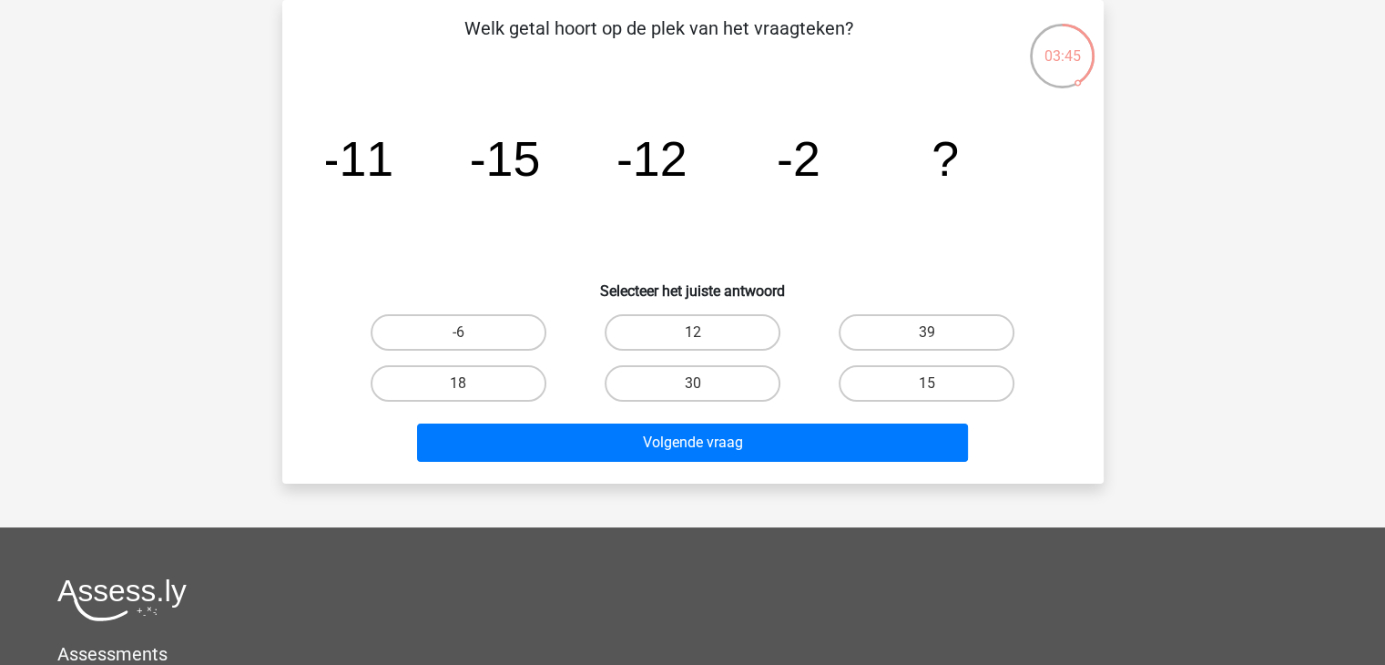
scroll to position [0, 0]
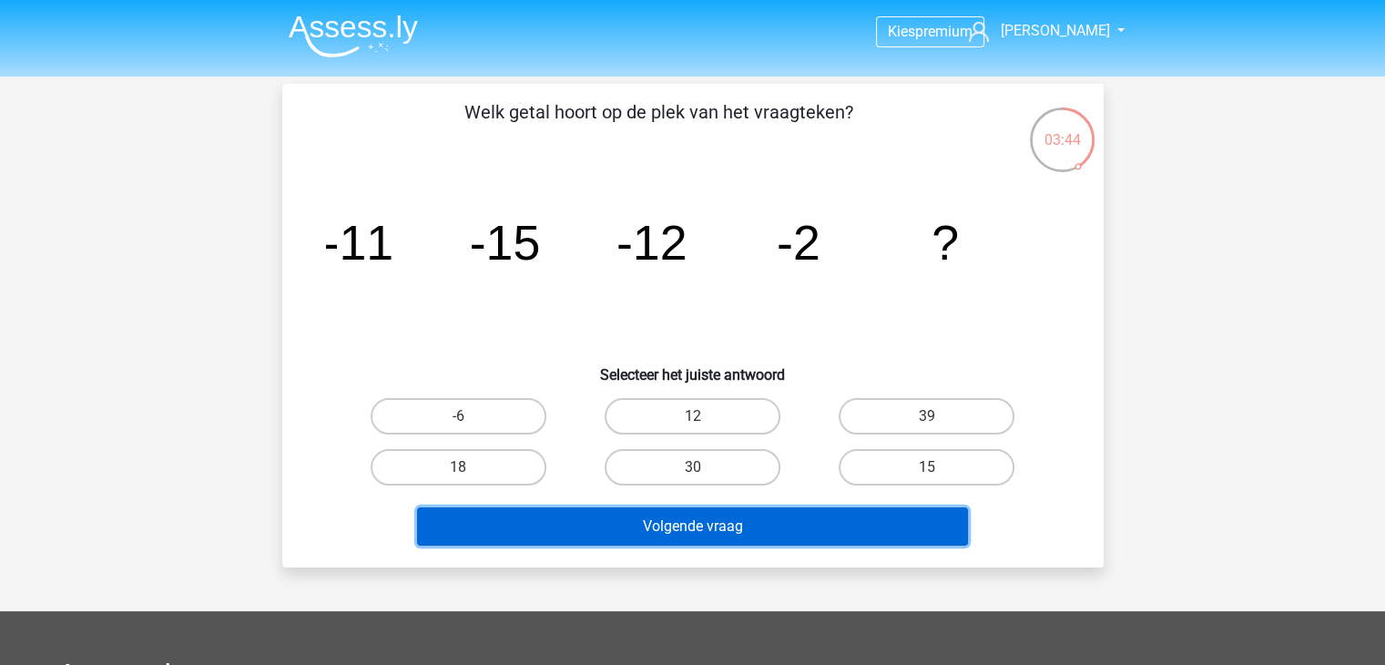
click at [830, 528] on button "Volgende vraag" at bounding box center [692, 526] width 551 height 38
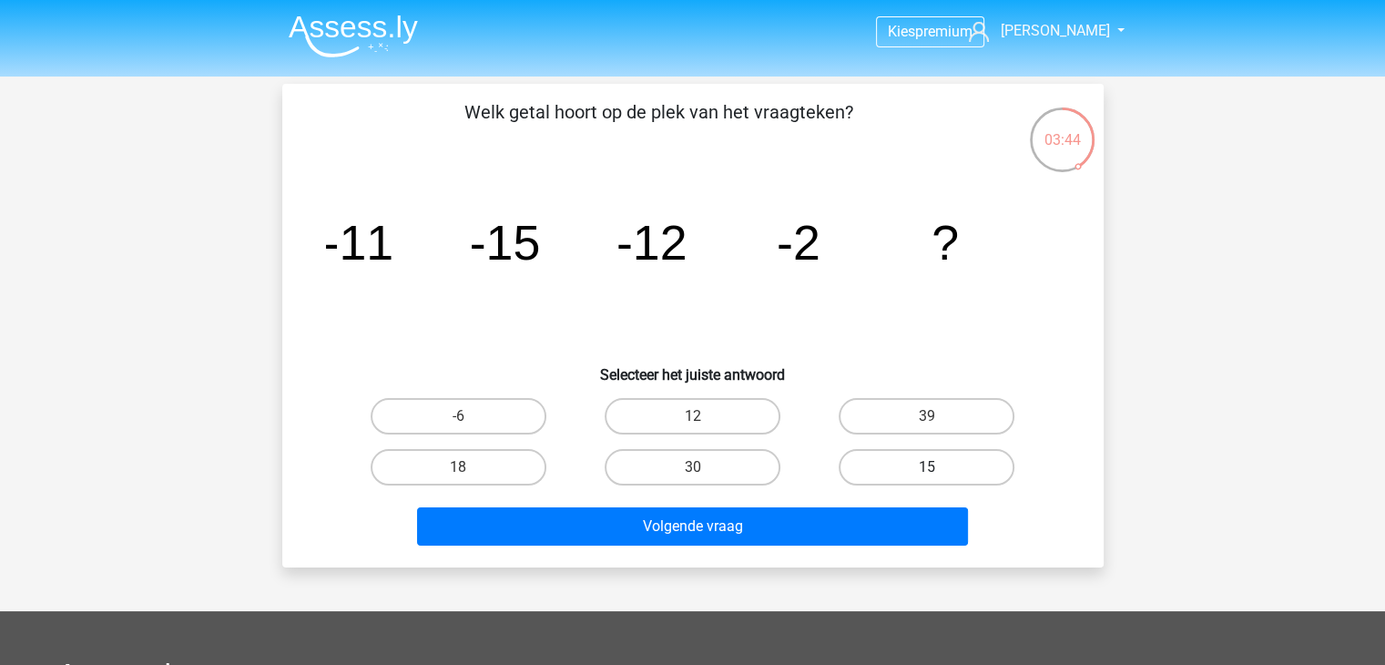
click at [919, 453] on label "15" at bounding box center [927, 467] width 176 height 36
click at [927, 467] on input "15" at bounding box center [933, 473] width 12 height 12
radio input "true"
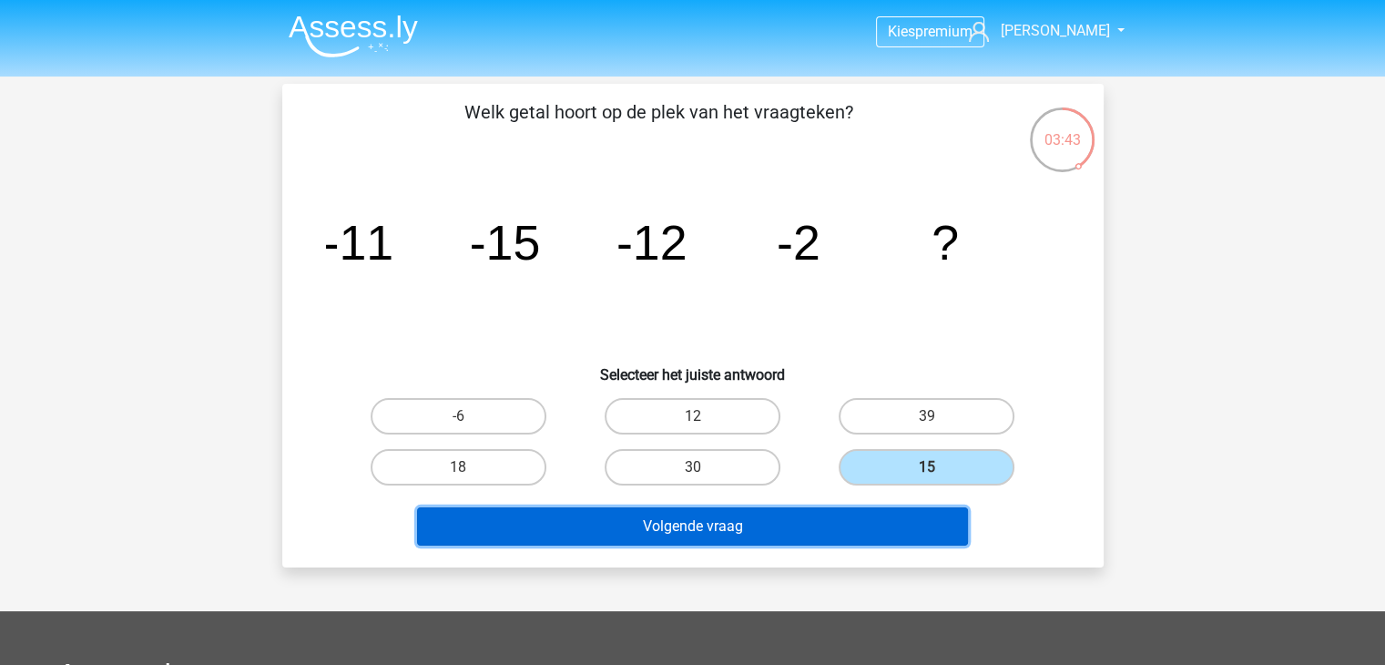
click at [903, 514] on button "Volgende vraag" at bounding box center [692, 526] width 551 height 38
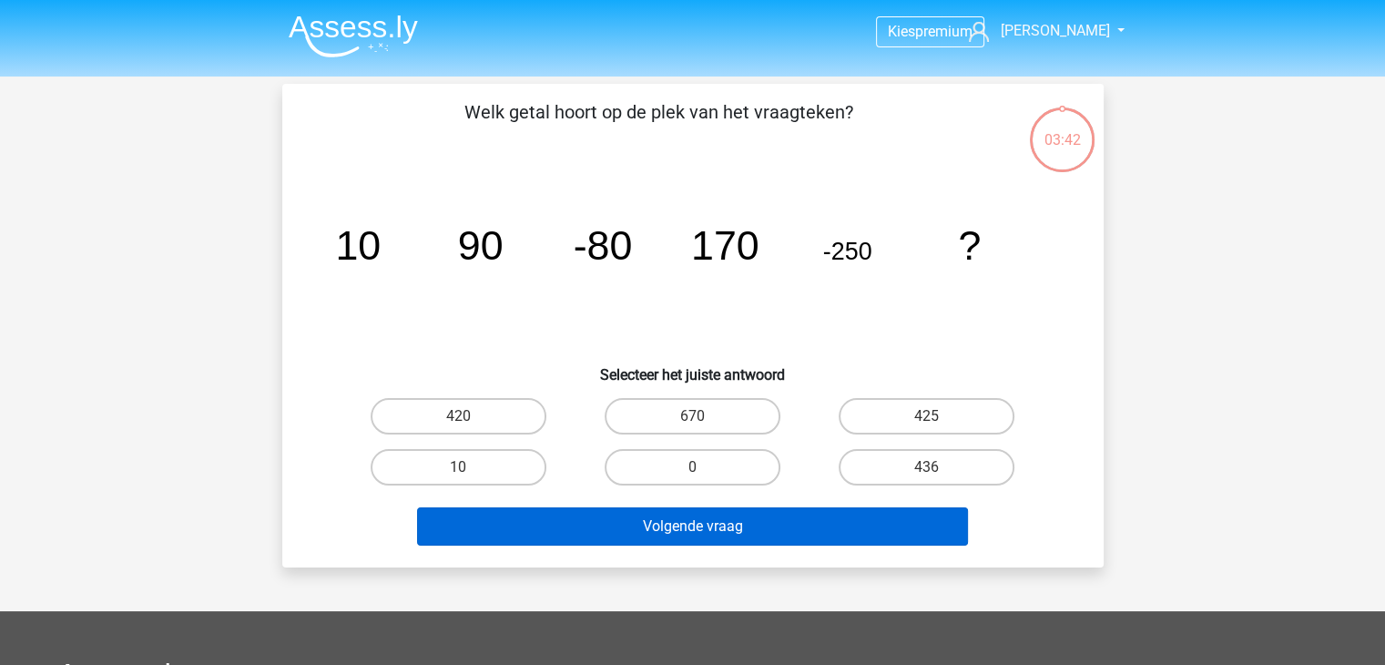
scroll to position [84, 0]
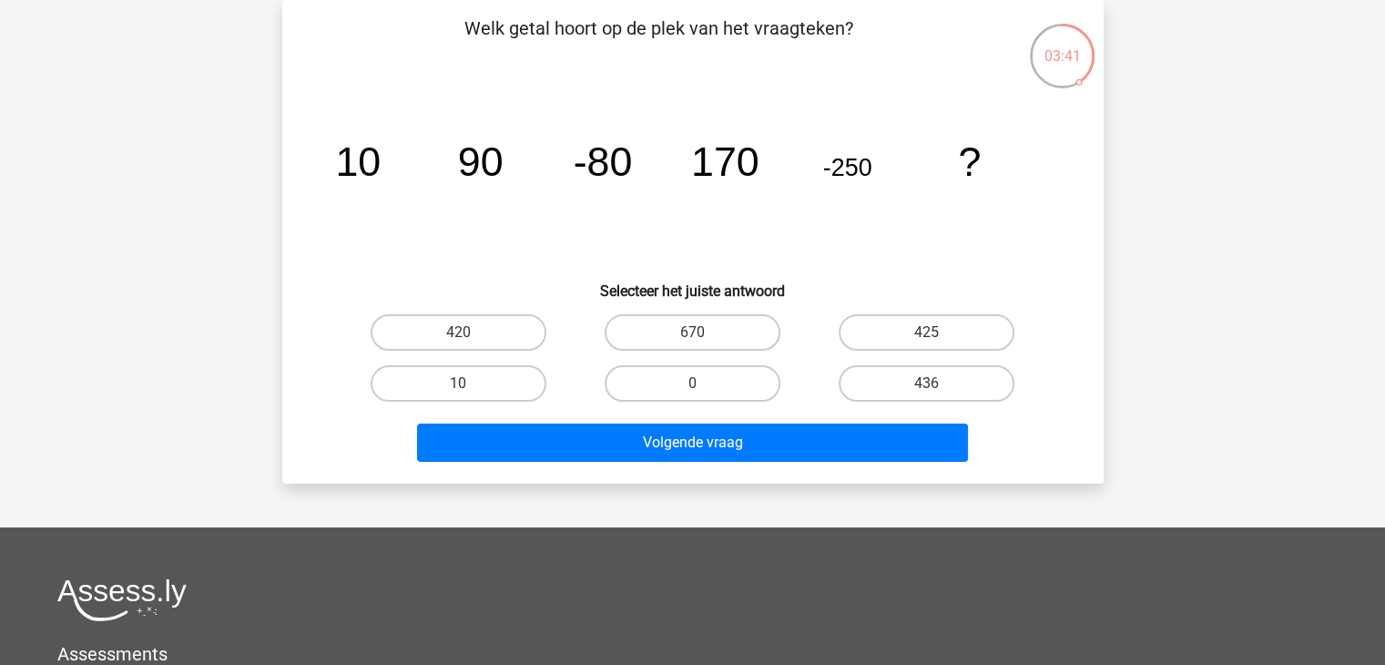
click at [925, 359] on div "436" at bounding box center [926, 383] width 234 height 51
click at [929, 390] on input "436" at bounding box center [933, 389] width 12 height 12
radio input "true"
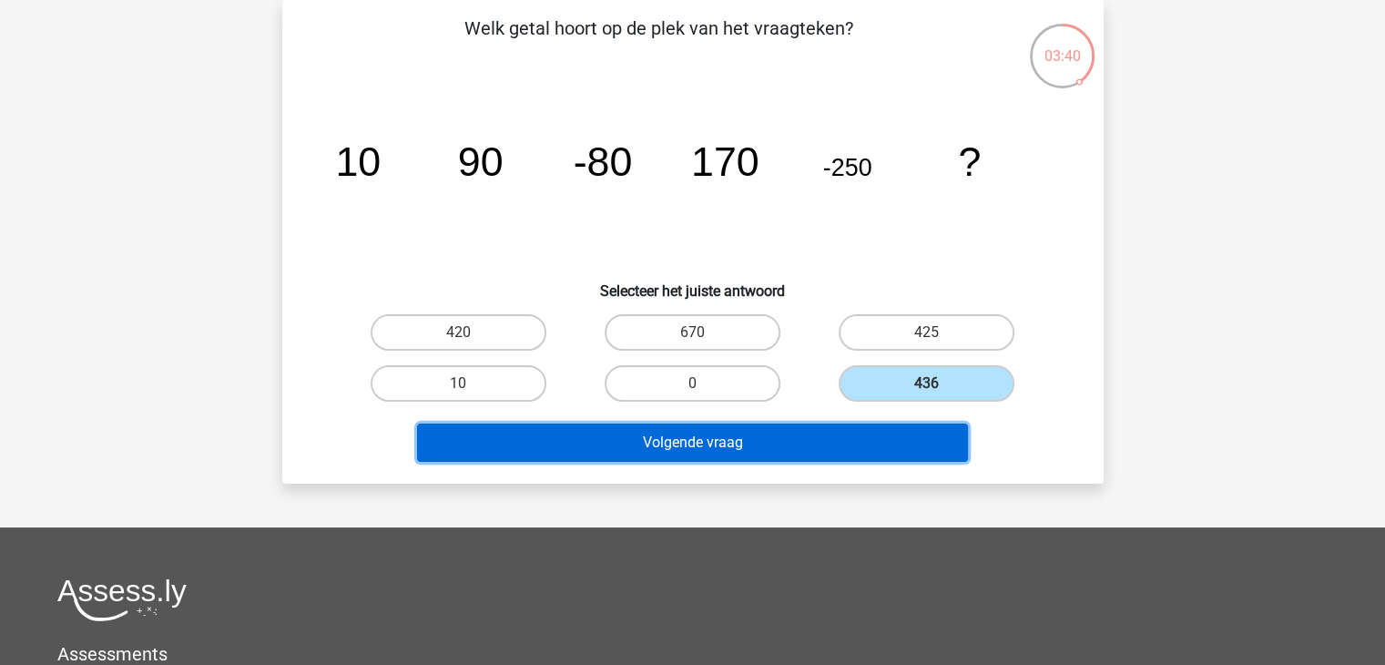
click at [912, 431] on button "Volgende vraag" at bounding box center [692, 442] width 551 height 38
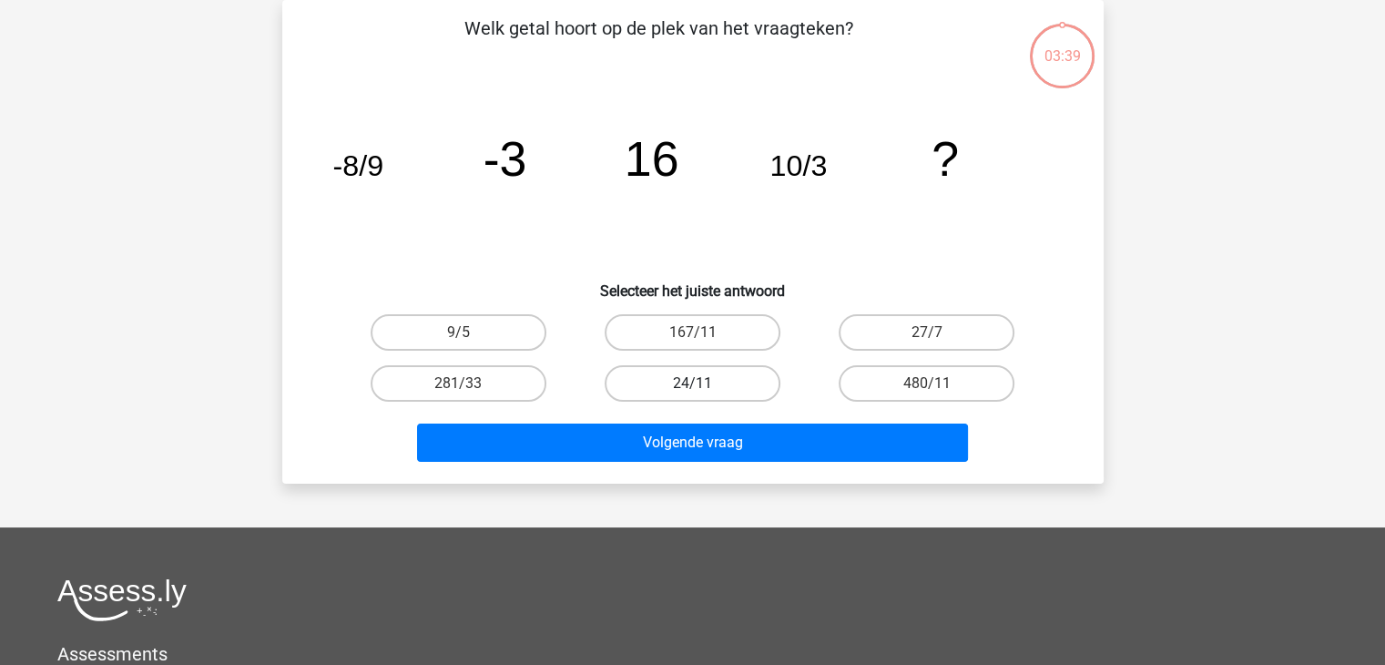
click at [775, 375] on label "24/11" at bounding box center [693, 383] width 176 height 36
click at [704, 383] on input "24/11" at bounding box center [698, 389] width 12 height 12
radio input "true"
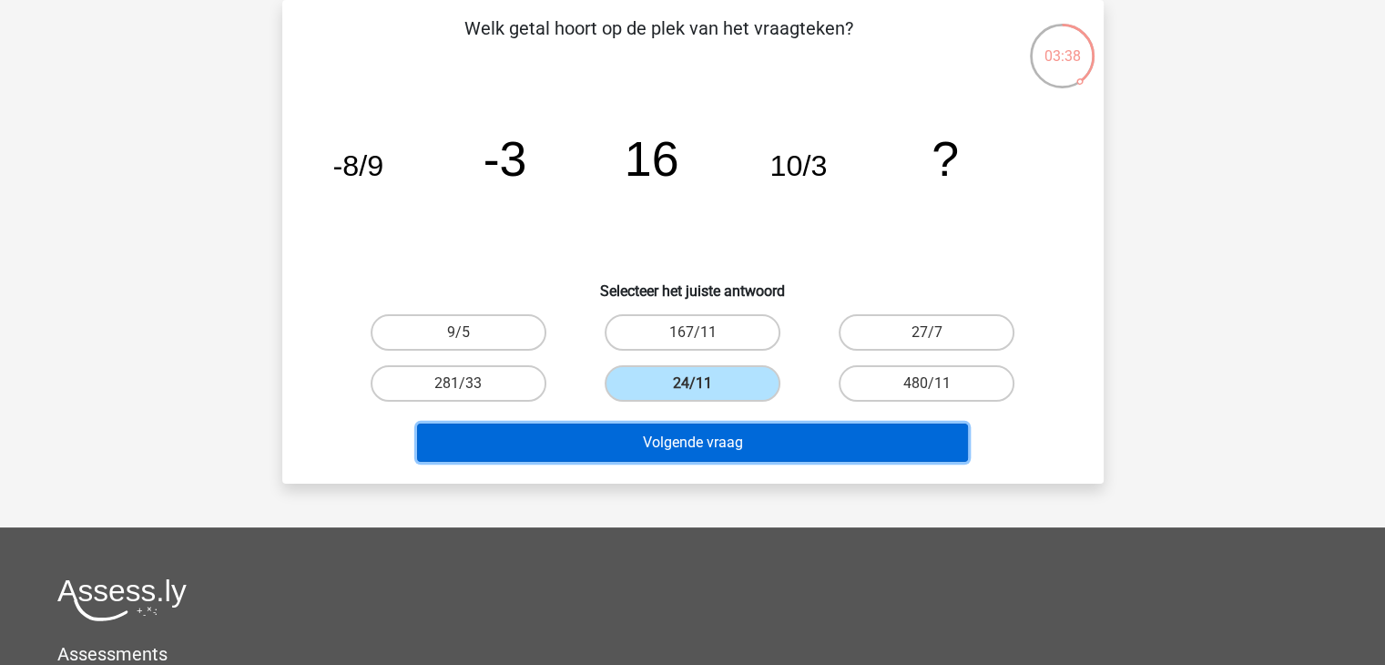
click at [769, 447] on button "Volgende vraag" at bounding box center [692, 442] width 551 height 38
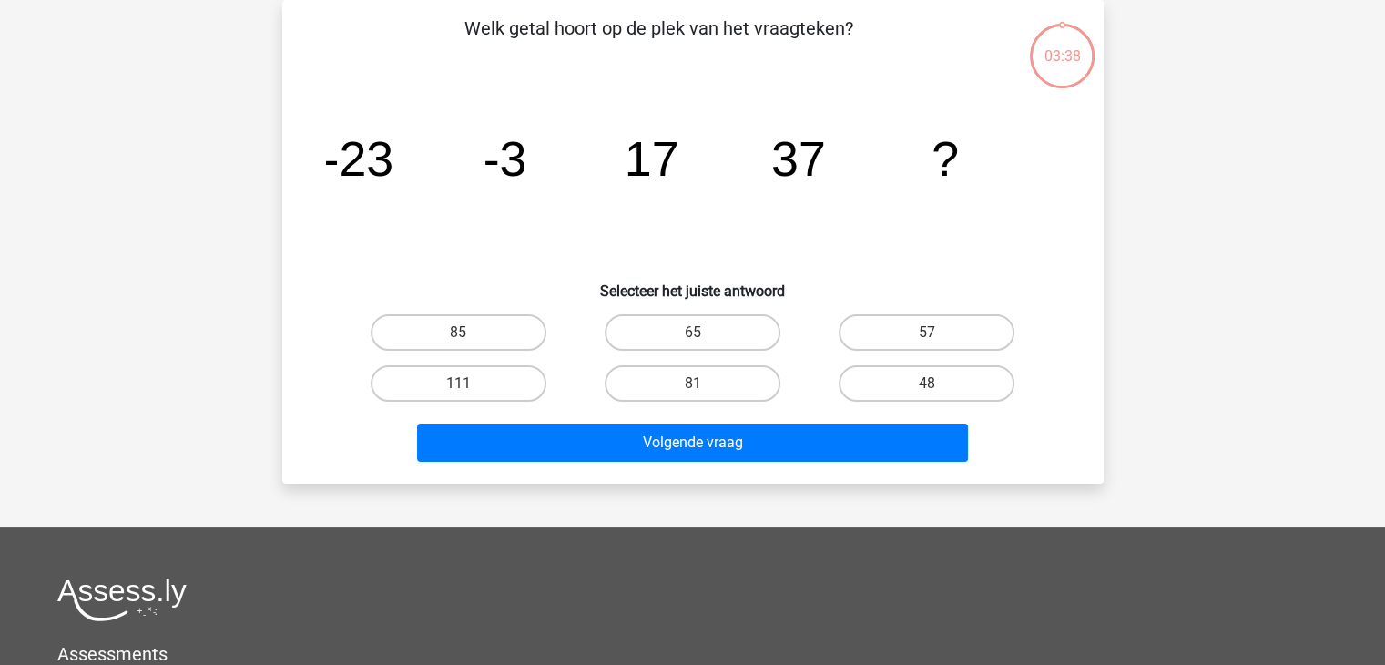
click at [772, 401] on div "81" at bounding box center [692, 383] width 234 height 51
click at [765, 384] on label "81" at bounding box center [693, 383] width 176 height 36
click at [704, 384] on input "81" at bounding box center [698, 389] width 12 height 12
radio input "true"
click at [809, 470] on div "Welk getal hoort op de plek van het vraagteken? image/svg+xml -23 -3 17 37 ? Se…" at bounding box center [692, 242] width 821 height 484
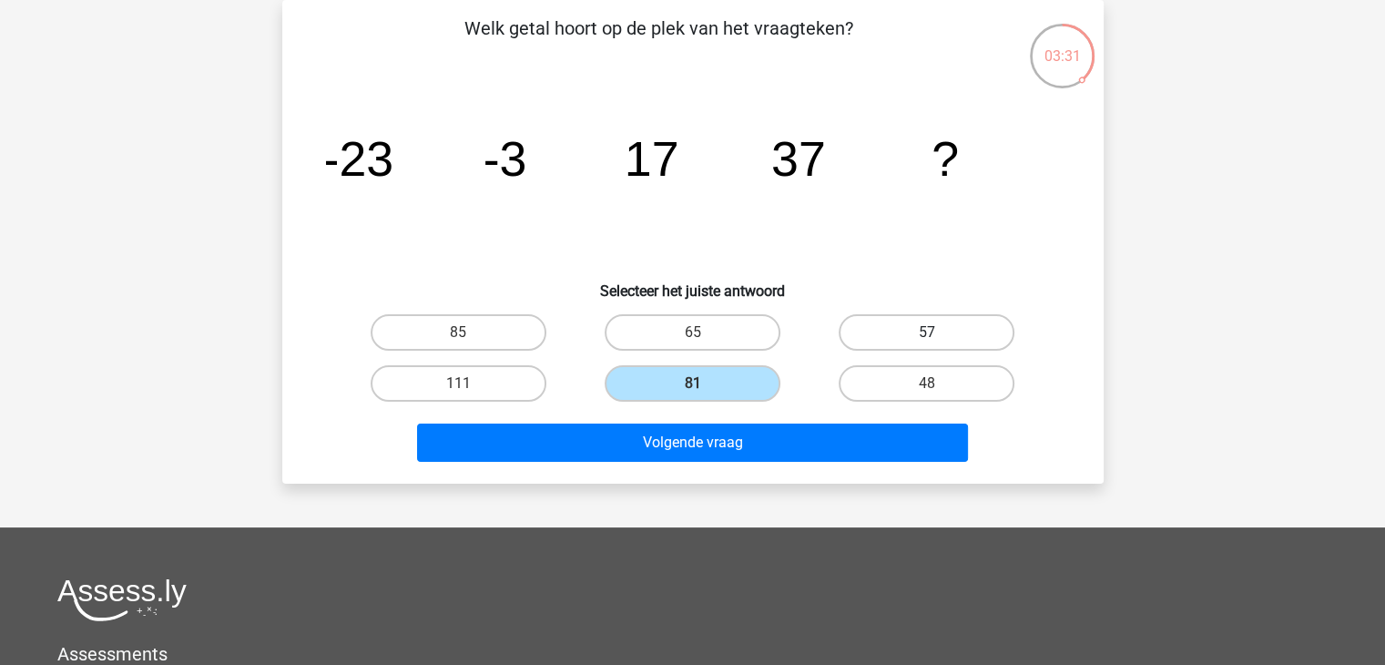
click at [883, 319] on label "57" at bounding box center [927, 332] width 176 height 36
click at [927, 332] on input "57" at bounding box center [933, 338] width 12 height 12
radio input "true"
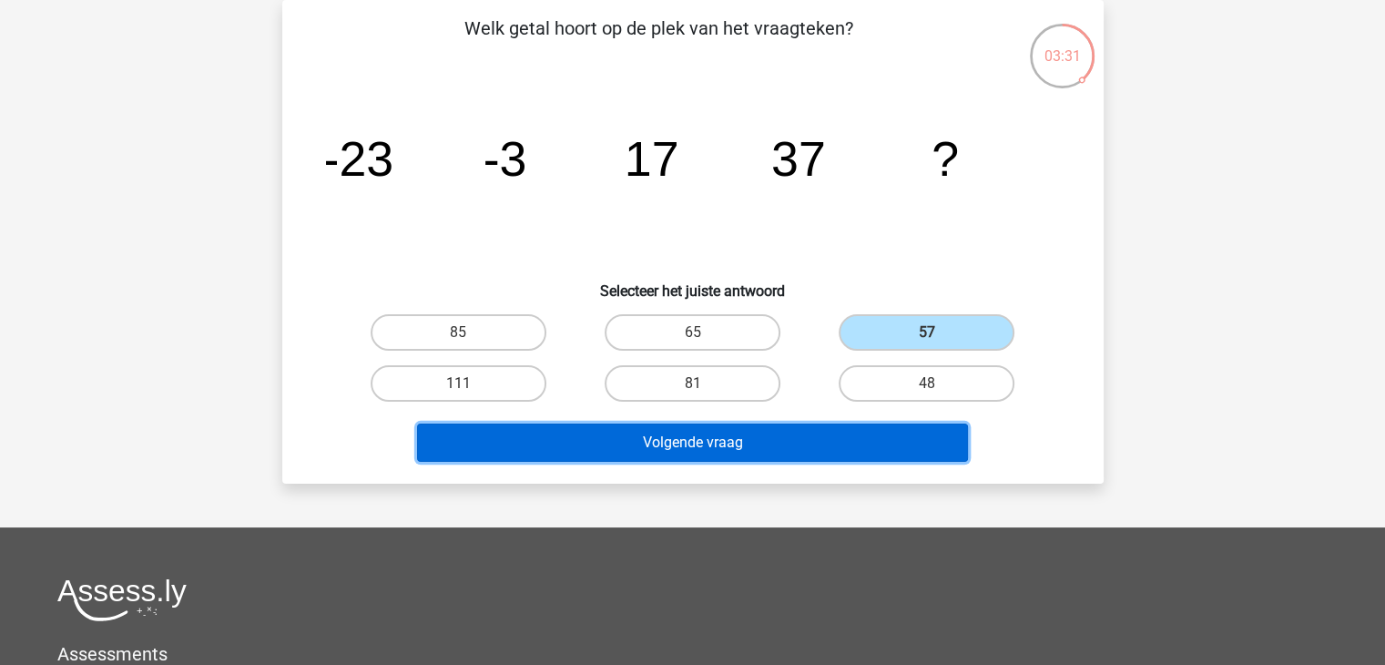
click at [840, 452] on button "Volgende vraag" at bounding box center [692, 442] width 551 height 38
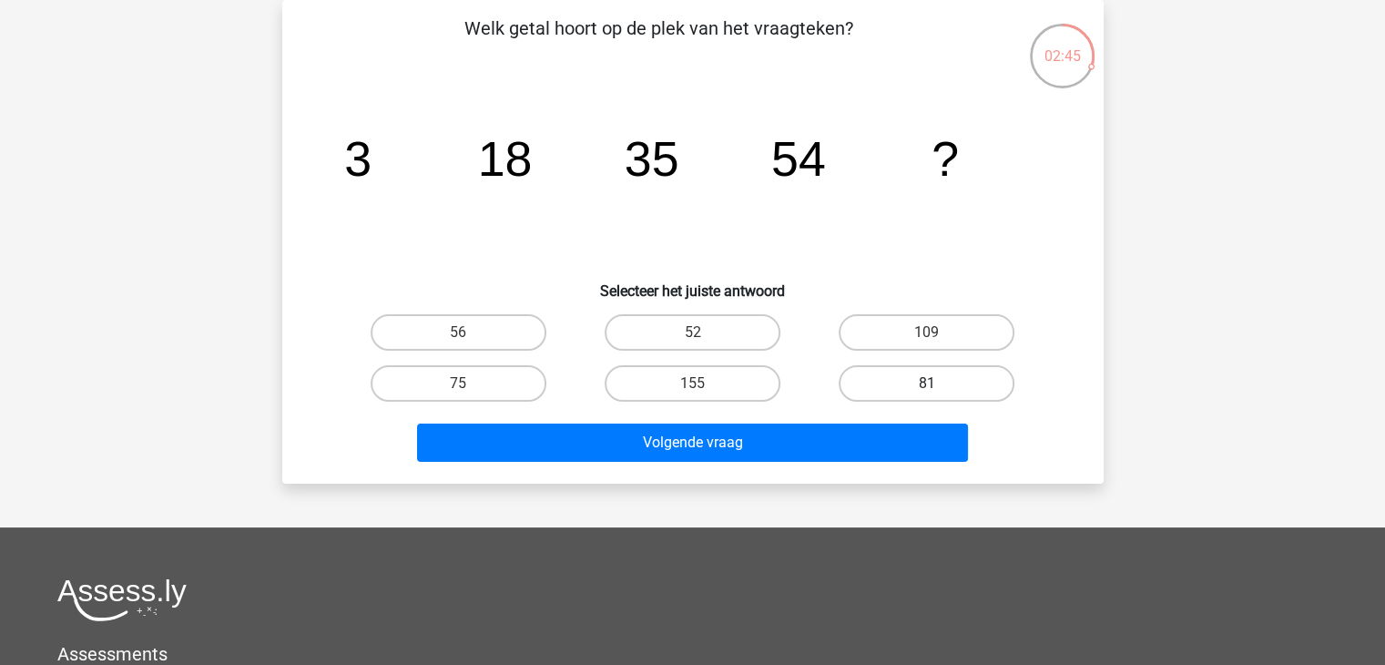
click at [920, 386] on label "81" at bounding box center [927, 383] width 176 height 36
click at [927, 386] on input "81" at bounding box center [933, 389] width 12 height 12
radio input "true"
click at [937, 461] on div "Volgende vraag" at bounding box center [692, 446] width 703 height 46
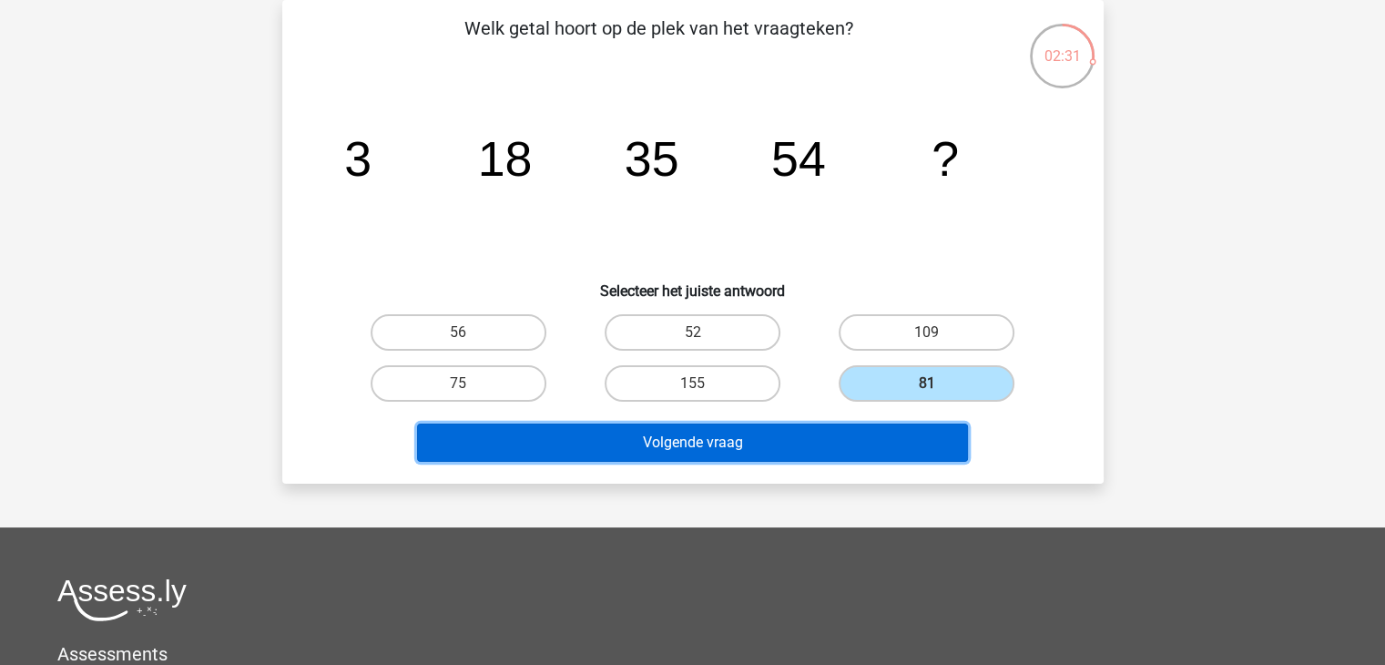
click at [933, 453] on button "Volgende vraag" at bounding box center [692, 442] width 551 height 38
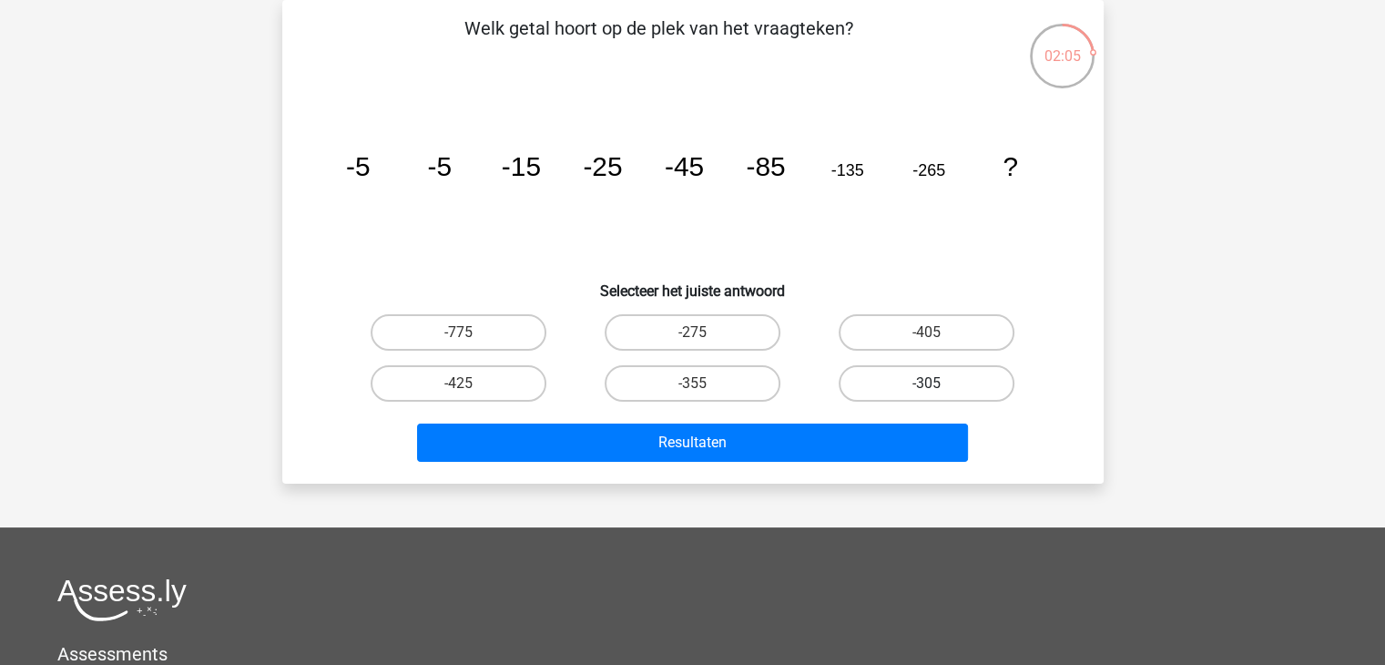
drag, startPoint x: 897, startPoint y: 326, endPoint x: 893, endPoint y: 372, distance: 46.6
click at [900, 326] on label "-405" at bounding box center [927, 332] width 176 height 36
click at [927, 332] on input "-405" at bounding box center [933, 338] width 12 height 12
radio input "true"
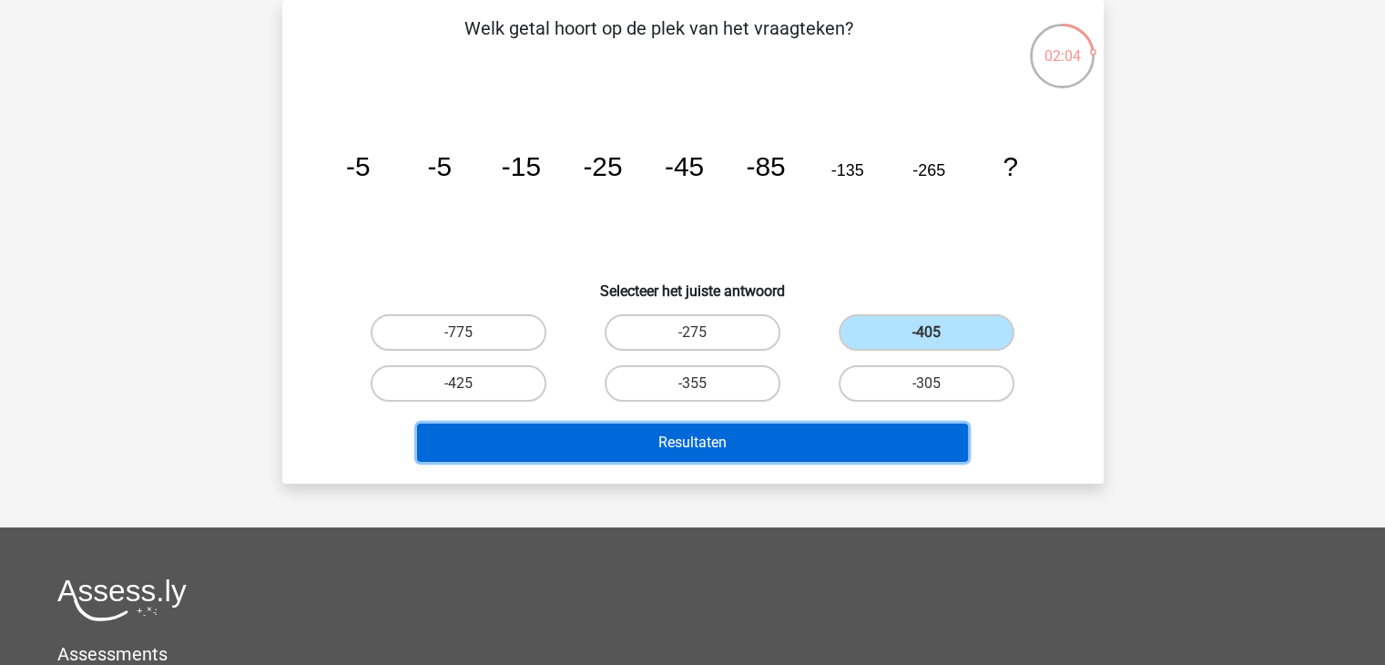
click at [918, 429] on button "Resultaten" at bounding box center [692, 442] width 551 height 38
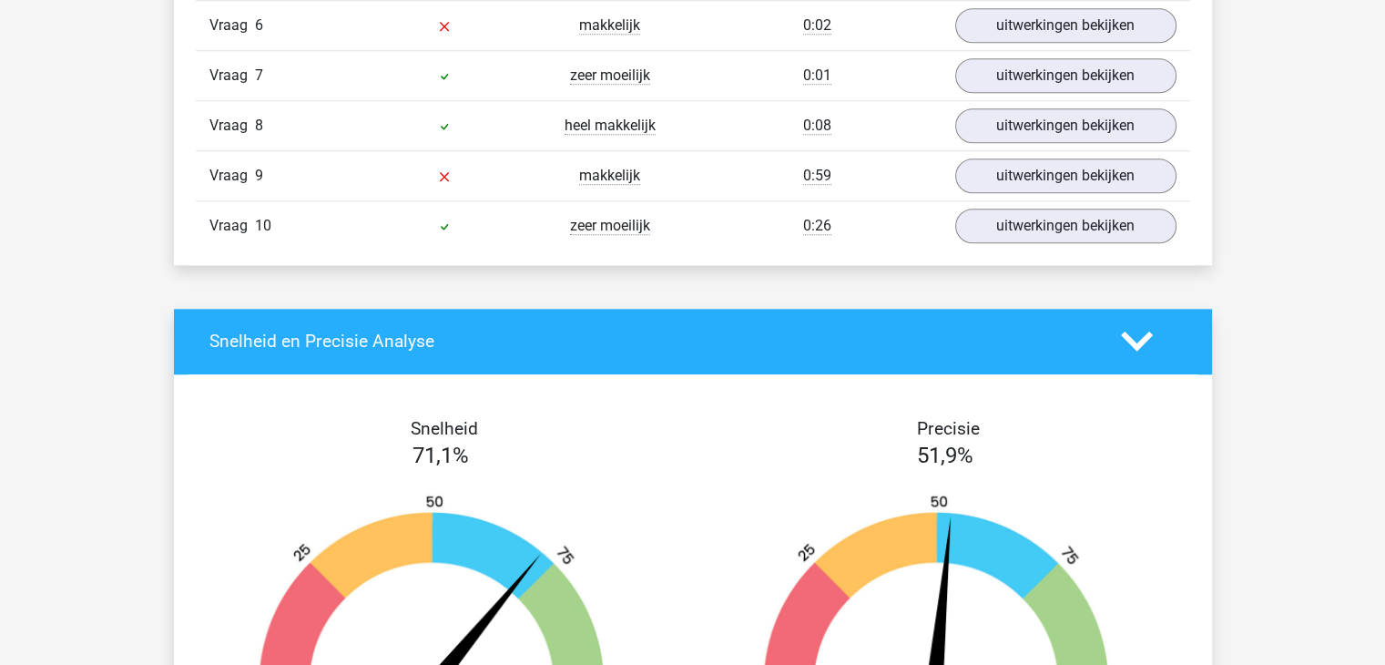
scroll to position [1457, 0]
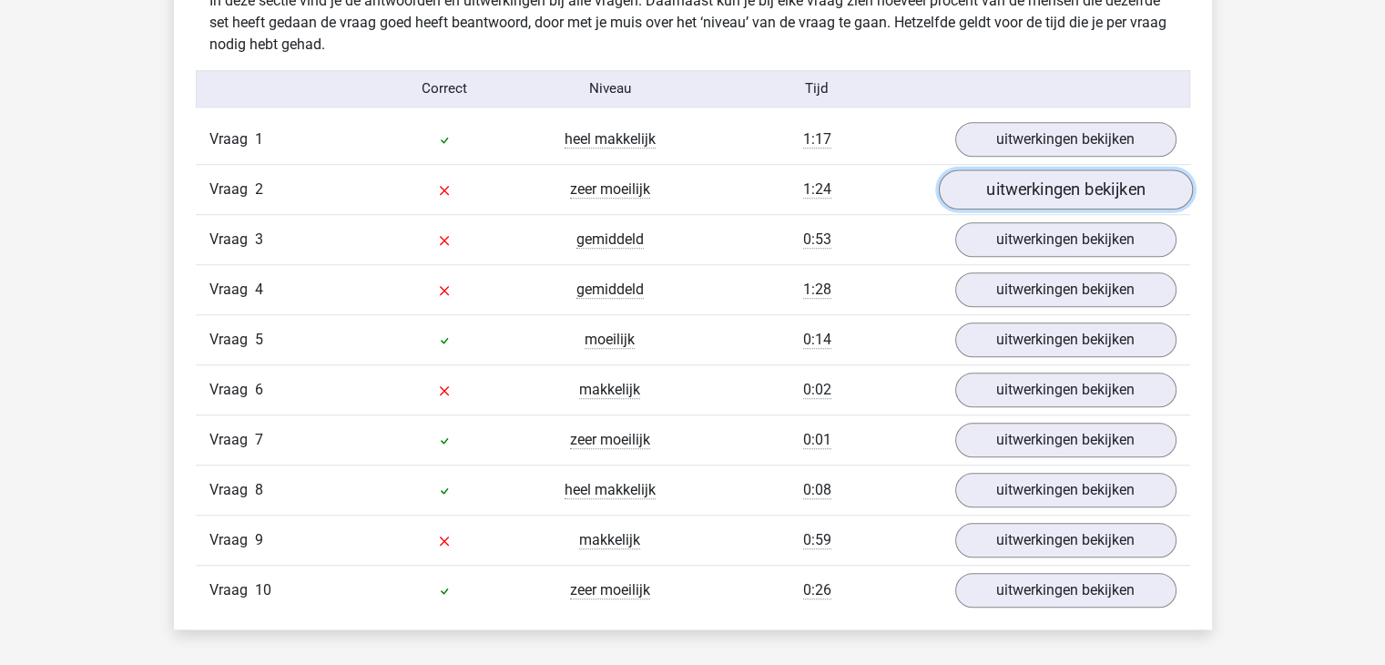
click at [1031, 176] on link "uitwerkingen bekijken" at bounding box center [1065, 189] width 254 height 40
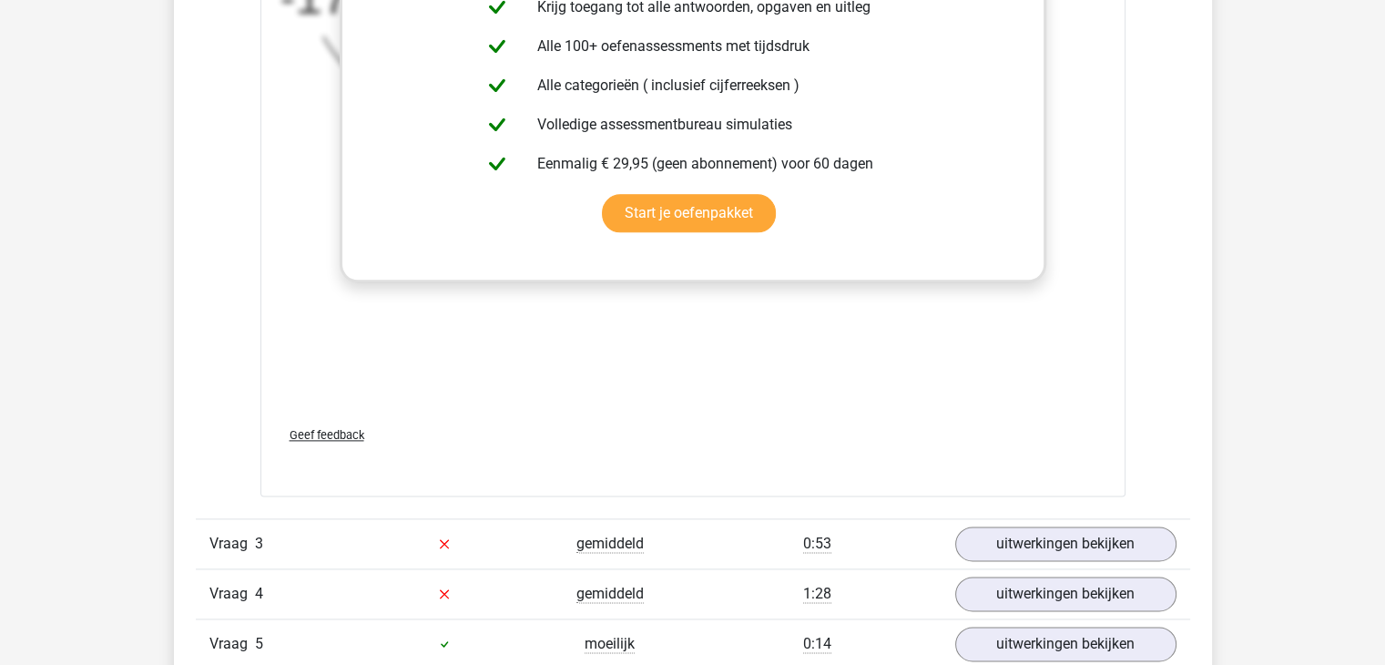
scroll to position [2550, 0]
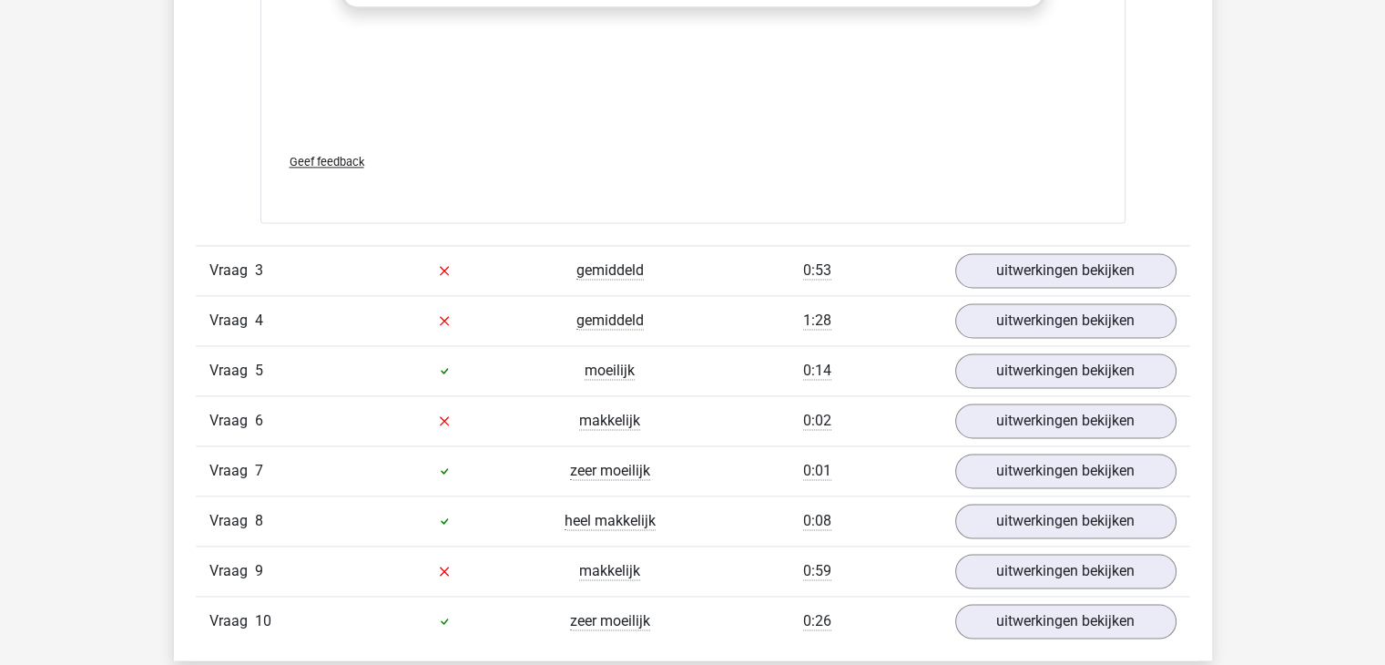
click at [1024, 246] on div "Vraag 3 gemiddeld 0:53 uitwerkingen bekijken" at bounding box center [693, 270] width 994 height 50
click at [1027, 252] on link "uitwerkingen bekijken" at bounding box center [1065, 270] width 254 height 40
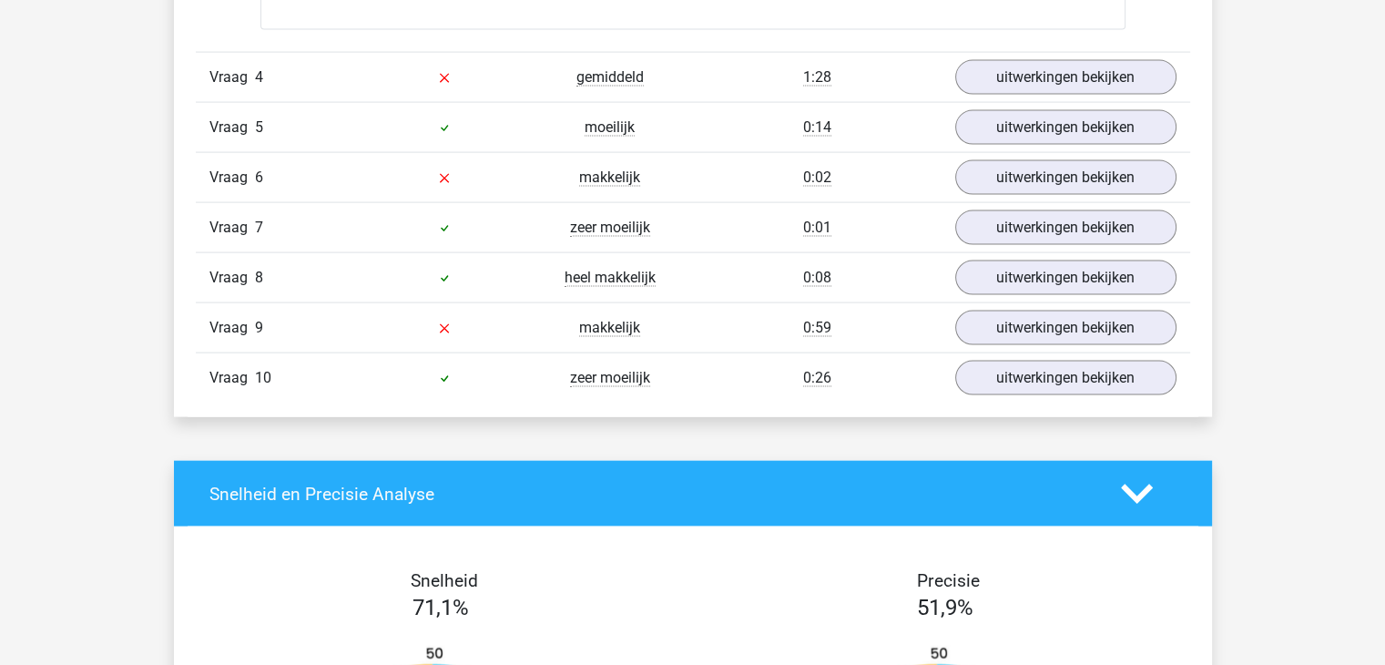
scroll to position [3642, 0]
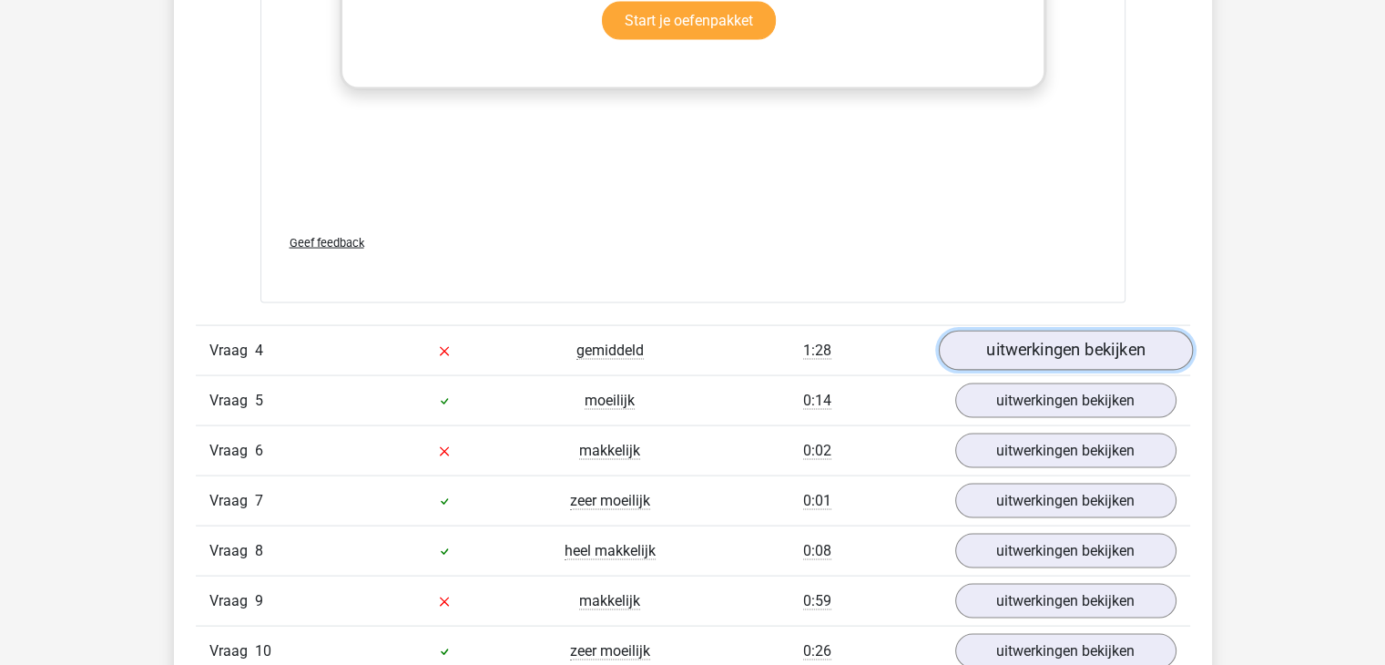
click at [1108, 341] on link "uitwerkingen bekijken" at bounding box center [1065, 351] width 254 height 40
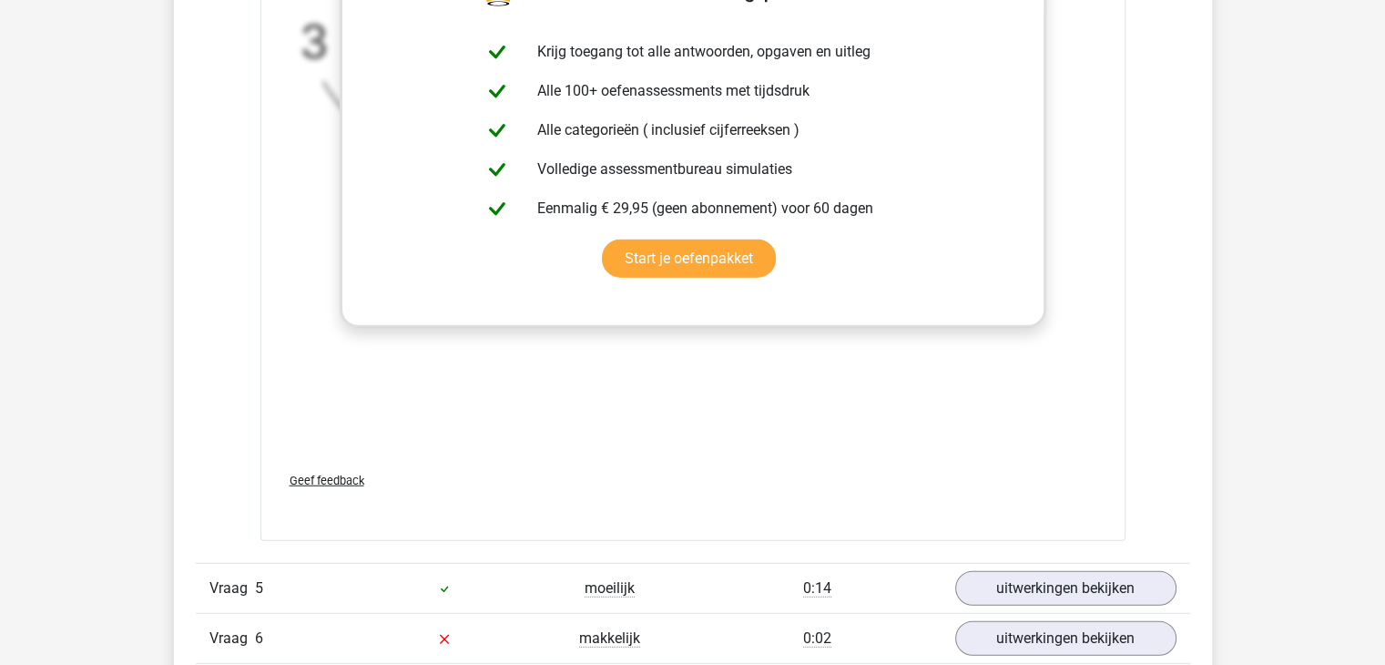
scroll to position [4917, 0]
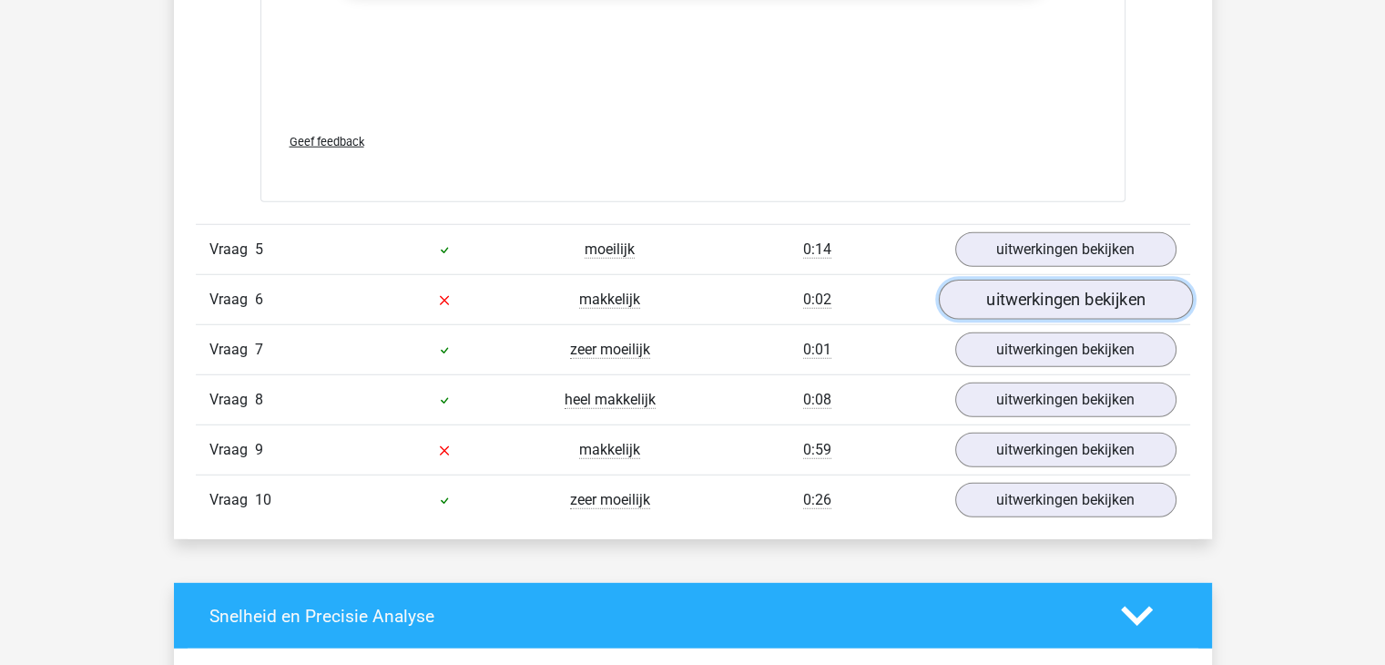
click at [1064, 280] on link "uitwerkingen bekijken" at bounding box center [1065, 300] width 254 height 40
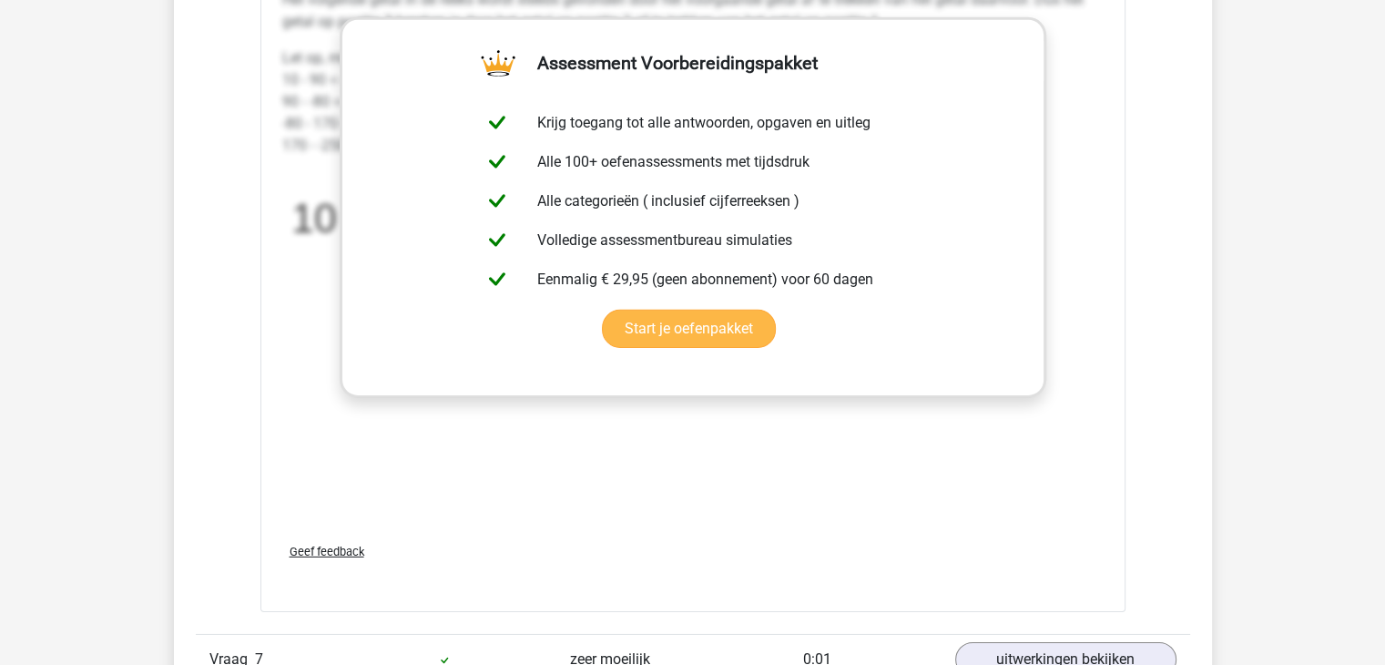
scroll to position [6101, 0]
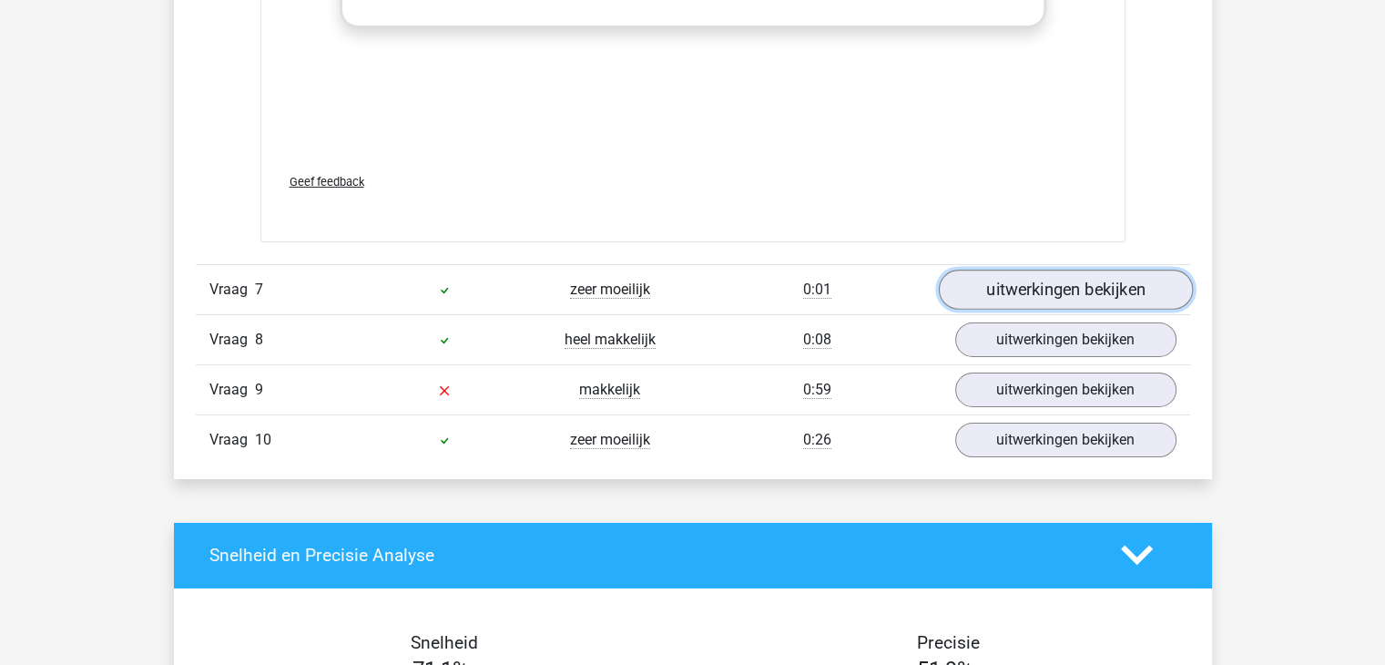
click at [1023, 298] on link "uitwerkingen bekijken" at bounding box center [1065, 290] width 254 height 40
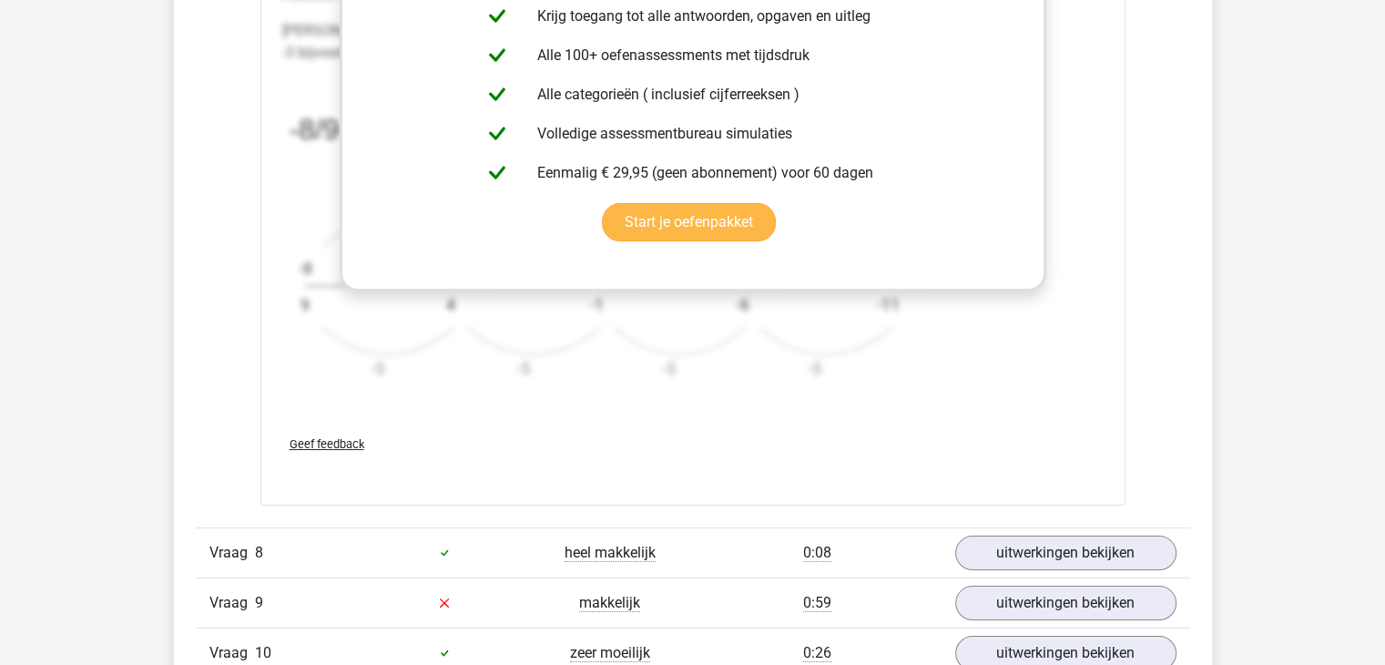
scroll to position [7376, 0]
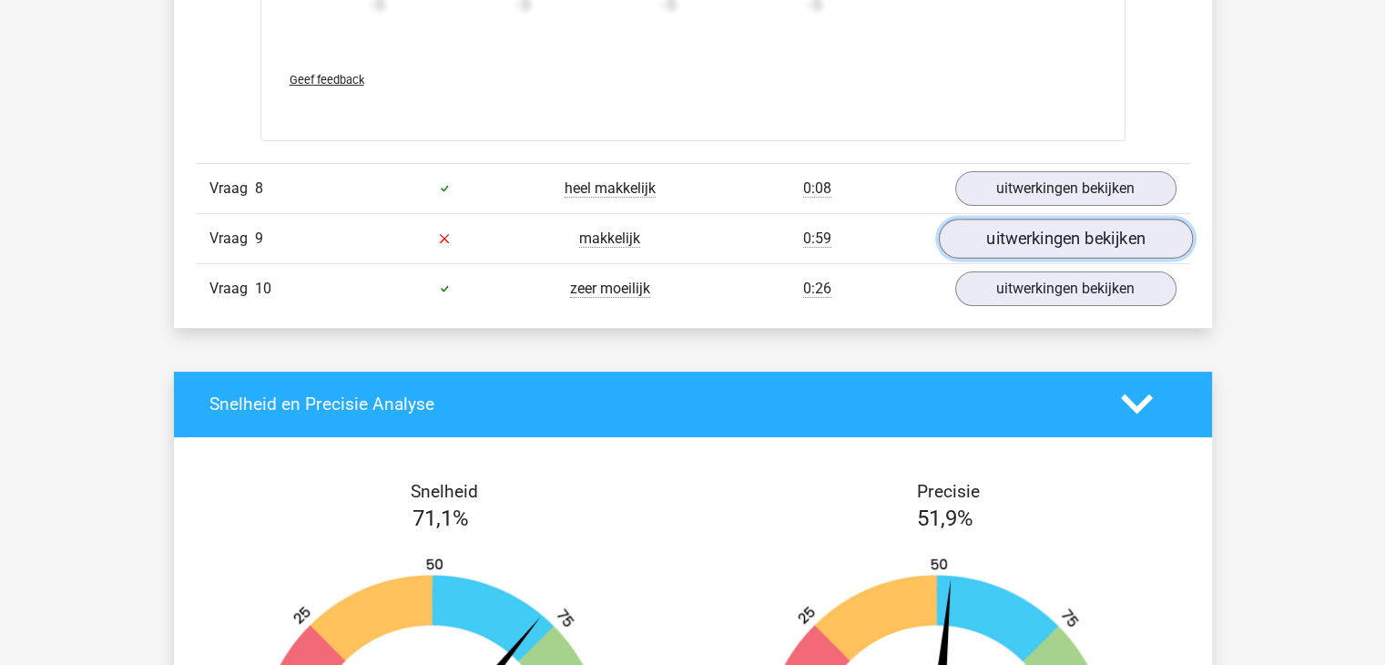
click at [1080, 234] on link "uitwerkingen bekijken" at bounding box center [1065, 239] width 254 height 40
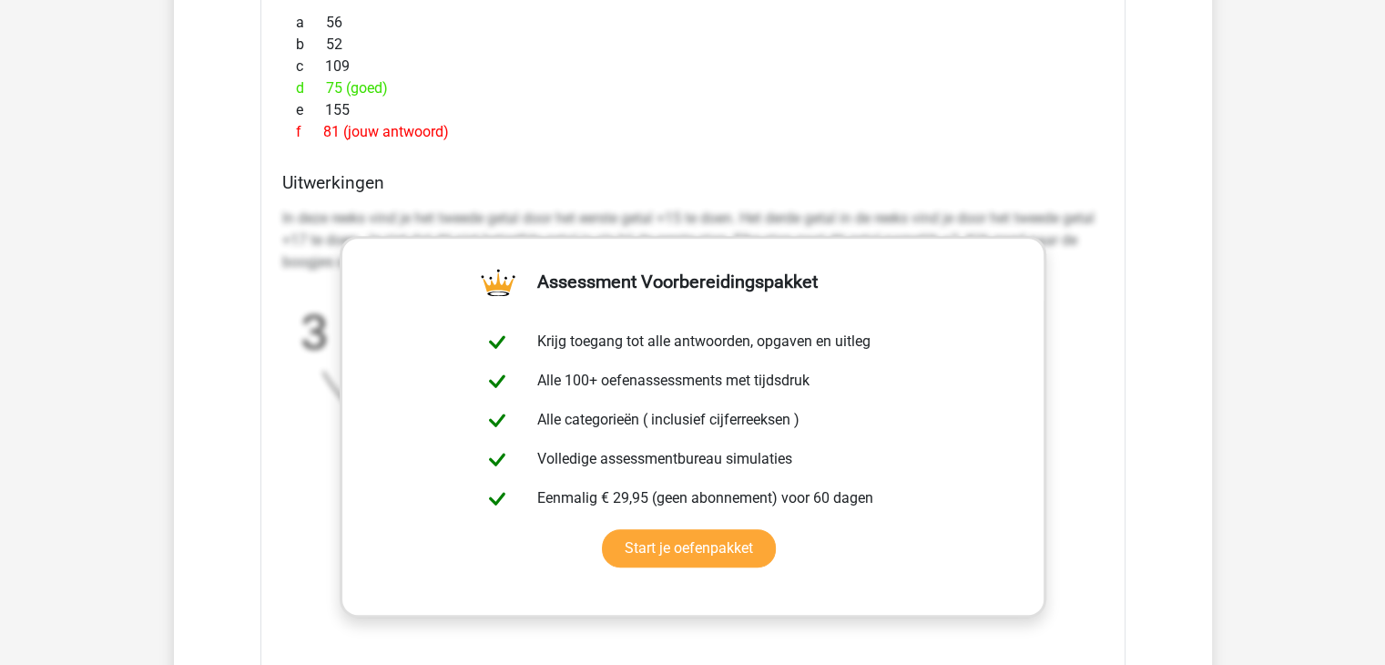
scroll to position [8013, 0]
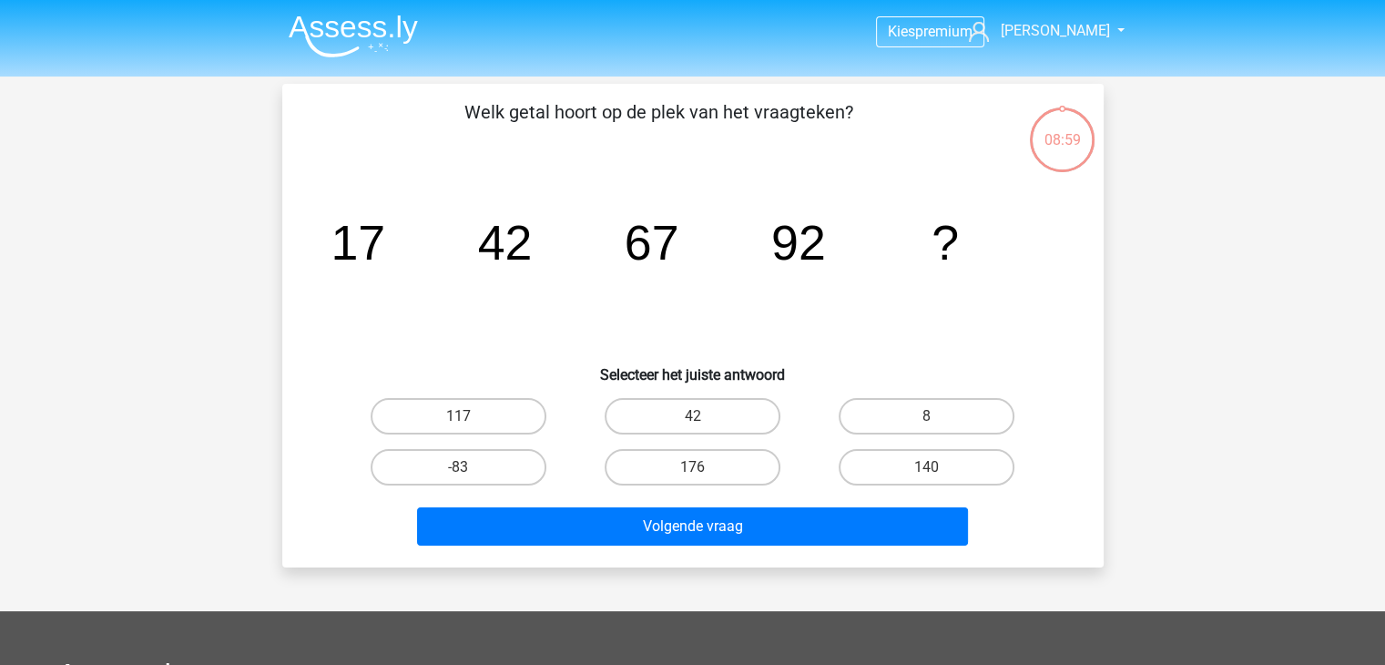
click at [311, 38] on img at bounding box center [353, 36] width 129 height 43
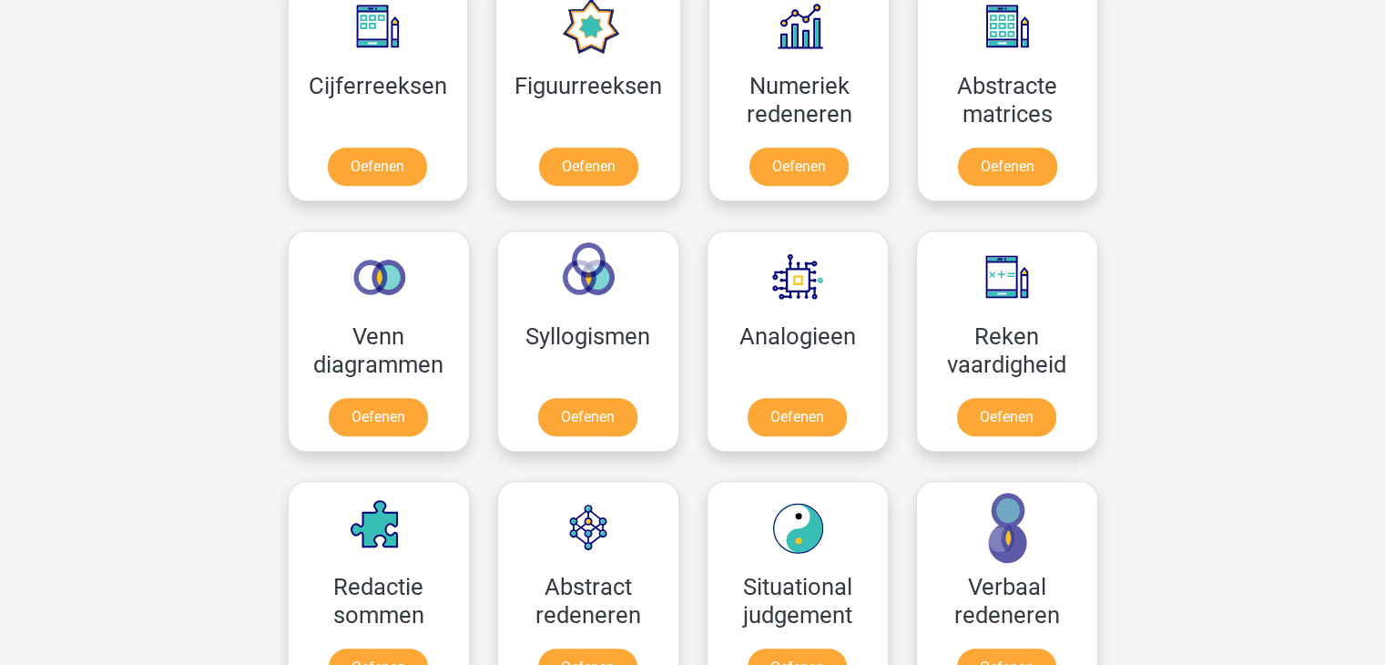
scroll to position [728, 0]
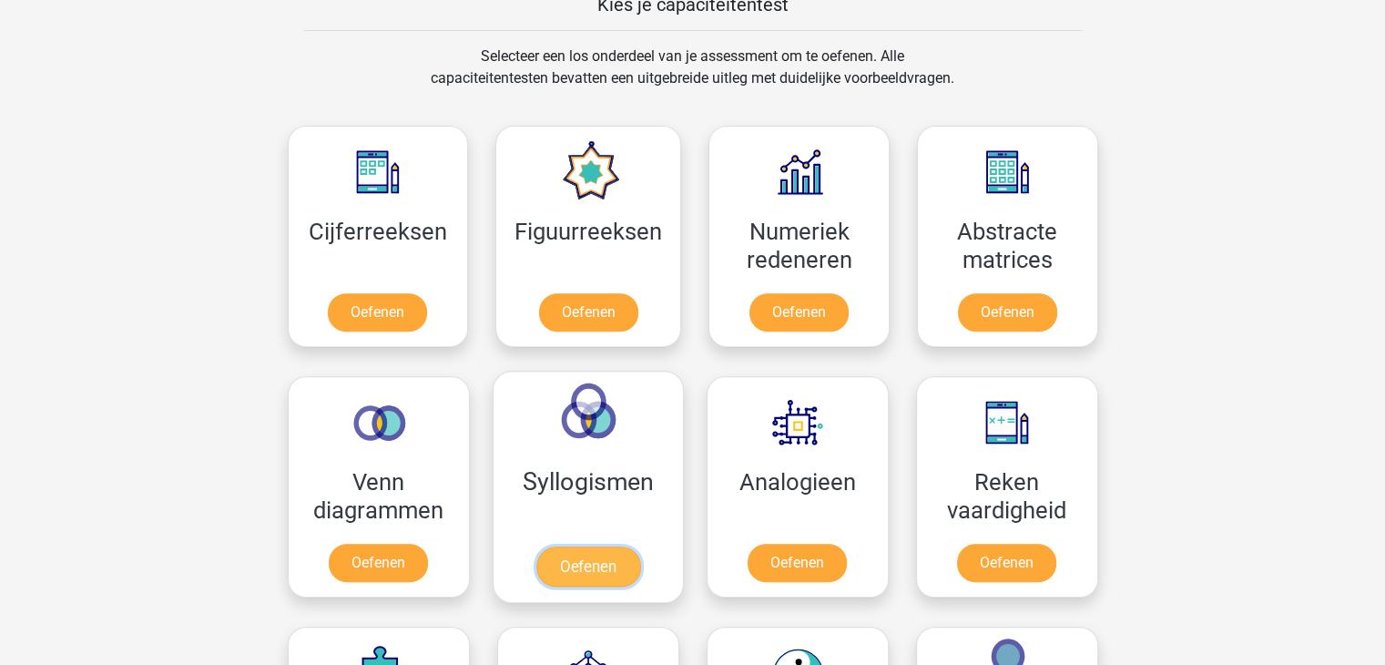
click at [565, 563] on link "Oefenen" at bounding box center [587, 566] width 104 height 40
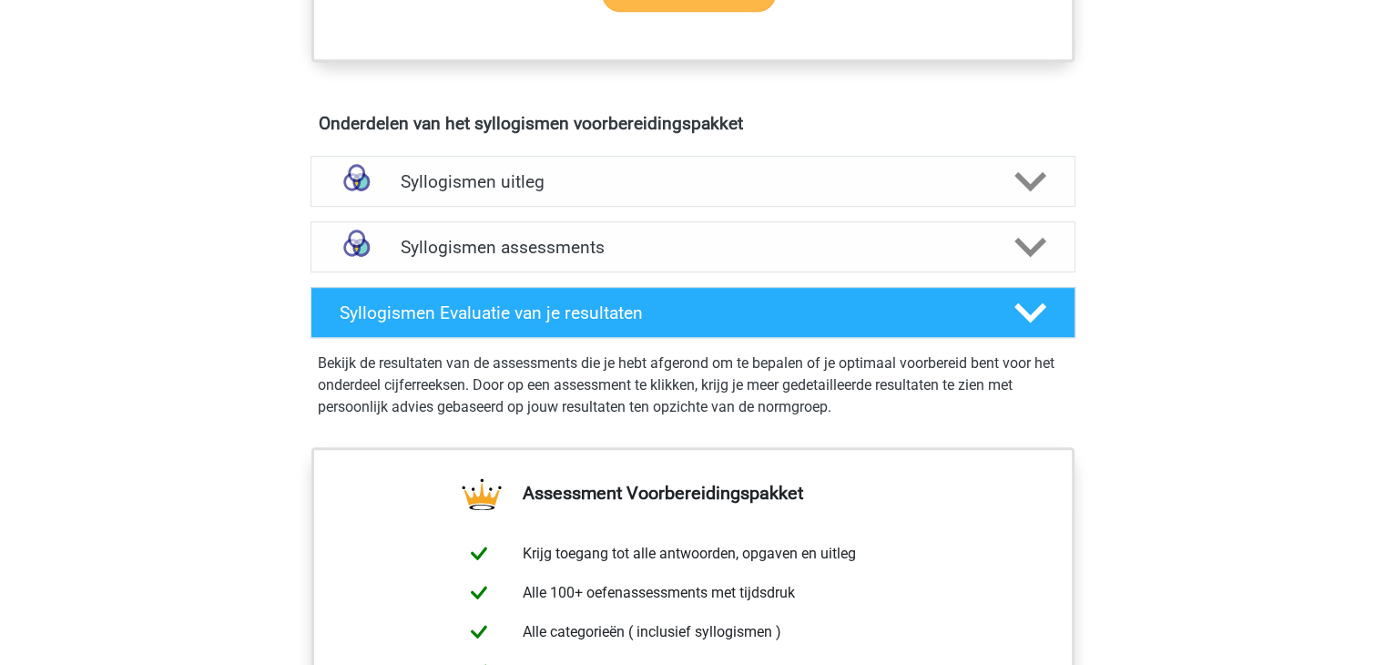
scroll to position [637, 0]
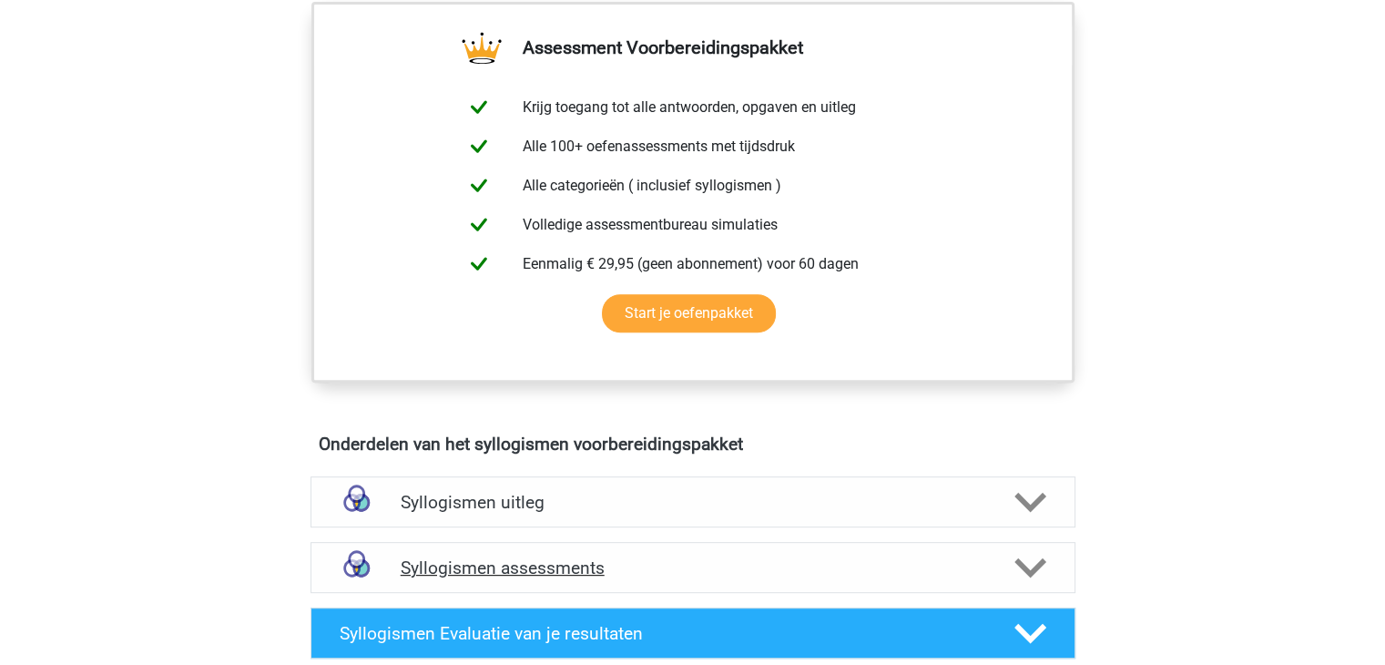
click at [608, 549] on div "Syllogismen assessments" at bounding box center [693, 567] width 765 height 51
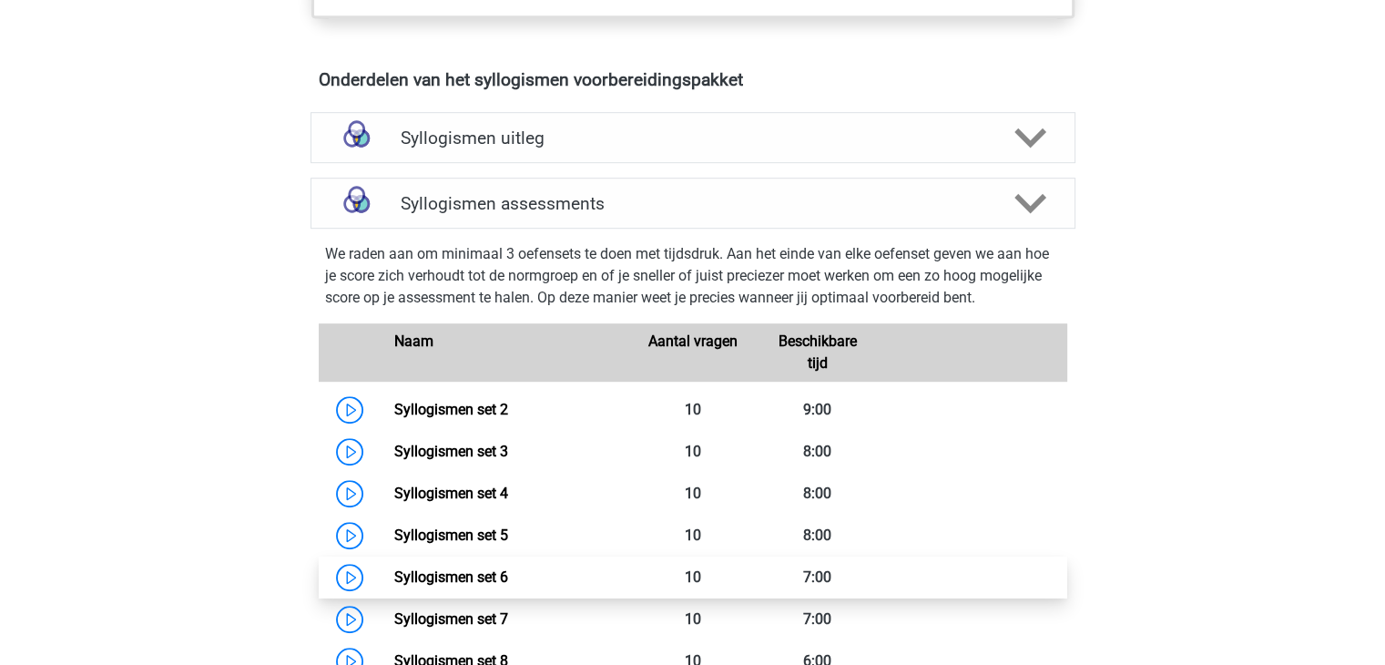
scroll to position [1093, 0]
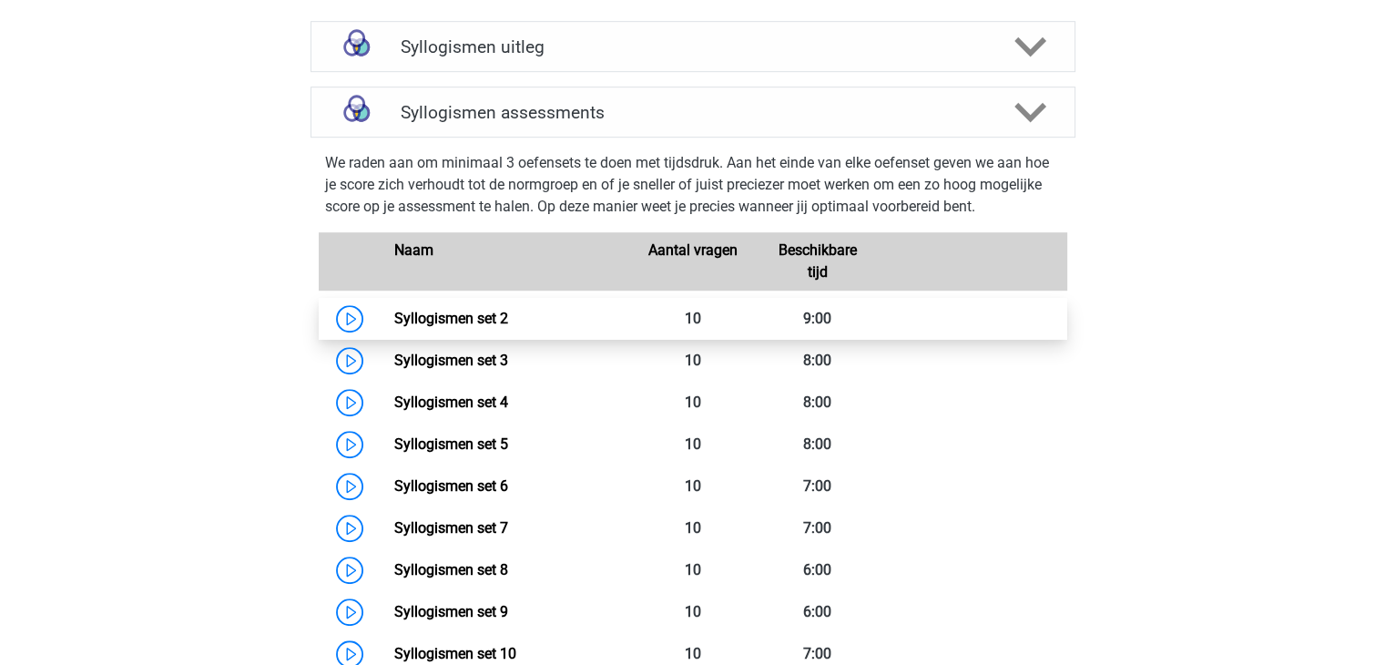
click at [508, 321] on link "Syllogismen set 2" at bounding box center [451, 318] width 114 height 17
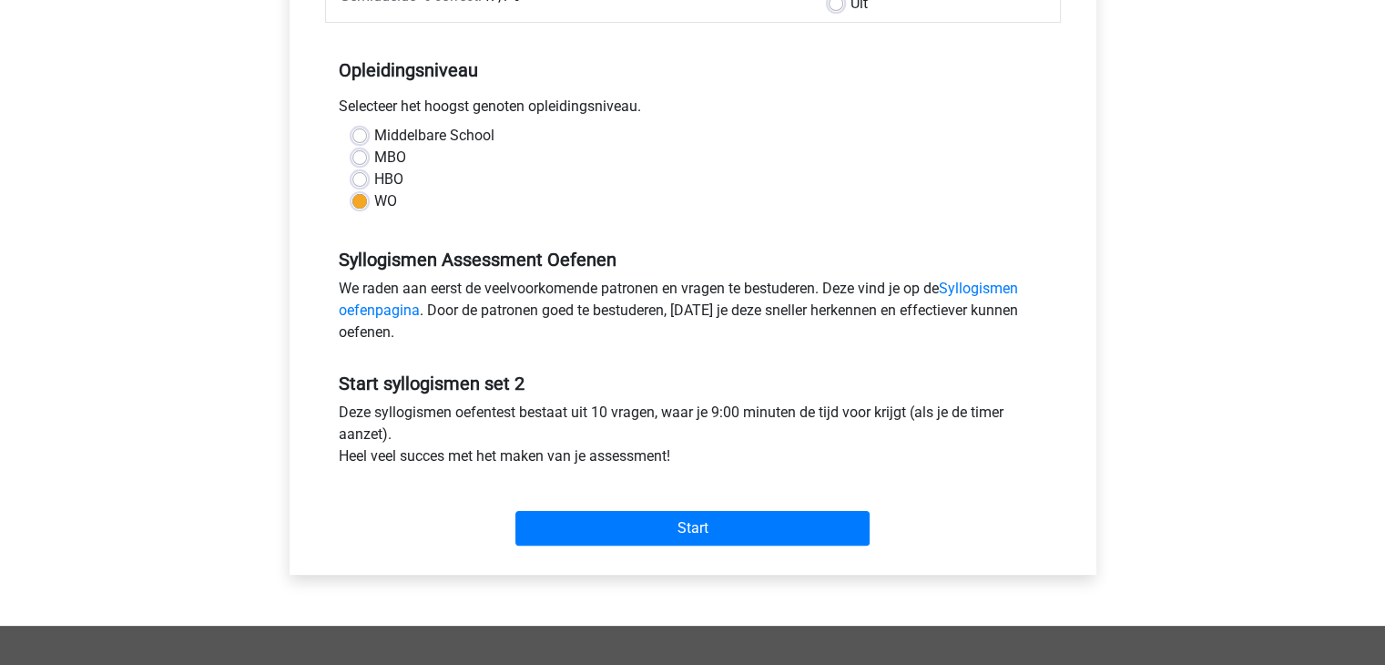
scroll to position [364, 0]
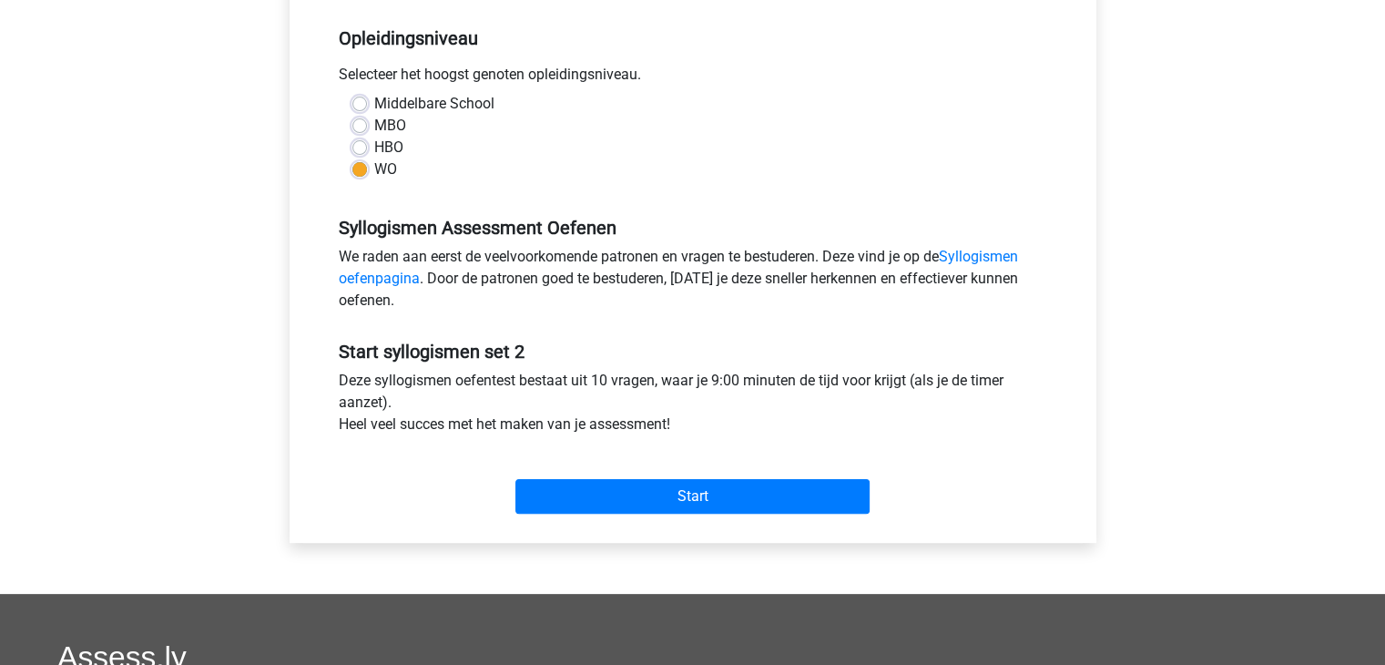
click at [642, 474] on div "Start" at bounding box center [693, 482] width 736 height 64
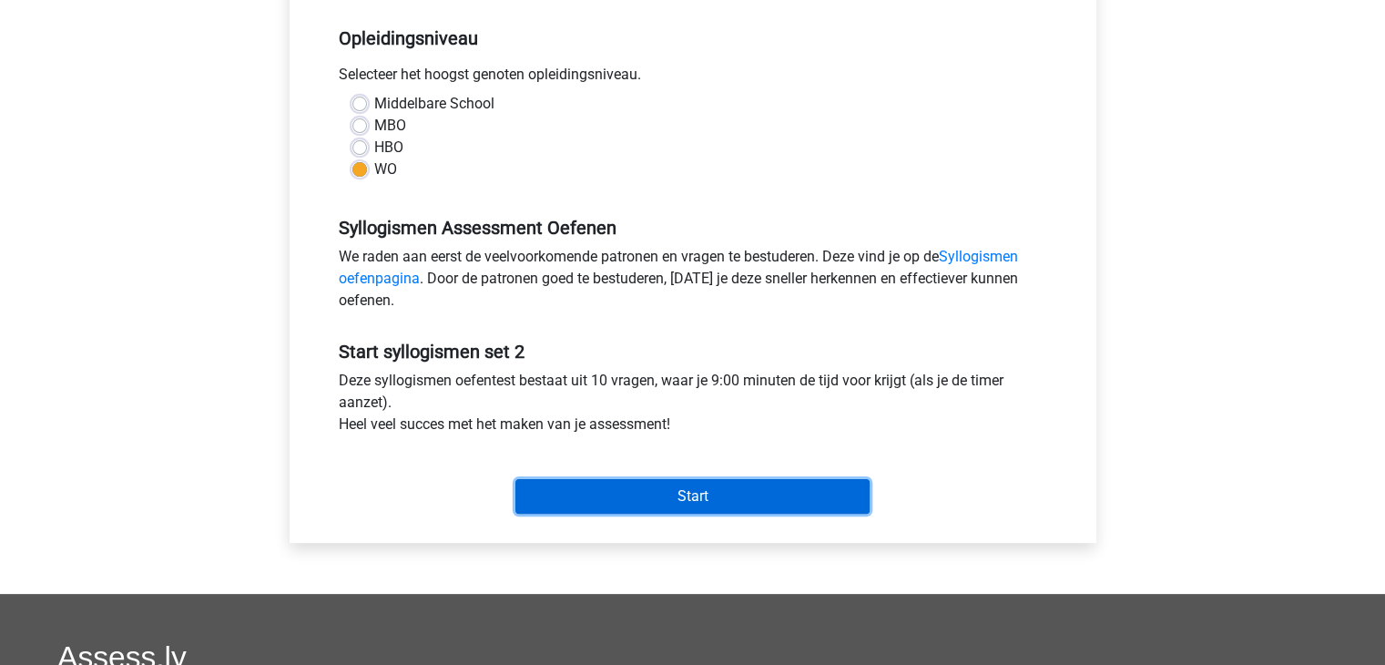
click at [642, 479] on input "Start" at bounding box center [692, 496] width 354 height 35
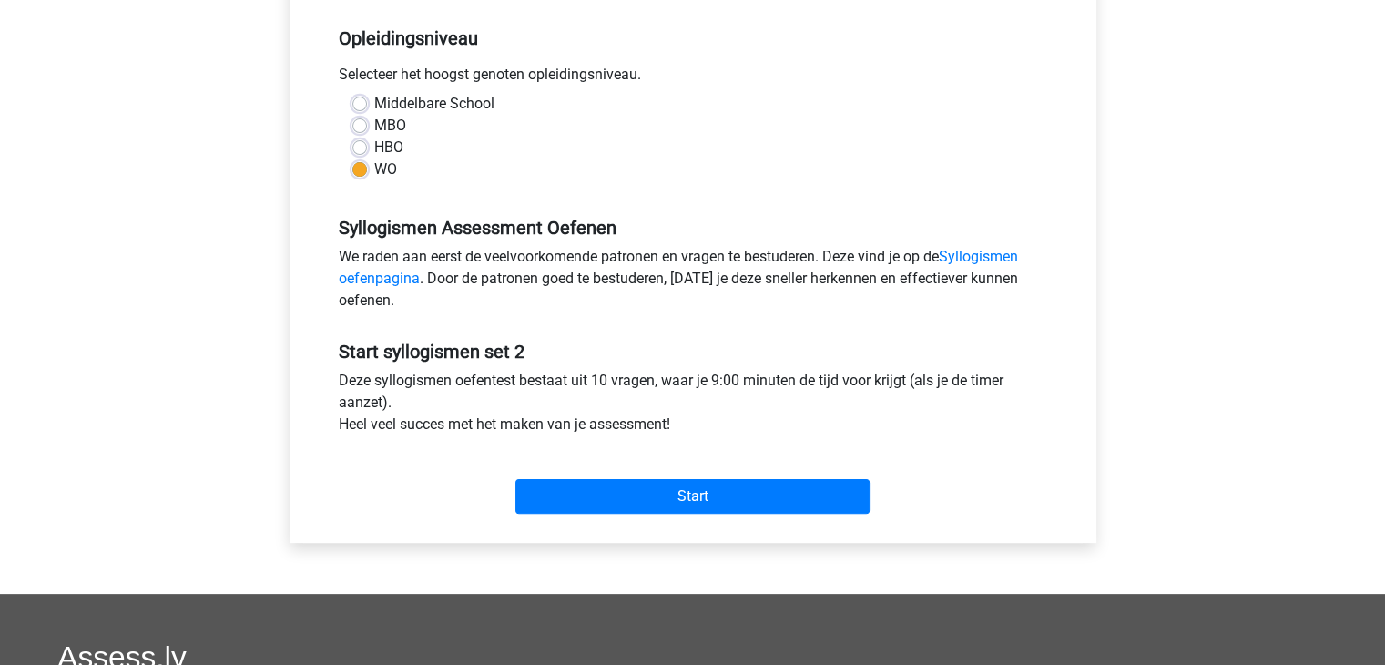
click at [389, 122] on label "MBO" at bounding box center [390, 126] width 32 height 22
click at [367, 122] on input "MBO" at bounding box center [359, 124] width 15 height 18
radio input "true"
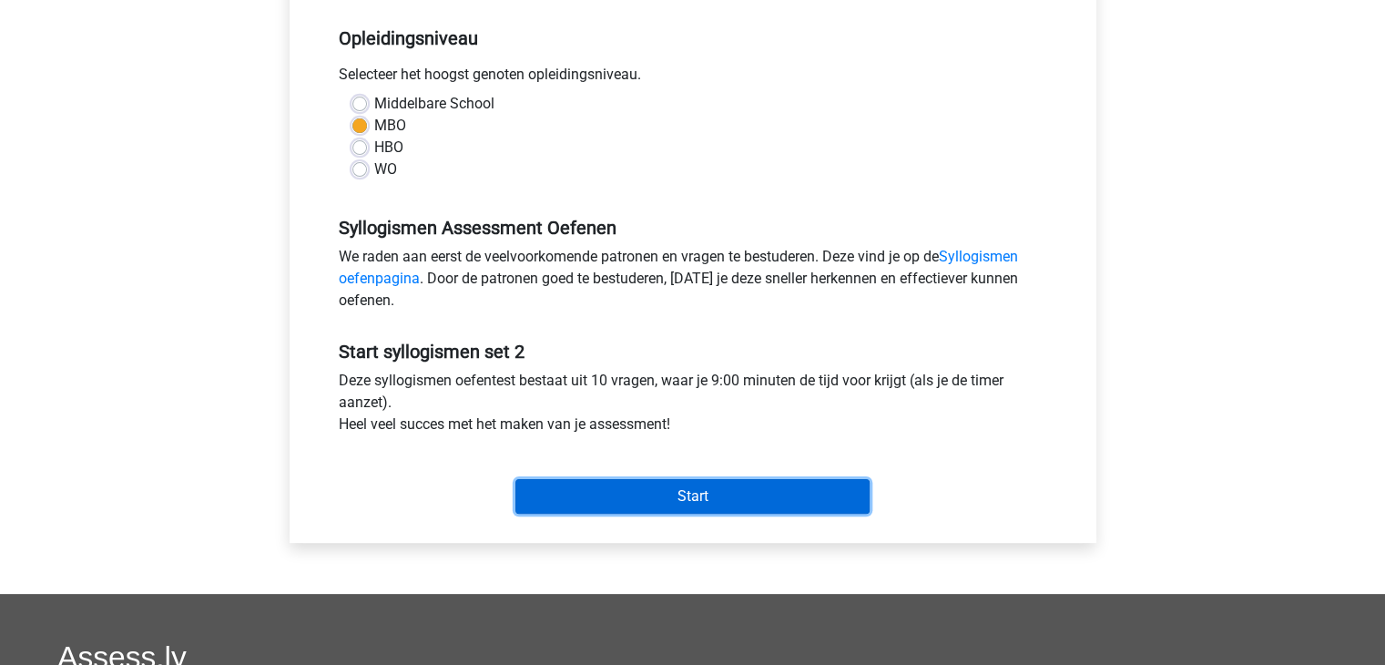
click at [654, 498] on input "Start" at bounding box center [692, 496] width 354 height 35
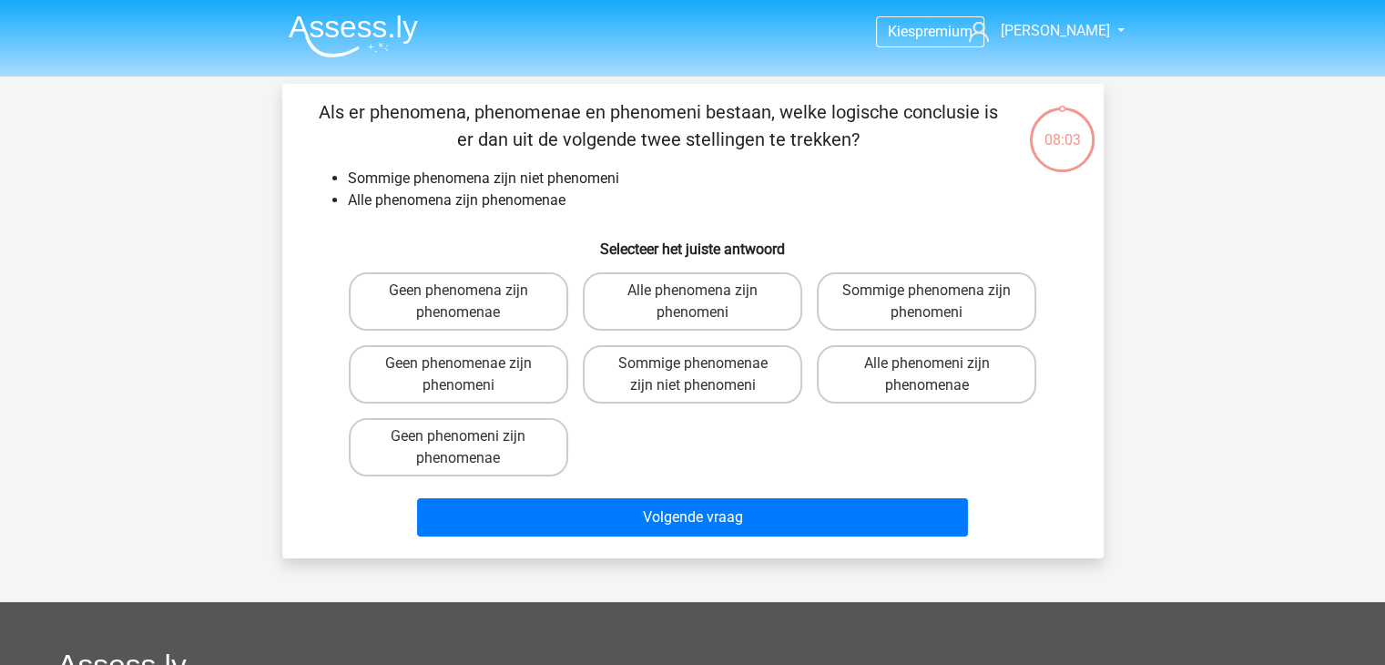
click at [740, 342] on div "Sommige phenomenae zijn niet phenomeni" at bounding box center [692, 374] width 234 height 73
click at [741, 396] on label "Sommige phenomenae zijn niet phenomeni" at bounding box center [692, 374] width 219 height 58
click at [704, 375] on input "Sommige phenomenae zijn niet phenomeni" at bounding box center [698, 369] width 12 height 12
radio input "true"
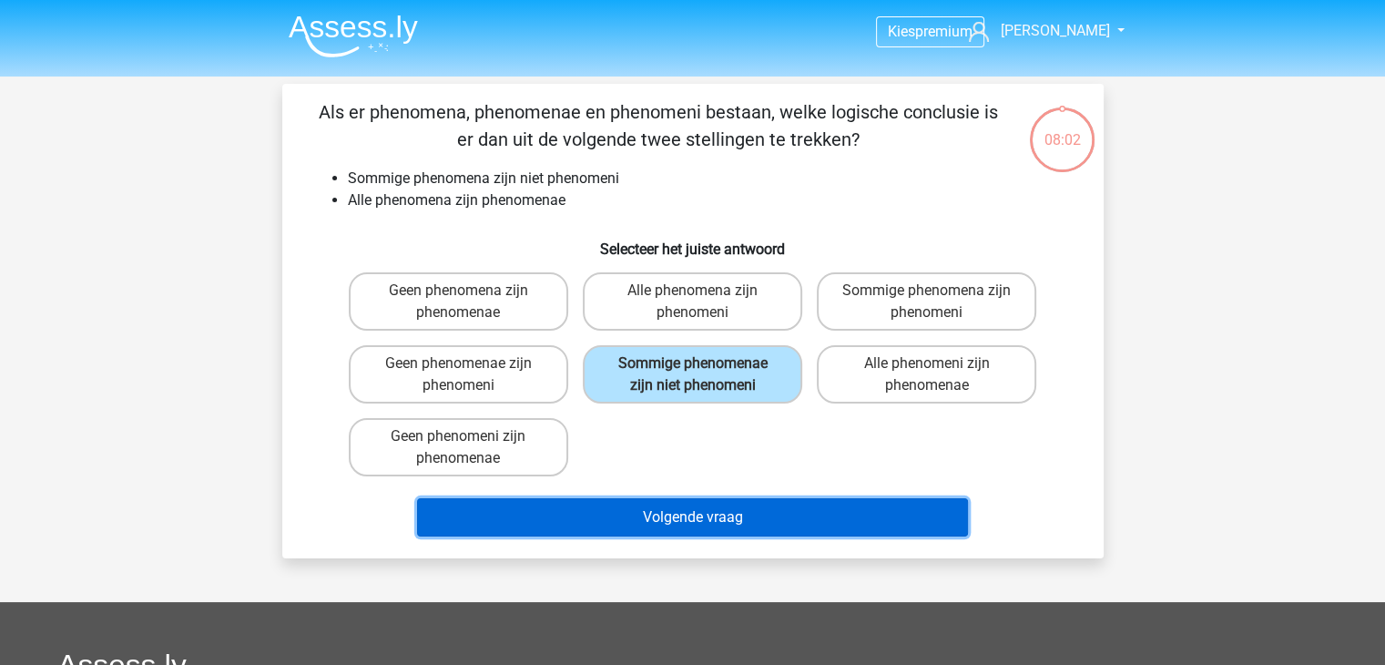
click at [790, 511] on button "Volgende vraag" at bounding box center [692, 517] width 551 height 38
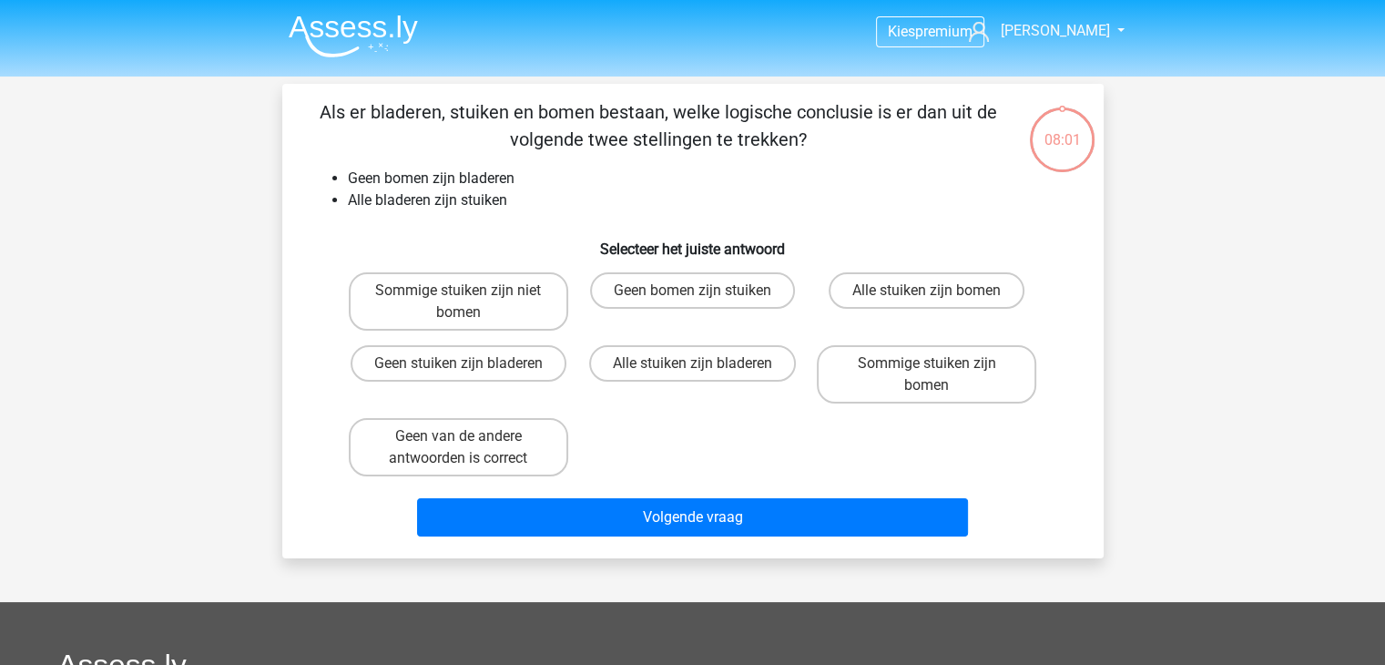
scroll to position [84, 0]
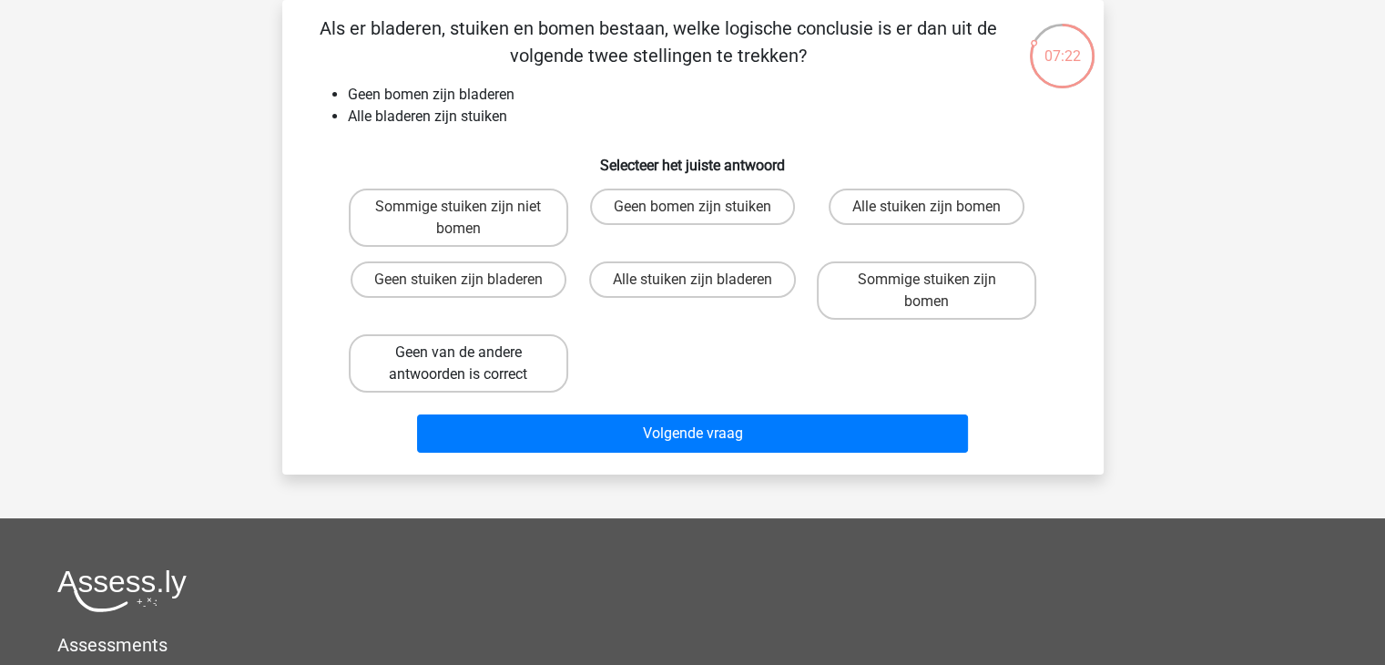
click at [543, 353] on label "Geen van de andere antwoorden is correct" at bounding box center [458, 363] width 219 height 58
click at [470, 353] on input "Geen van de andere antwoorden is correct" at bounding box center [464, 358] width 12 height 12
radio input "true"
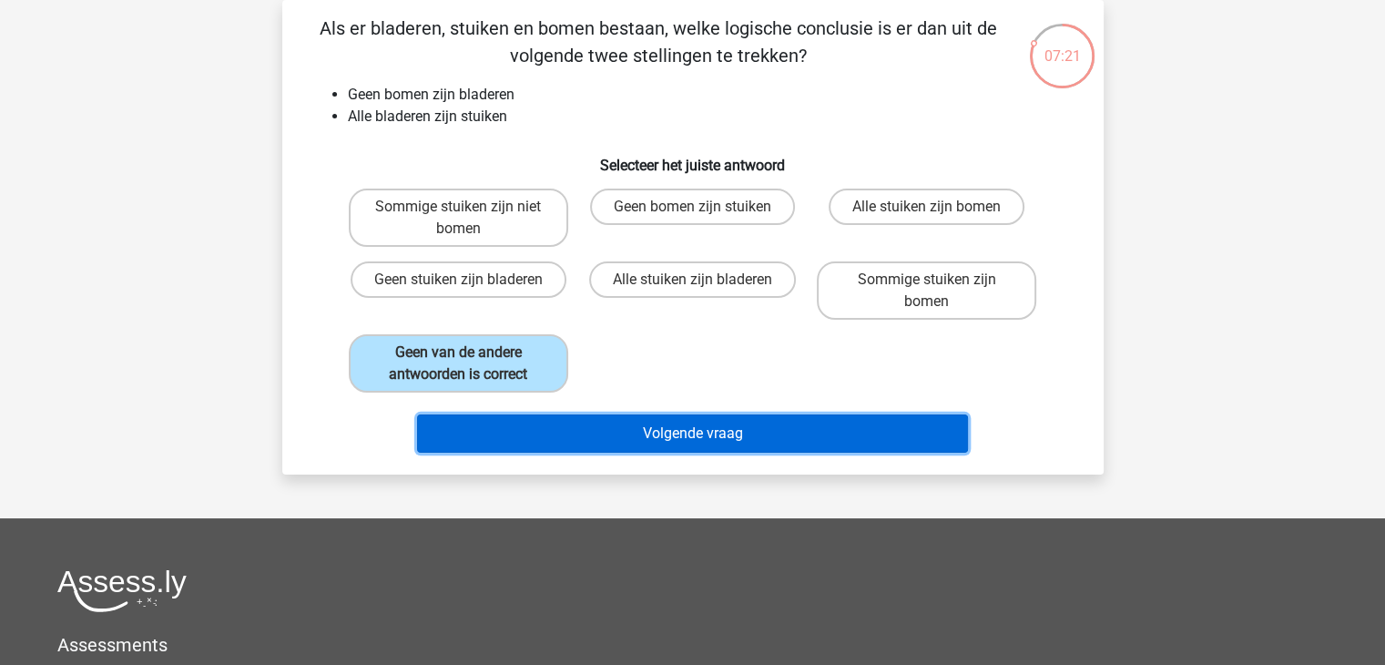
click at [600, 430] on button "Volgende vraag" at bounding box center [692, 433] width 551 height 38
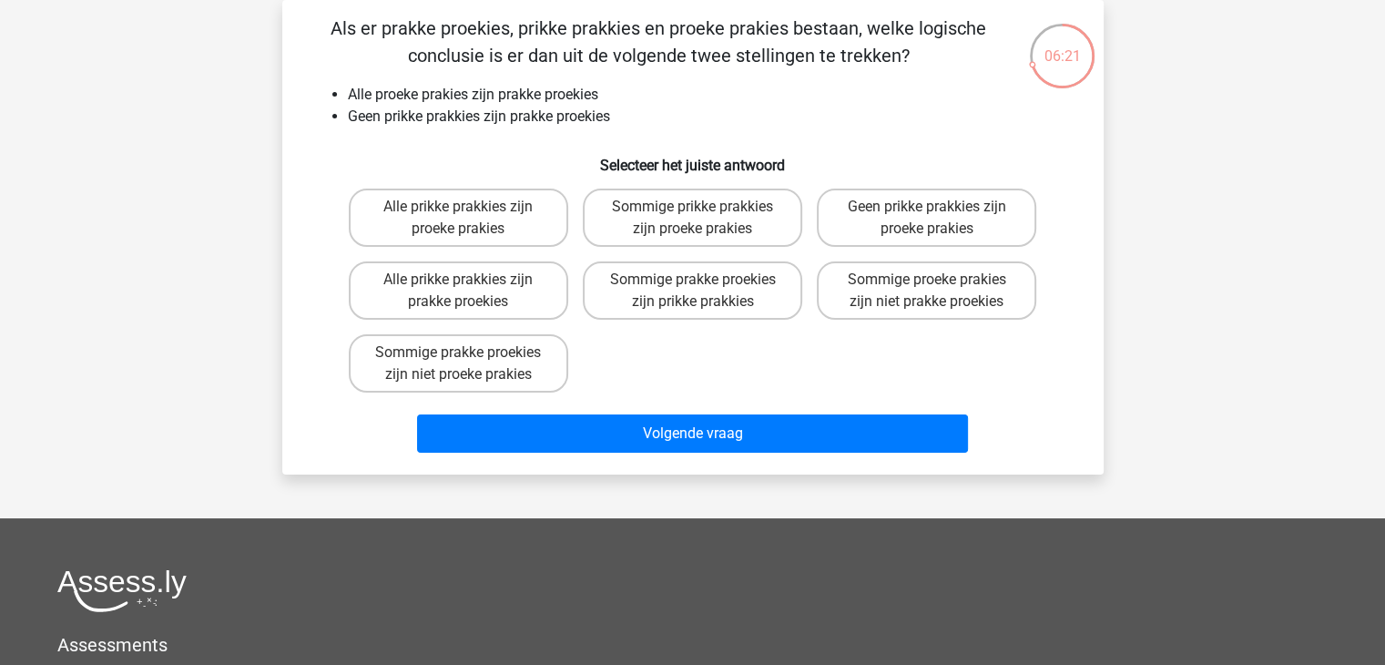
drag, startPoint x: 883, startPoint y: 205, endPoint x: 867, endPoint y: 374, distance: 170.2
click at [883, 207] on label "Geen prikke prakkies zijn proeke prakies" at bounding box center [926, 217] width 219 height 58
click at [927, 207] on input "Geen prikke prakkies zijn proeke prakies" at bounding box center [933, 213] width 12 height 12
radio input "true"
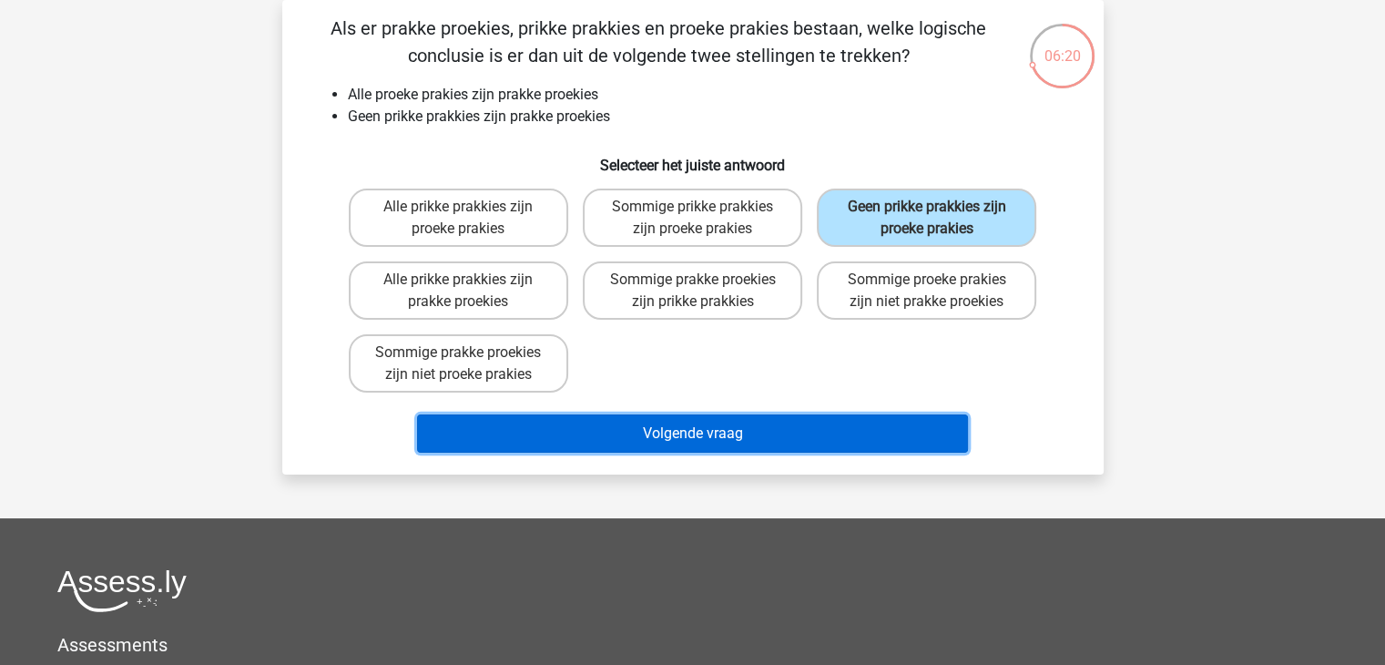
click at [842, 440] on button "Volgende vraag" at bounding box center [692, 433] width 551 height 38
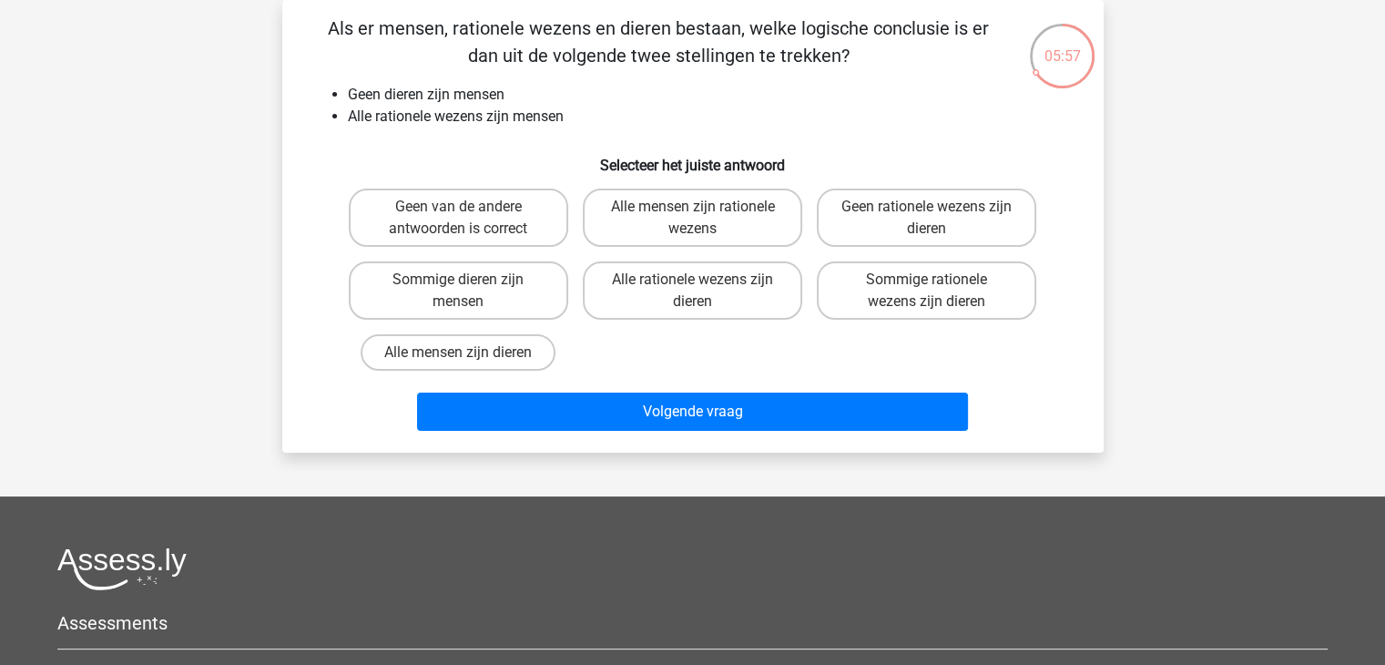
drag, startPoint x: 941, startPoint y: 256, endPoint x: 941, endPoint y: 240, distance: 15.5
click at [941, 256] on div "Sommige rationele wezens zijn dieren" at bounding box center [926, 290] width 234 height 73
click at [938, 211] on input "Geen rationele wezens zijn dieren" at bounding box center [933, 213] width 12 height 12
radio input "true"
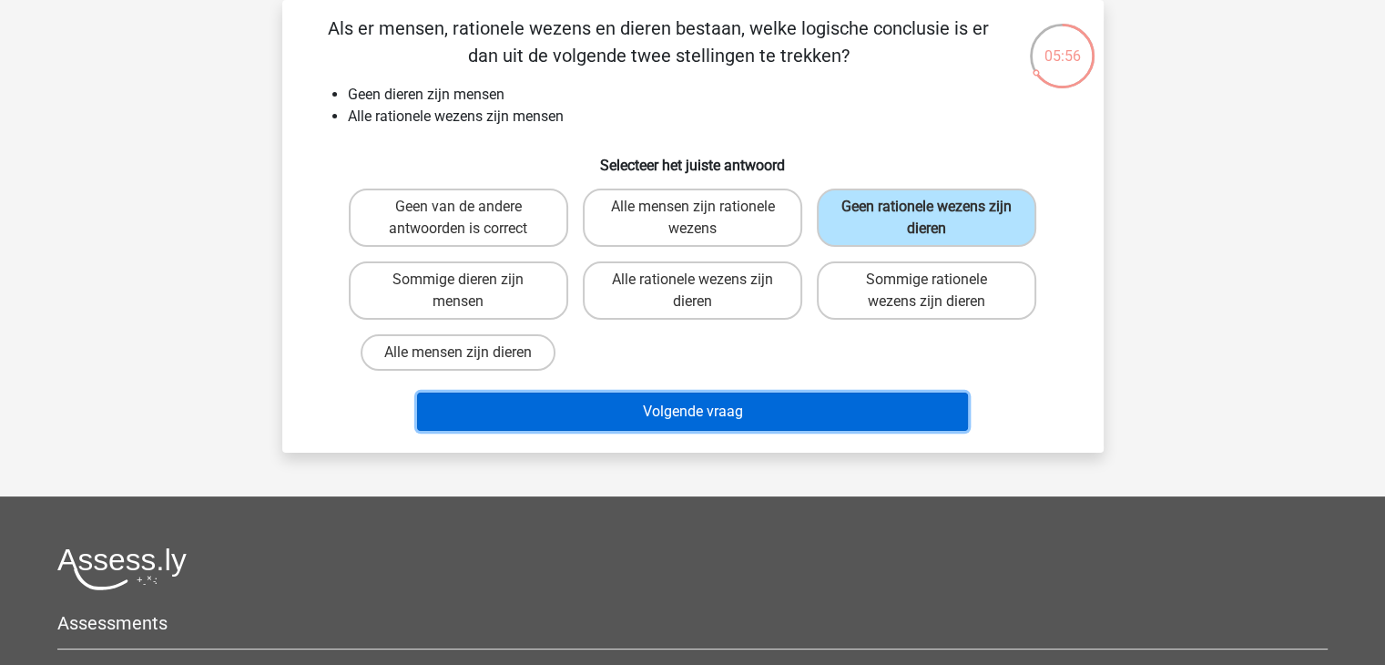
click at [937, 422] on button "Volgende vraag" at bounding box center [692, 411] width 551 height 38
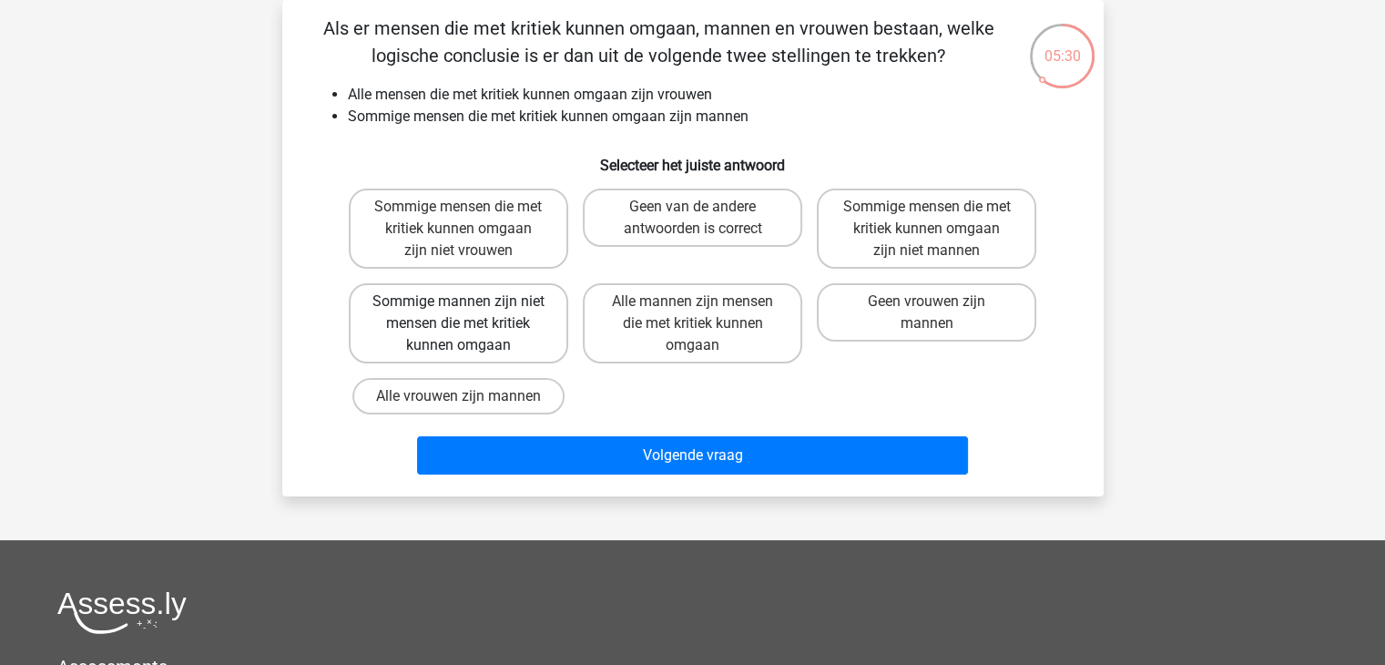
click at [482, 340] on label "Sommige mannen zijn niet mensen die met kritiek kunnen omgaan" at bounding box center [458, 323] width 219 height 80
click at [470, 313] on input "Sommige mannen zijn niet mensen die met kritiek kunnen omgaan" at bounding box center [464, 307] width 12 height 12
radio input "true"
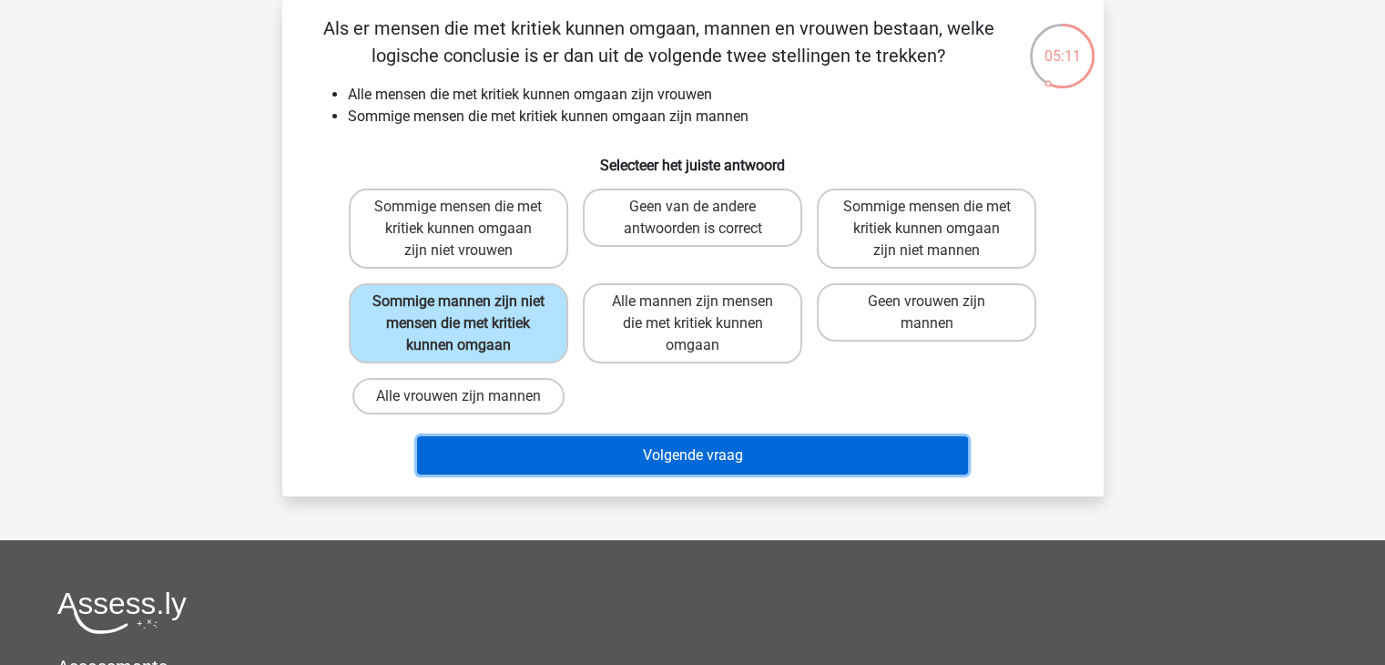
click at [524, 449] on button "Volgende vraag" at bounding box center [692, 455] width 551 height 38
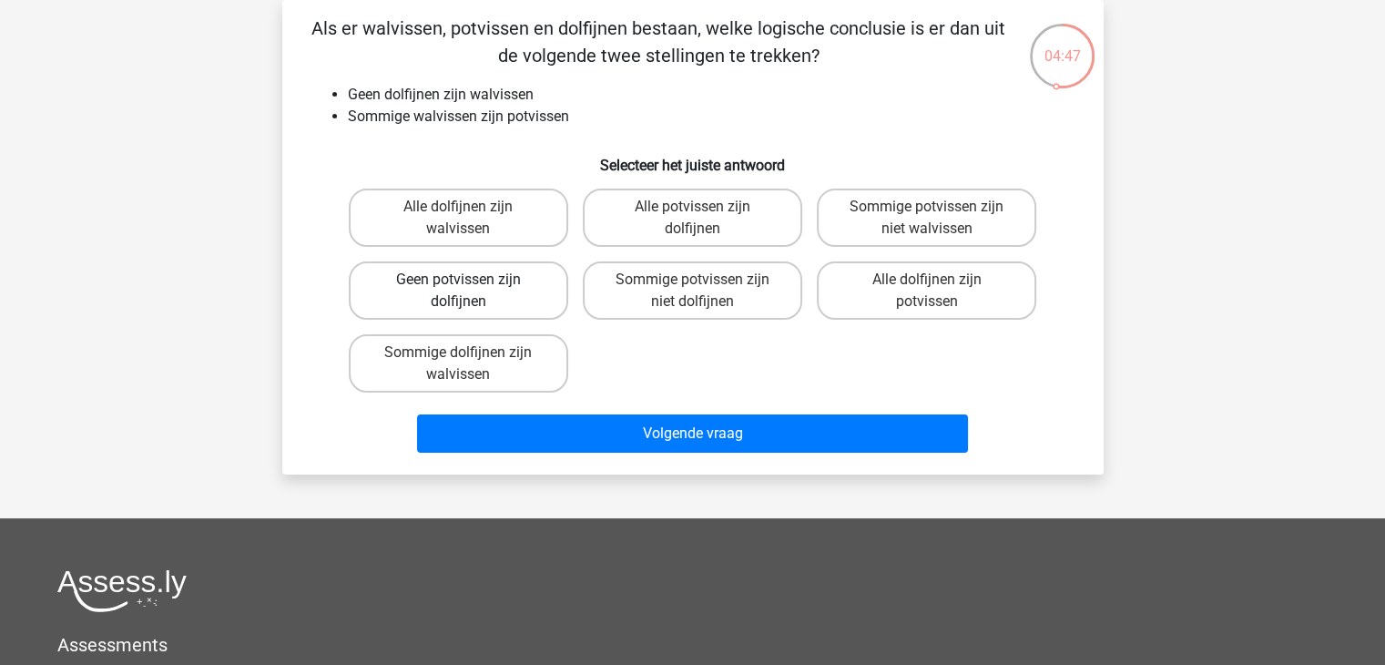
click at [535, 270] on label "Geen potvissen zijn dolfijnen" at bounding box center [458, 290] width 219 height 58
click at [470, 280] on input "Geen potvissen zijn dolfijnen" at bounding box center [464, 286] width 12 height 12
radio input "true"
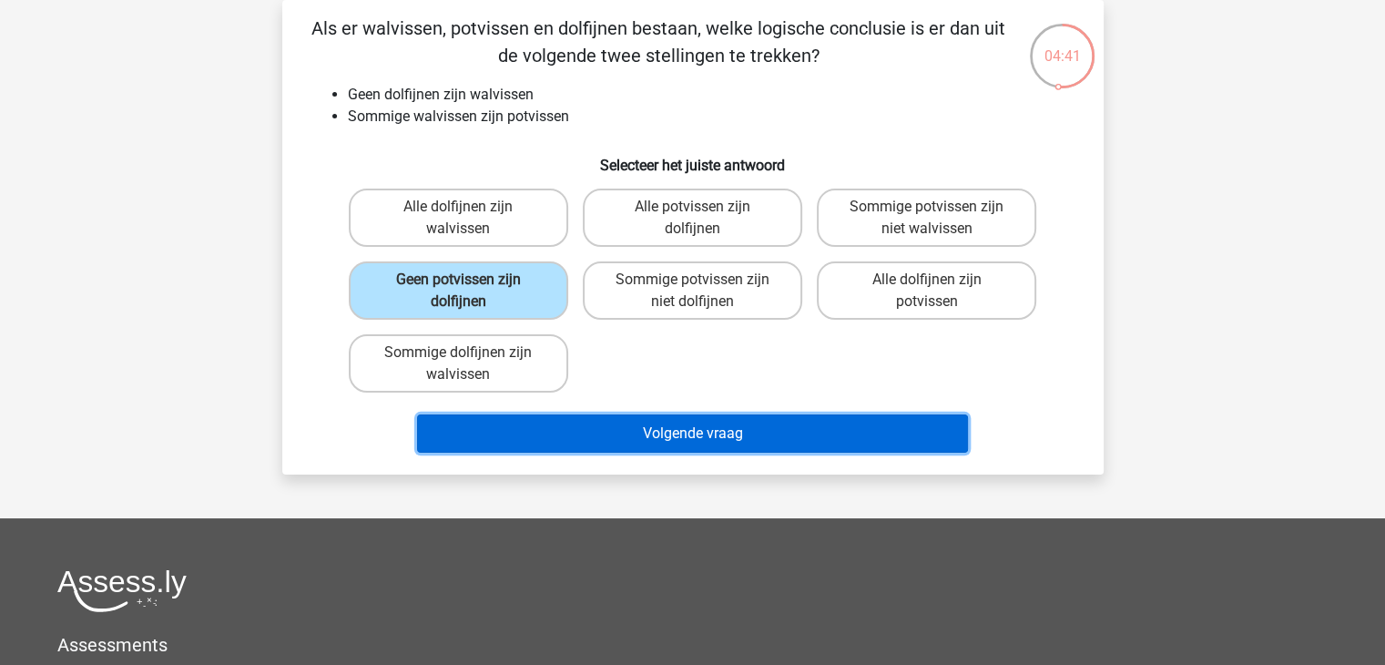
click at [889, 438] on button "Volgende vraag" at bounding box center [692, 433] width 551 height 38
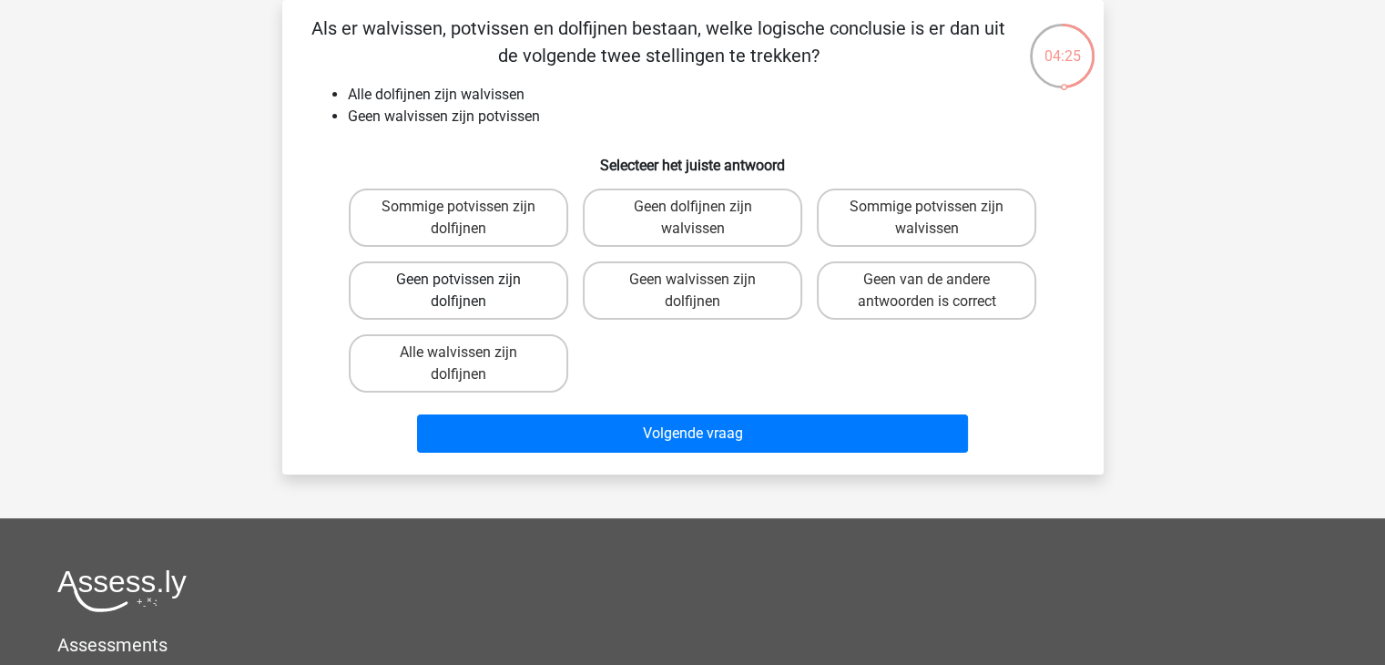
click at [481, 278] on label "Geen potvissen zijn dolfijnen" at bounding box center [458, 290] width 219 height 58
click at [470, 280] on input "Geen potvissen zijn dolfijnen" at bounding box center [464, 286] width 12 height 12
radio input "true"
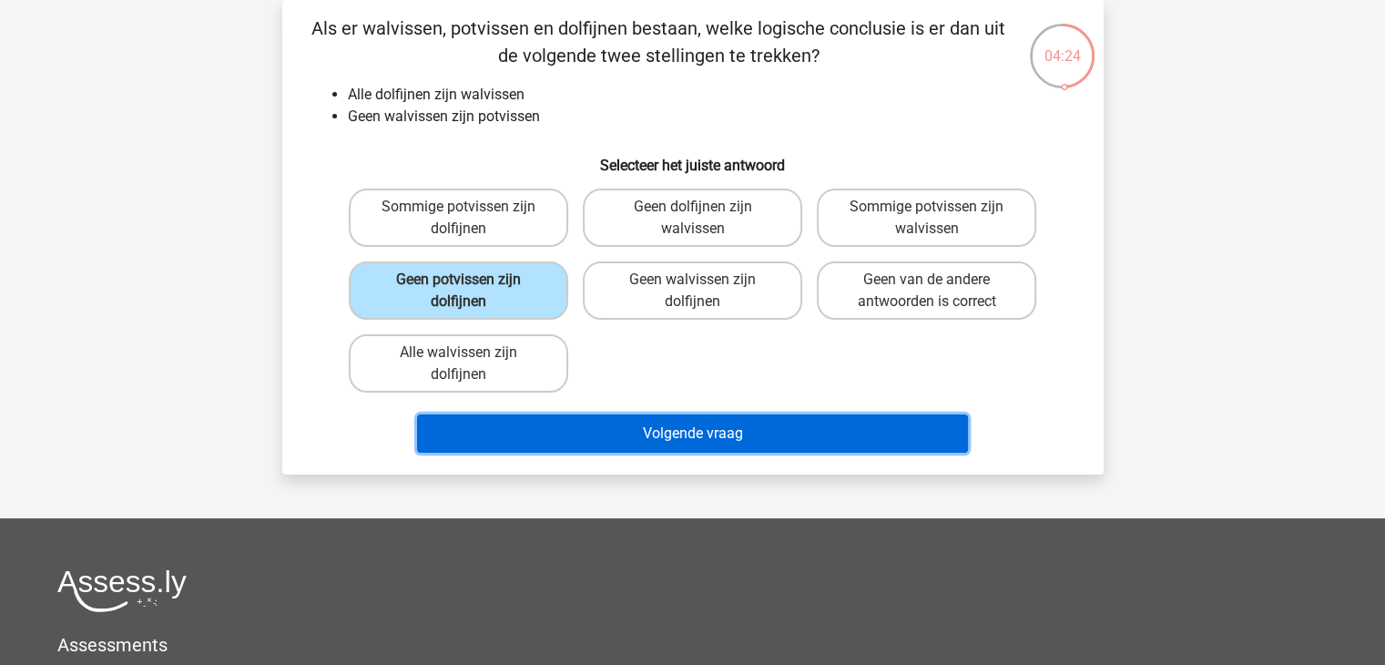
click at [585, 414] on button "Volgende vraag" at bounding box center [692, 433] width 551 height 38
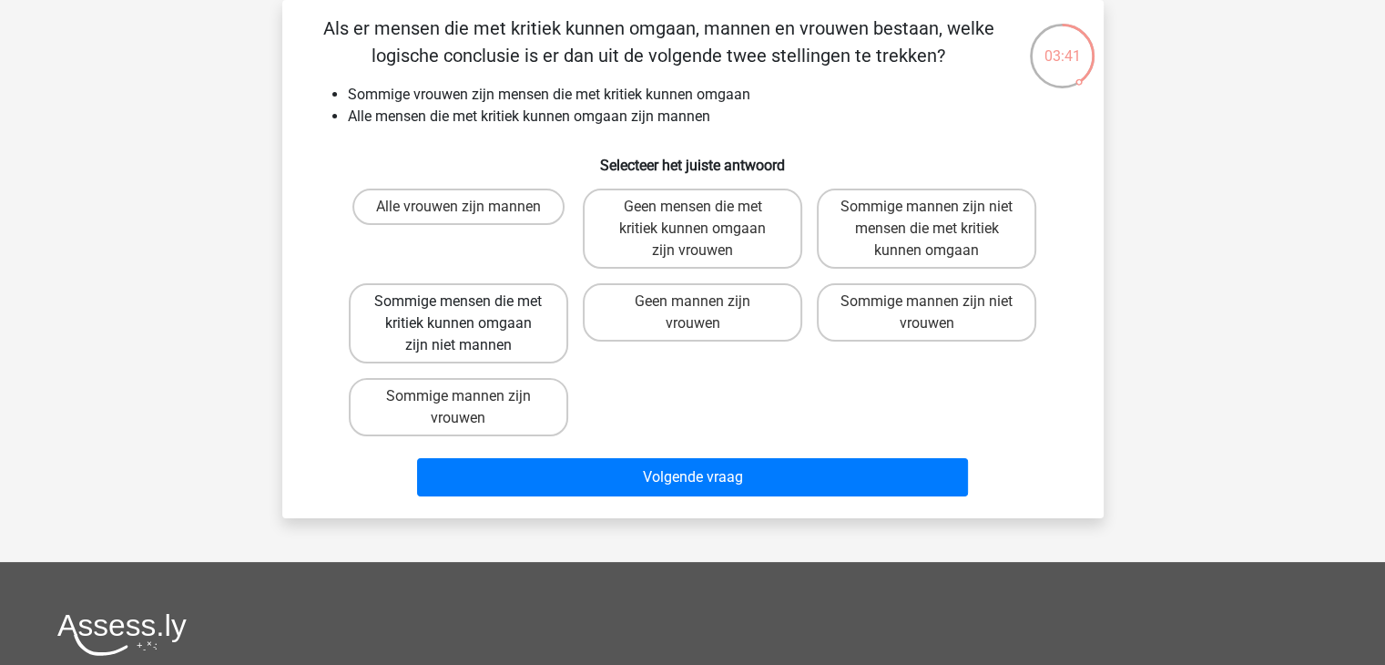
click at [484, 335] on label "Sommige mensen die met kritiek kunnen omgaan zijn niet mannen" at bounding box center [458, 323] width 219 height 80
click at [470, 313] on input "Sommige mensen die met kritiek kunnen omgaan zijn niet mannen" at bounding box center [464, 307] width 12 height 12
radio input "true"
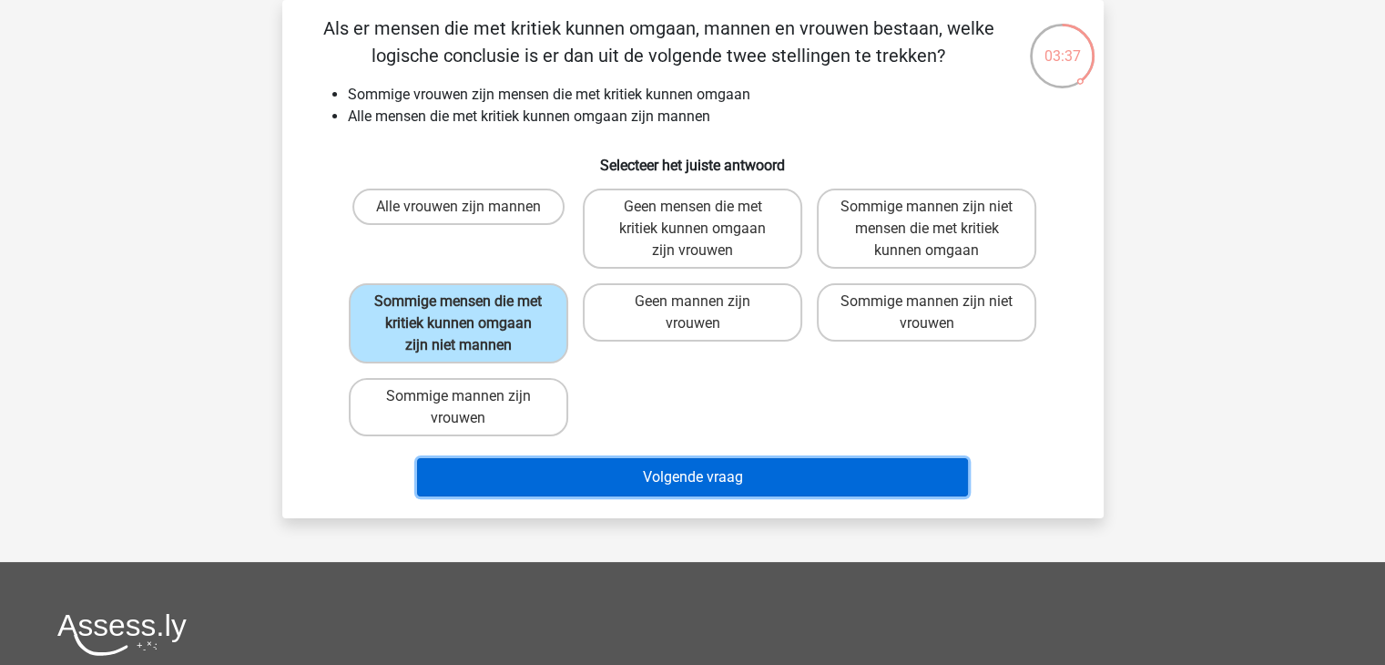
click at [615, 474] on button "Volgende vraag" at bounding box center [692, 477] width 551 height 38
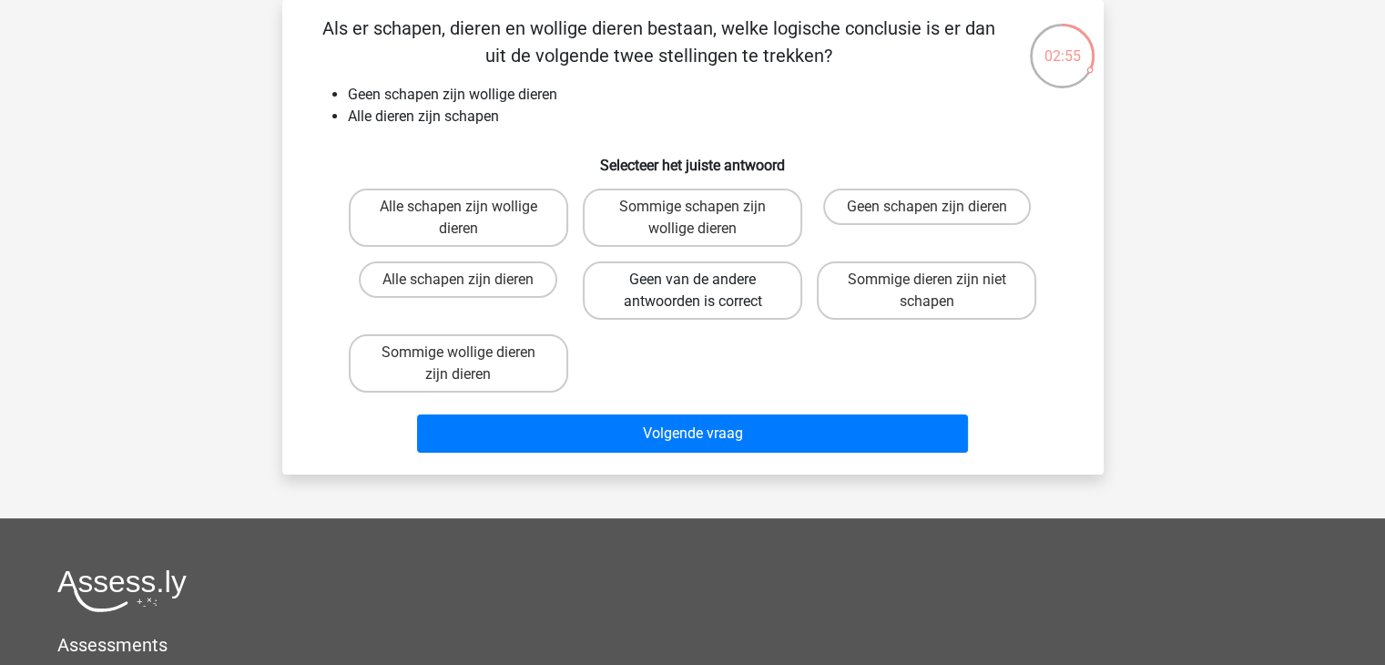
click at [707, 286] on label "Geen van de andere antwoorden is correct" at bounding box center [692, 290] width 219 height 58
click at [704, 286] on input "Geen van de andere antwoorden is correct" at bounding box center [698, 286] width 12 height 12
radio input "true"
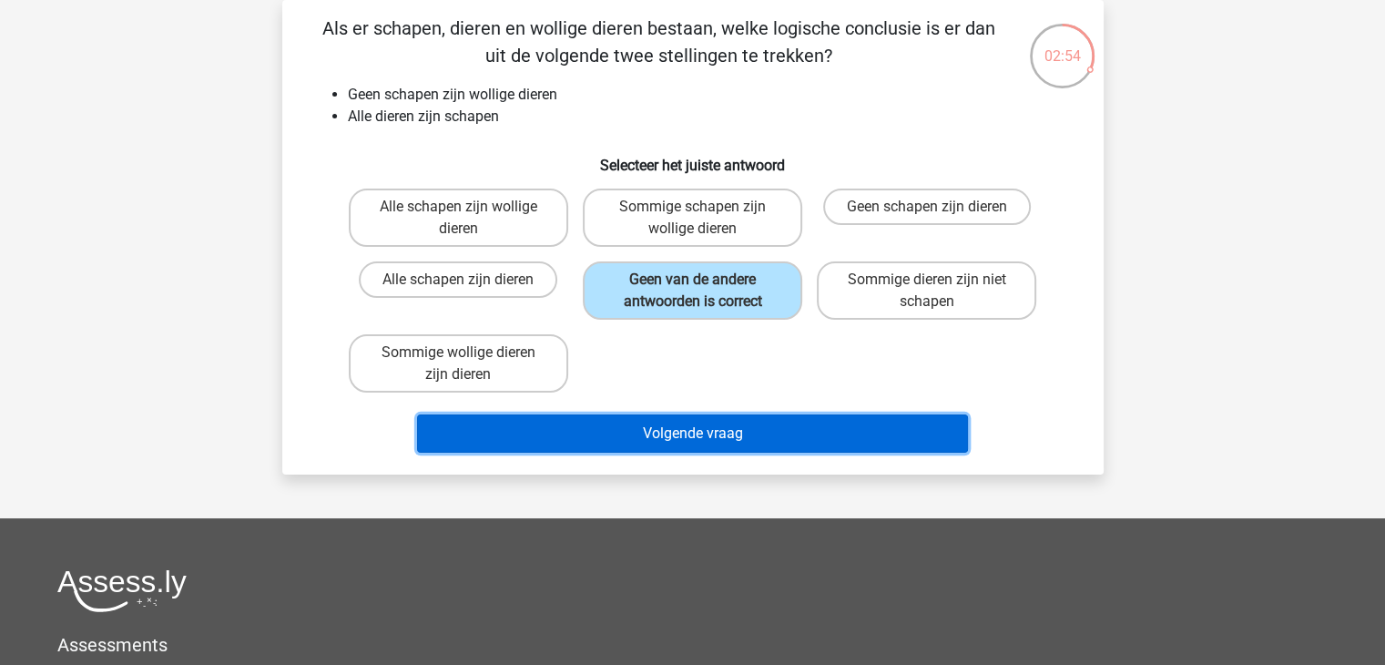
click at [709, 421] on button "Volgende vraag" at bounding box center [692, 433] width 551 height 38
